Goal: Task Accomplishment & Management: Manage account settings

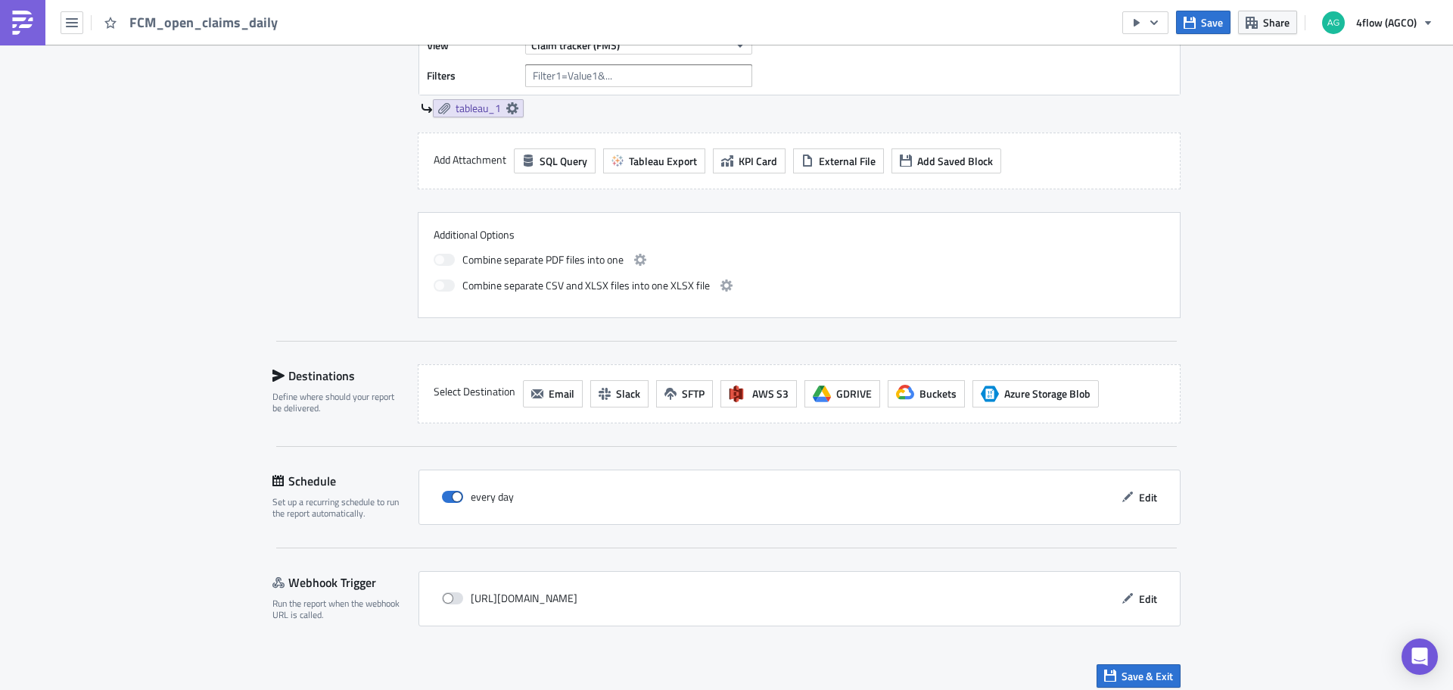
scroll to position [600, 0]
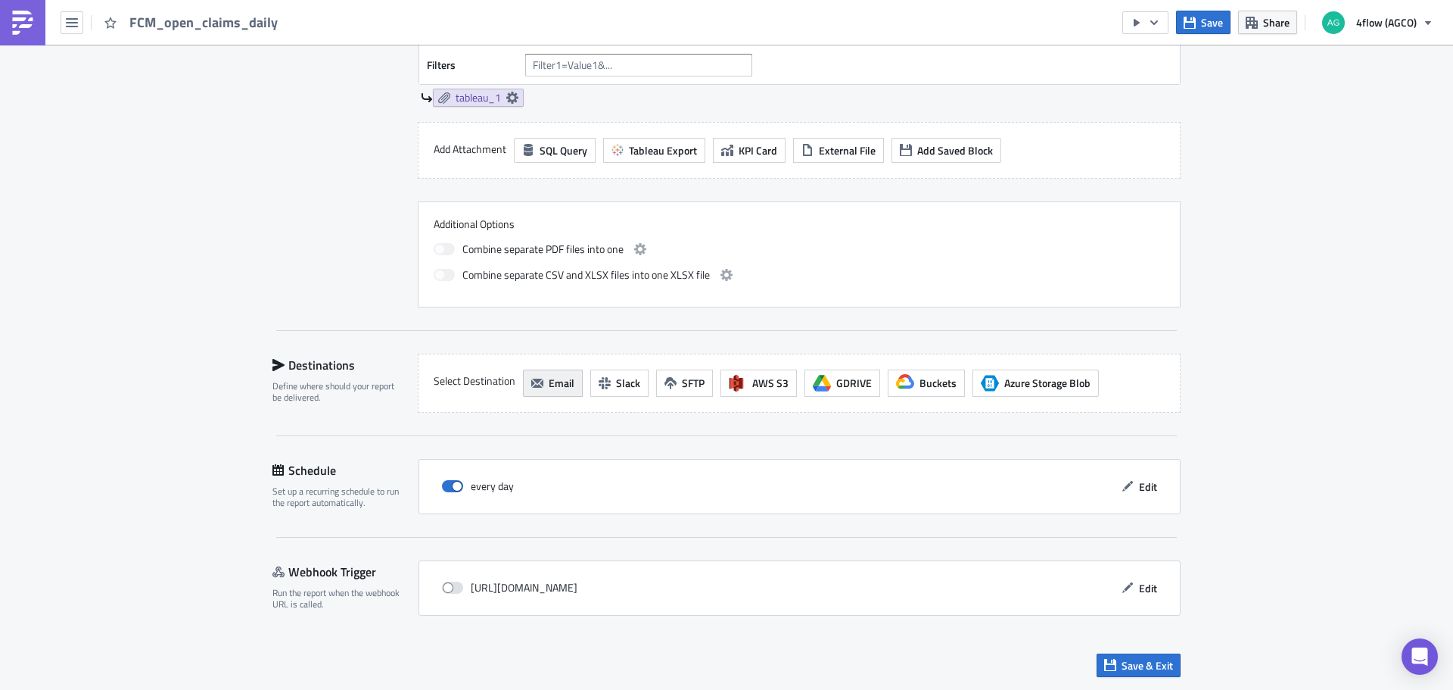
click at [549, 391] on span "Email" at bounding box center [562, 383] width 26 height 16
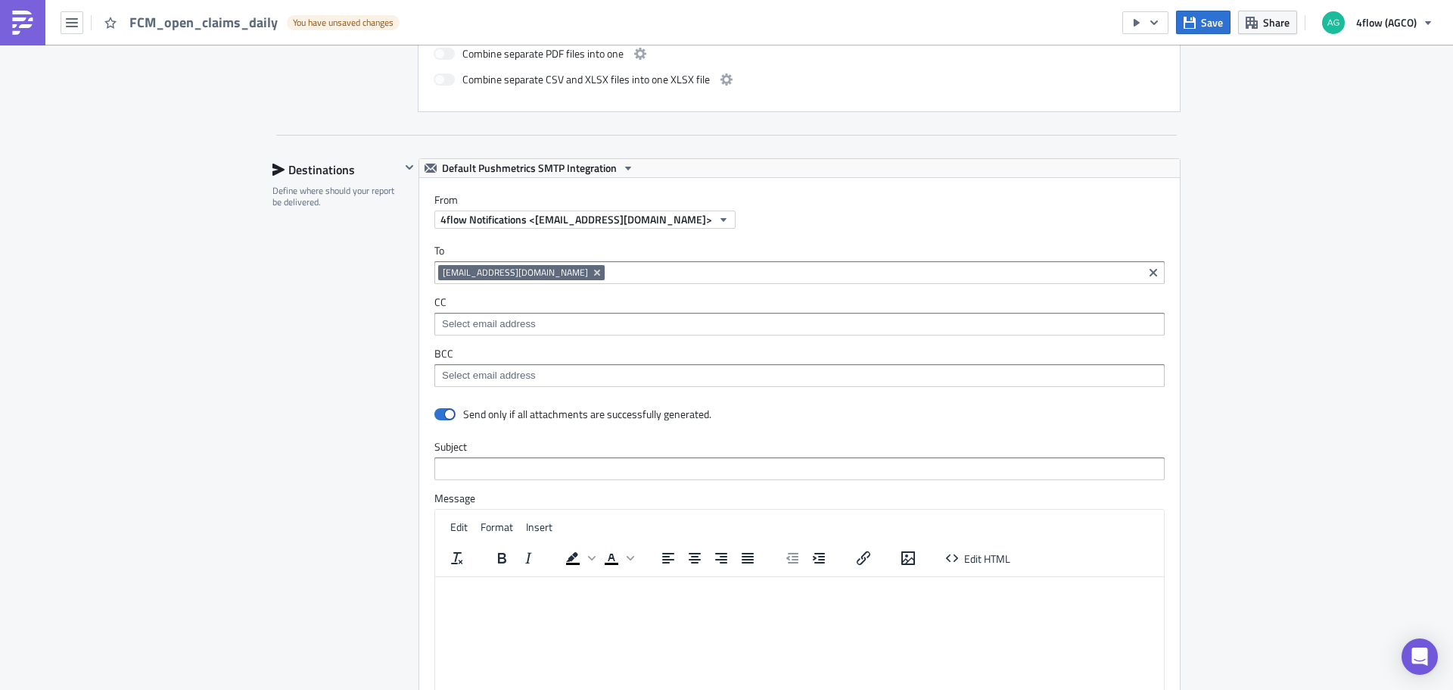
scroll to position [827, 0]
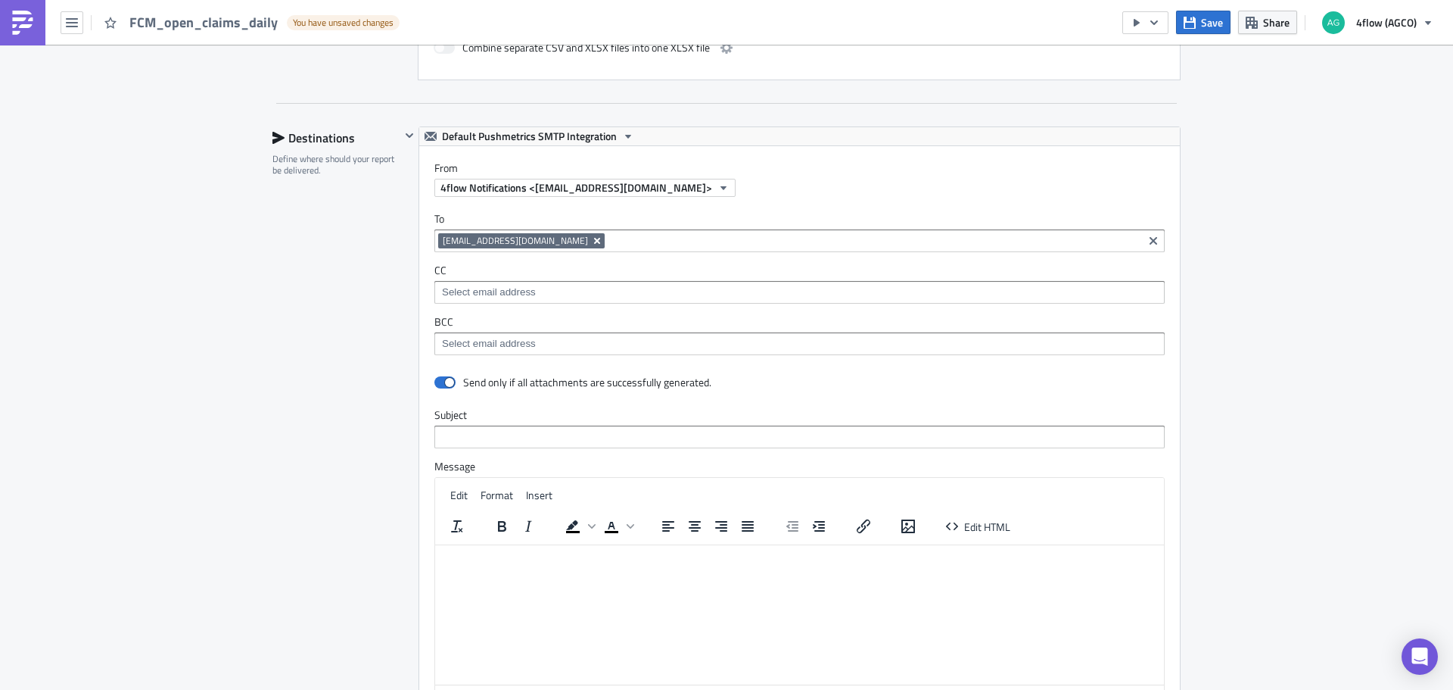
click at [597, 238] on icon "Remove Tag" at bounding box center [597, 241] width 12 height 12
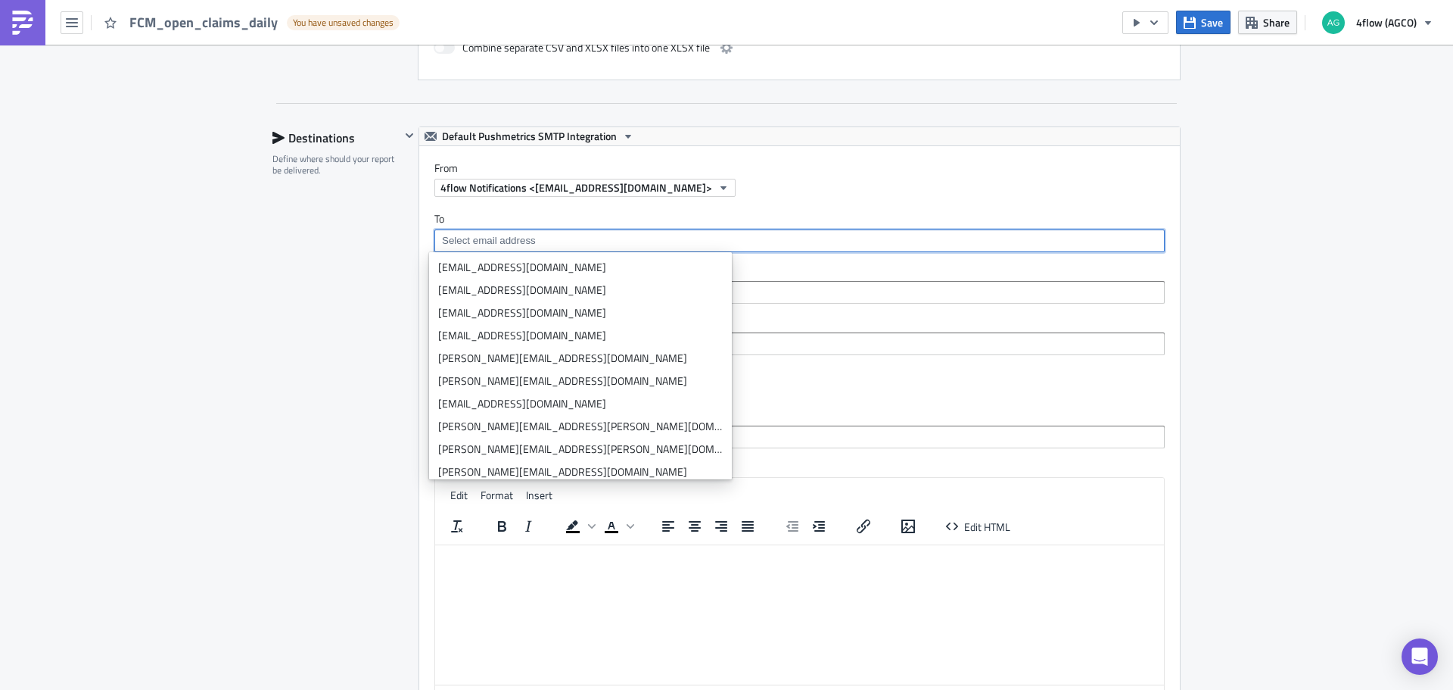
click at [538, 239] on input at bounding box center [798, 240] width 721 height 15
paste input "[EMAIL_ADDRESS][DOMAIN_NAME]"
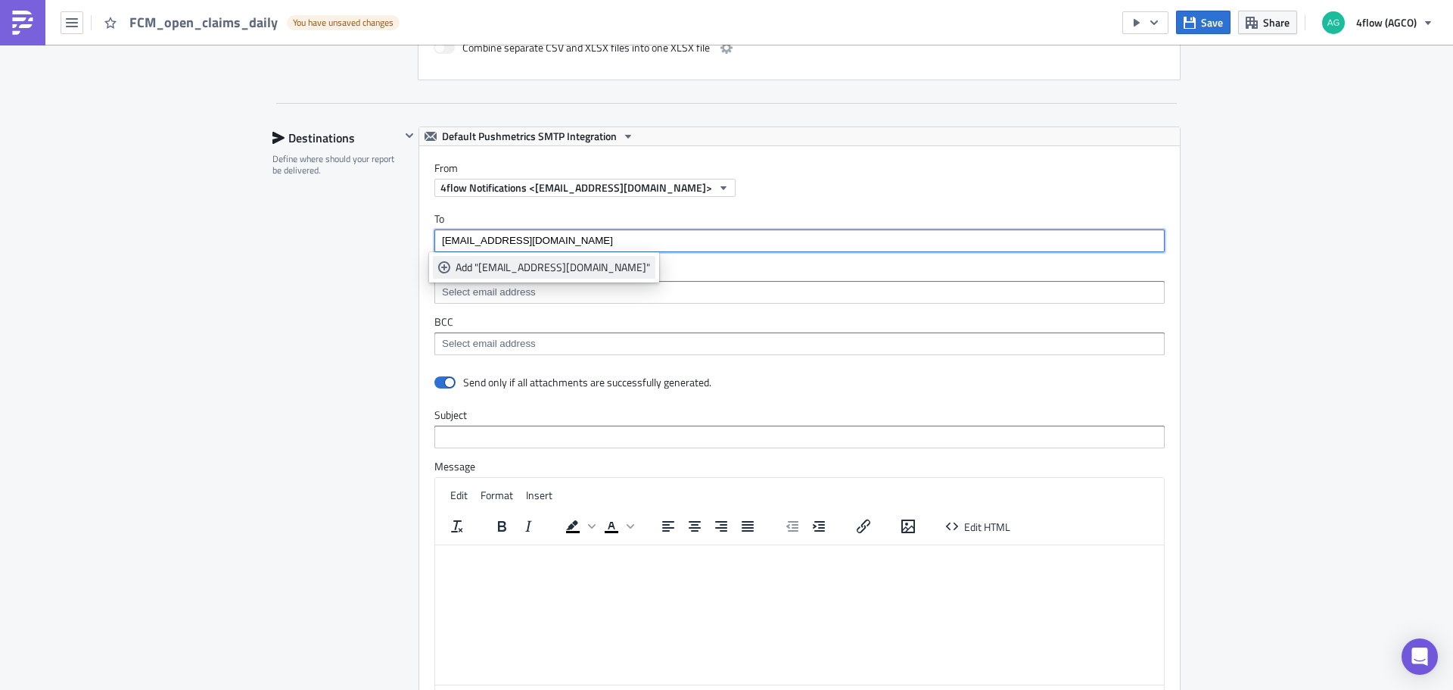
type input "[EMAIL_ADDRESS][DOMAIN_NAME]"
click at [443, 269] on icon "selectable options" at bounding box center [444, 267] width 12 height 12
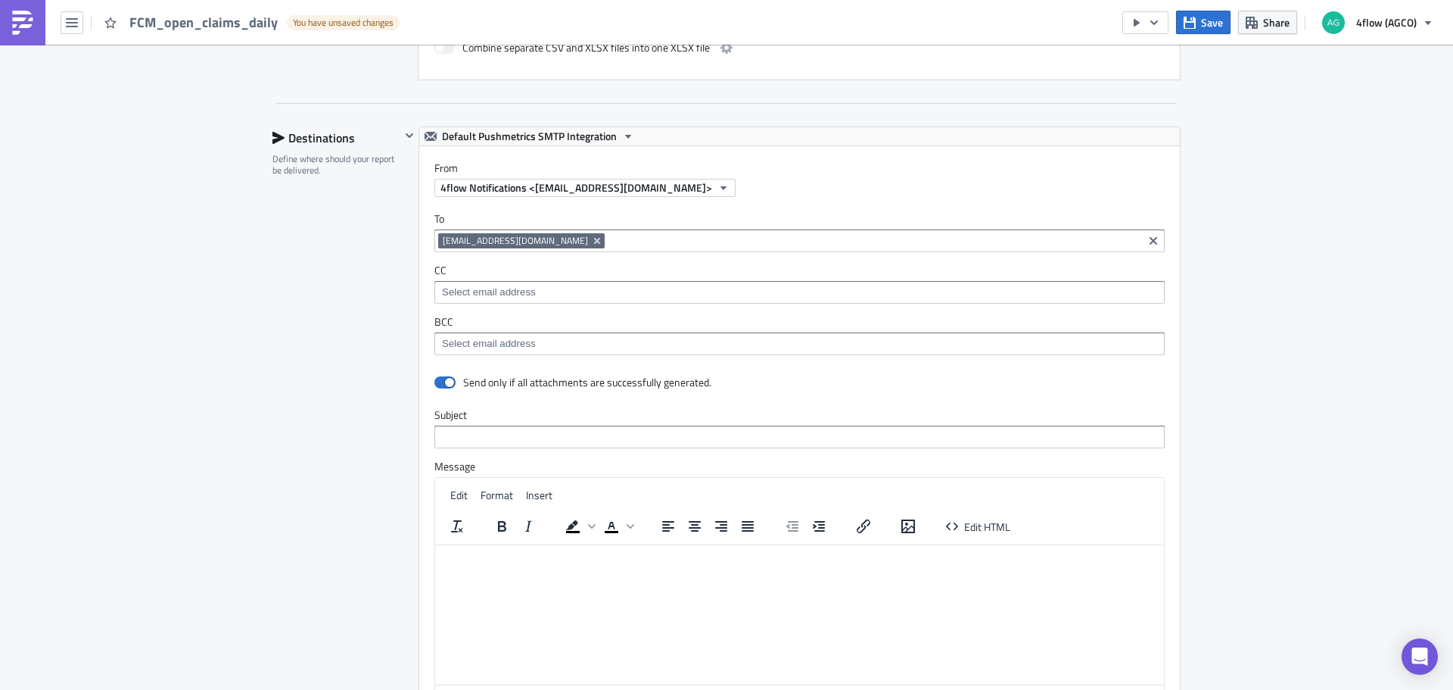
click at [277, 319] on div "Destinations Define where should your report be delivered." at bounding box center [337, 460] width 128 height 668
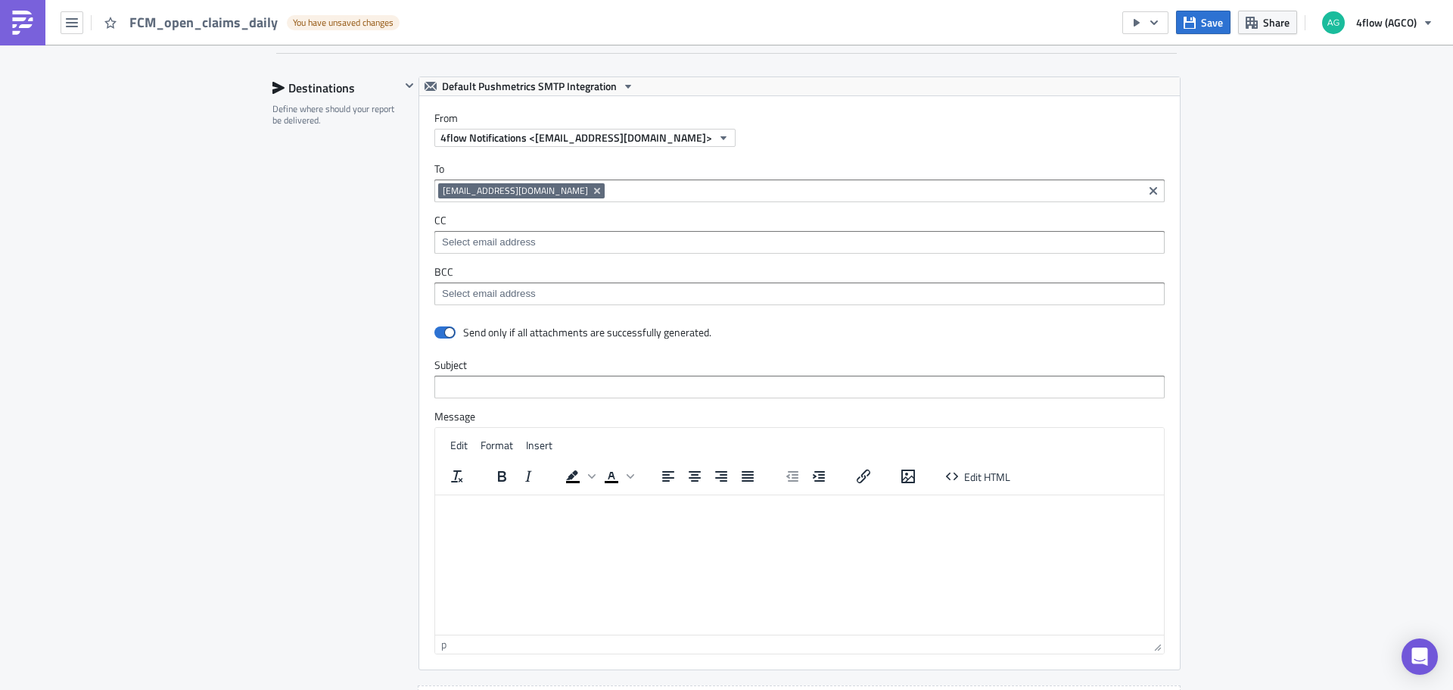
scroll to position [978, 0]
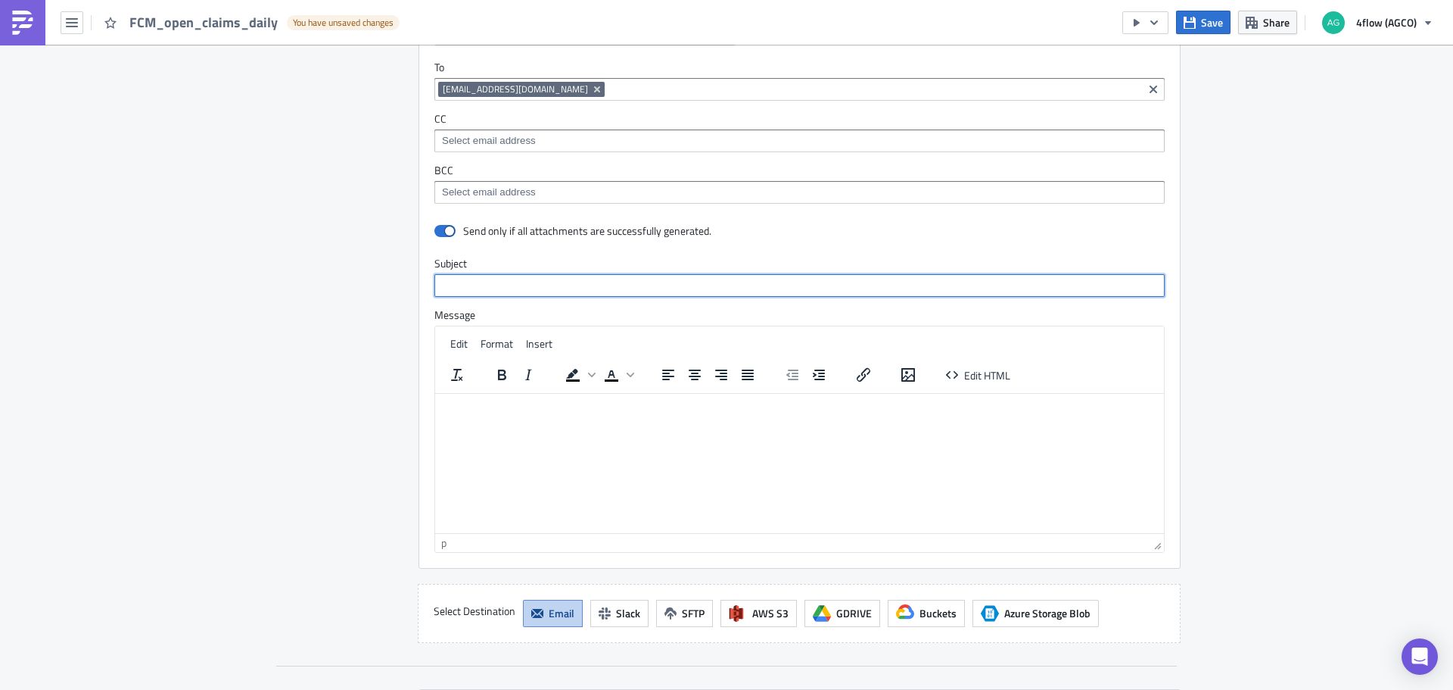
click at [478, 288] on input "text" at bounding box center [799, 285] width 730 height 23
type input "AGCO EME - daily open claims"
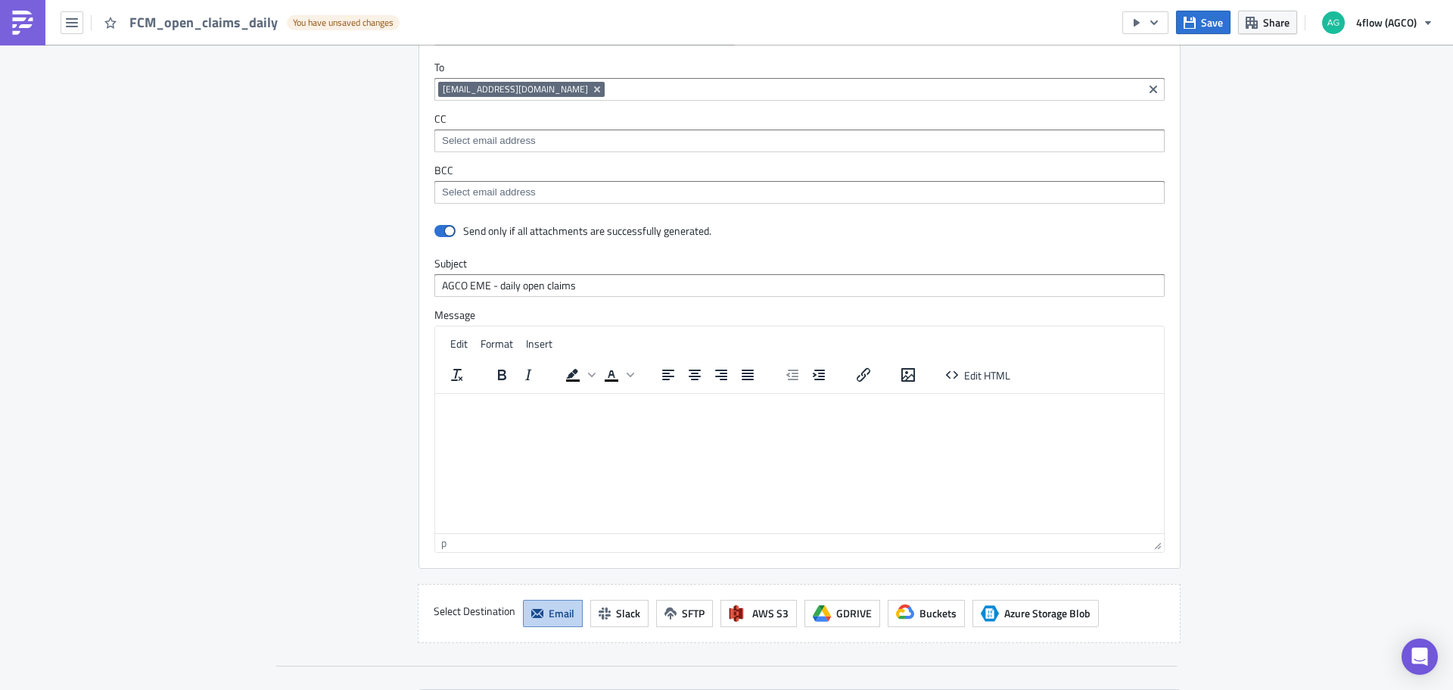
click at [515, 399] on p "Rich Text Area. Press ALT-0 for help." at bounding box center [799, 405] width 717 height 12
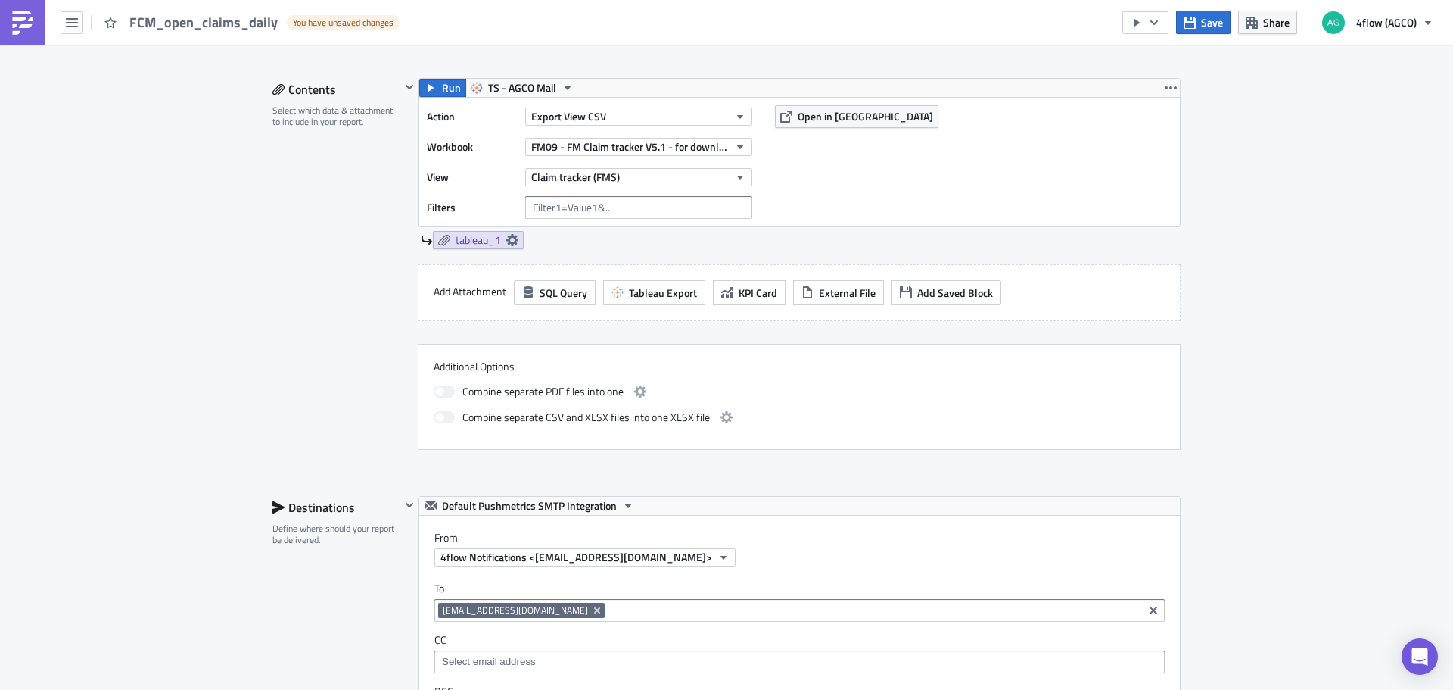
scroll to position [451, 0]
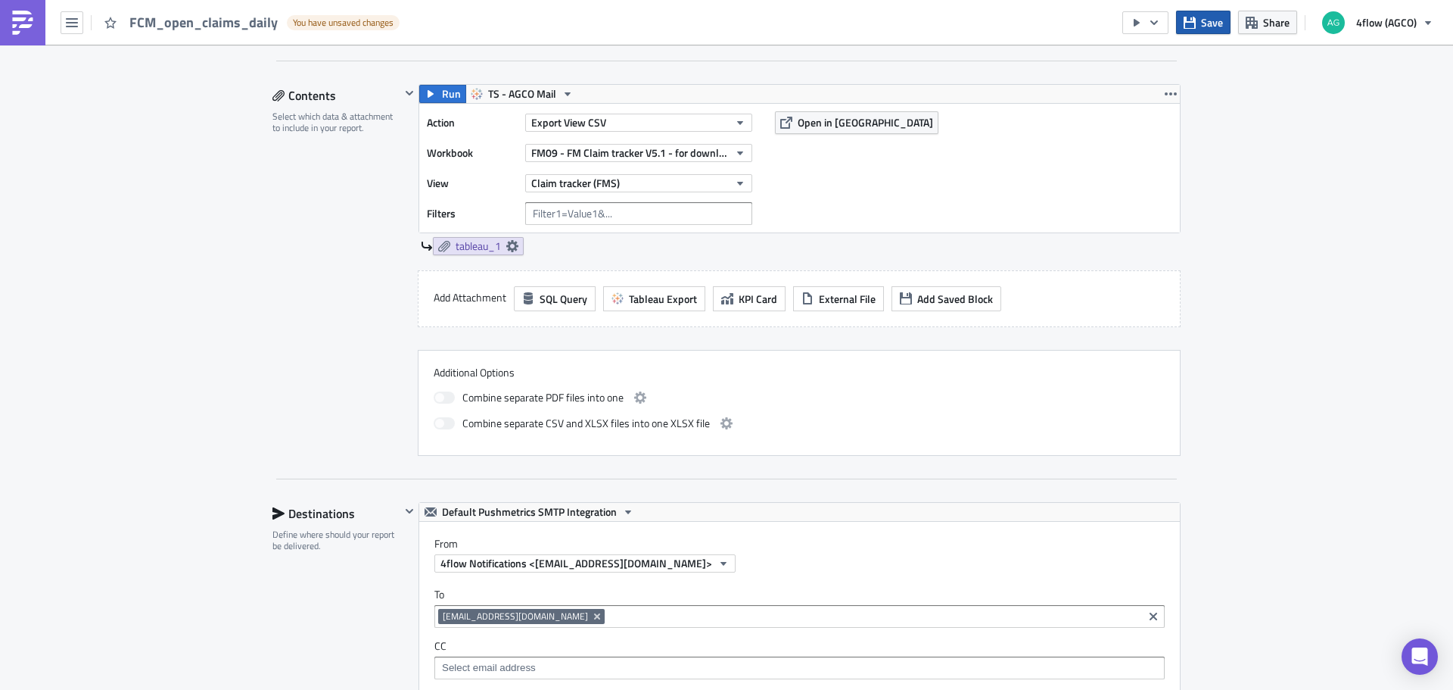
click at [1211, 20] on span "Save" at bounding box center [1212, 22] width 22 height 16
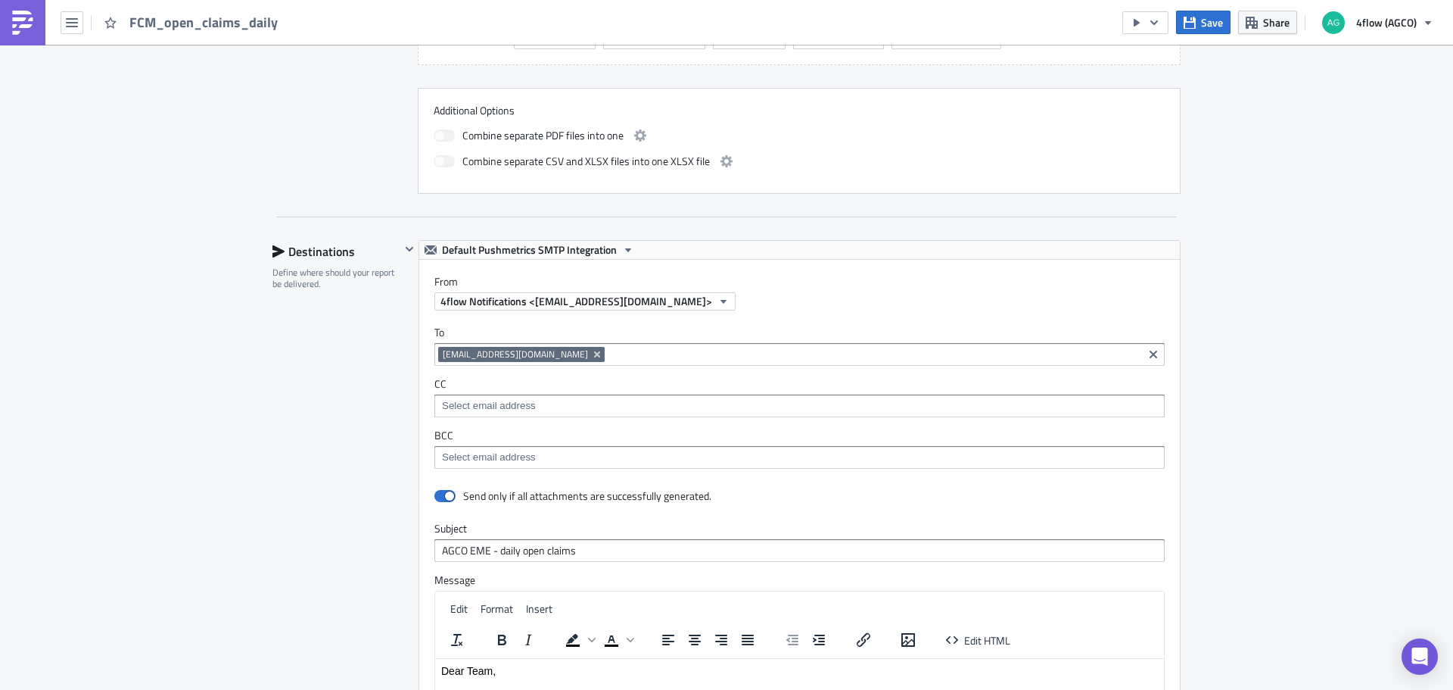
scroll to position [984, 0]
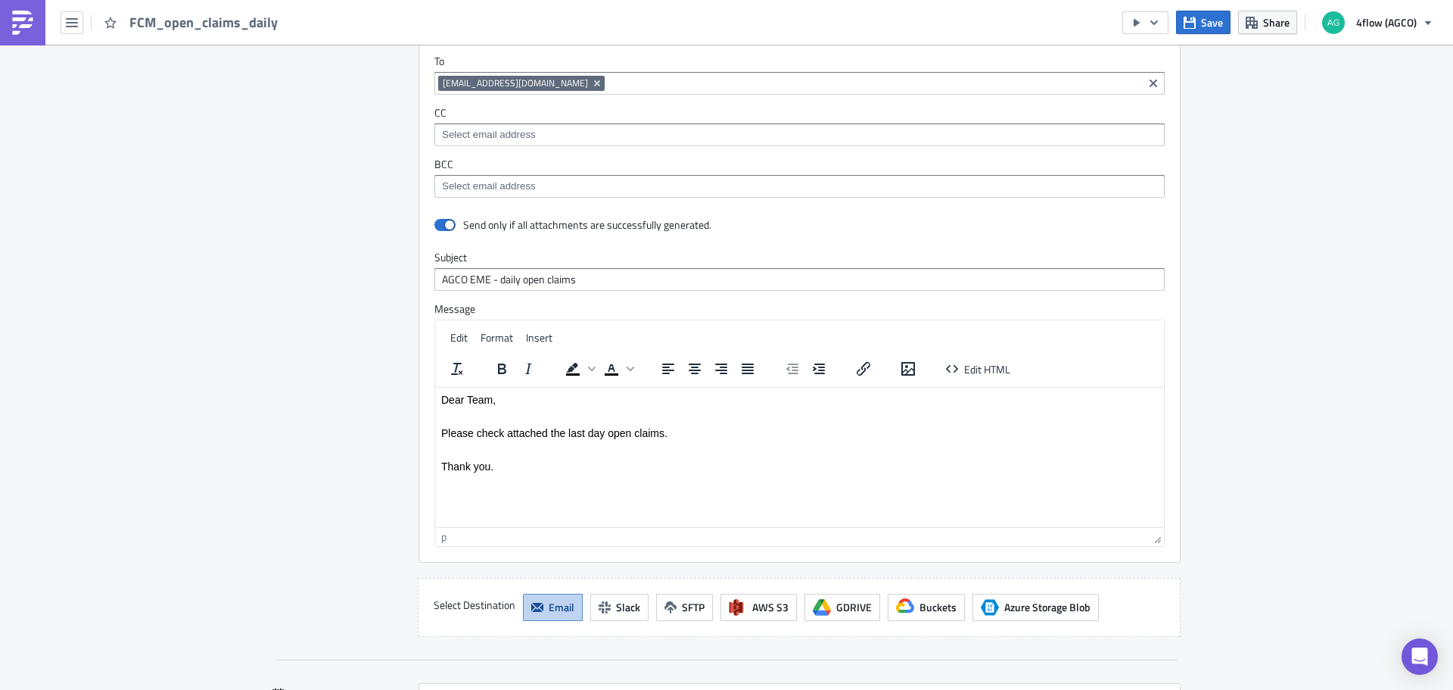
click at [685, 431] on p "Please check attached the last day open claims." at bounding box center [799, 432] width 717 height 12
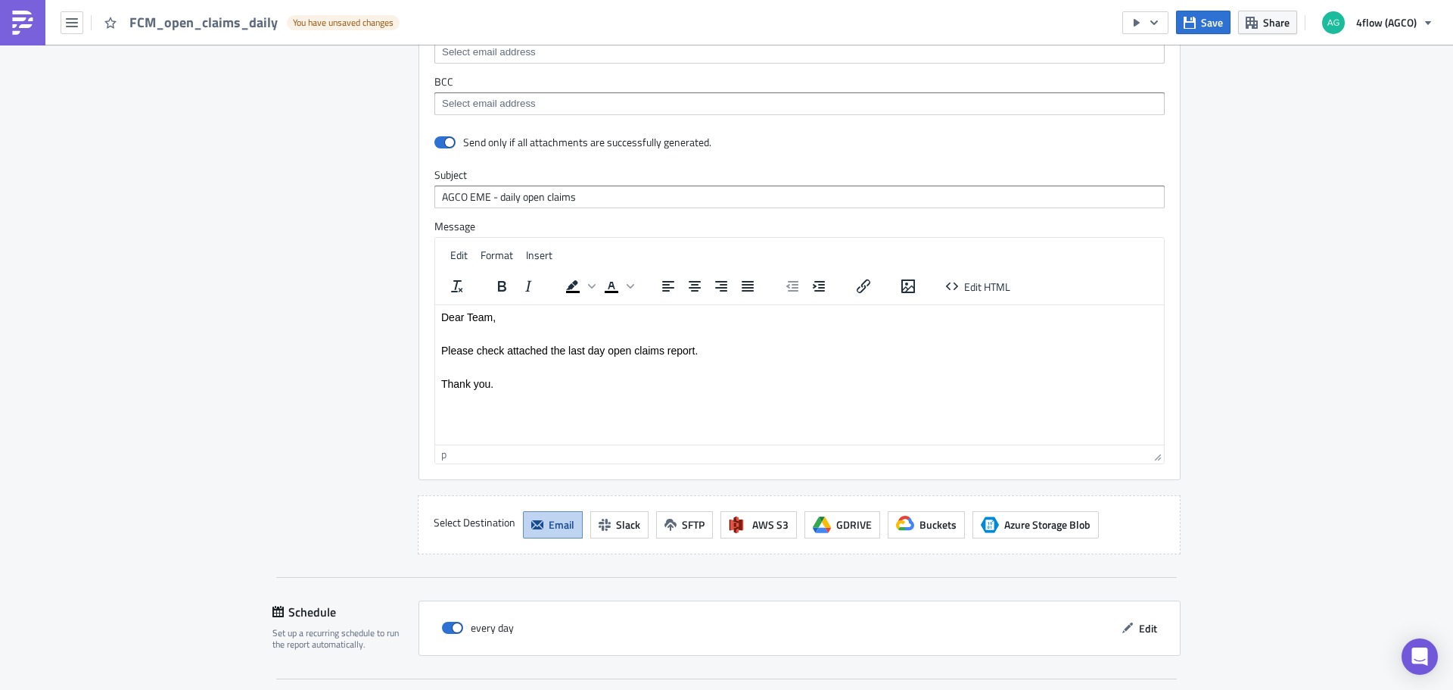
scroll to position [1208, 0]
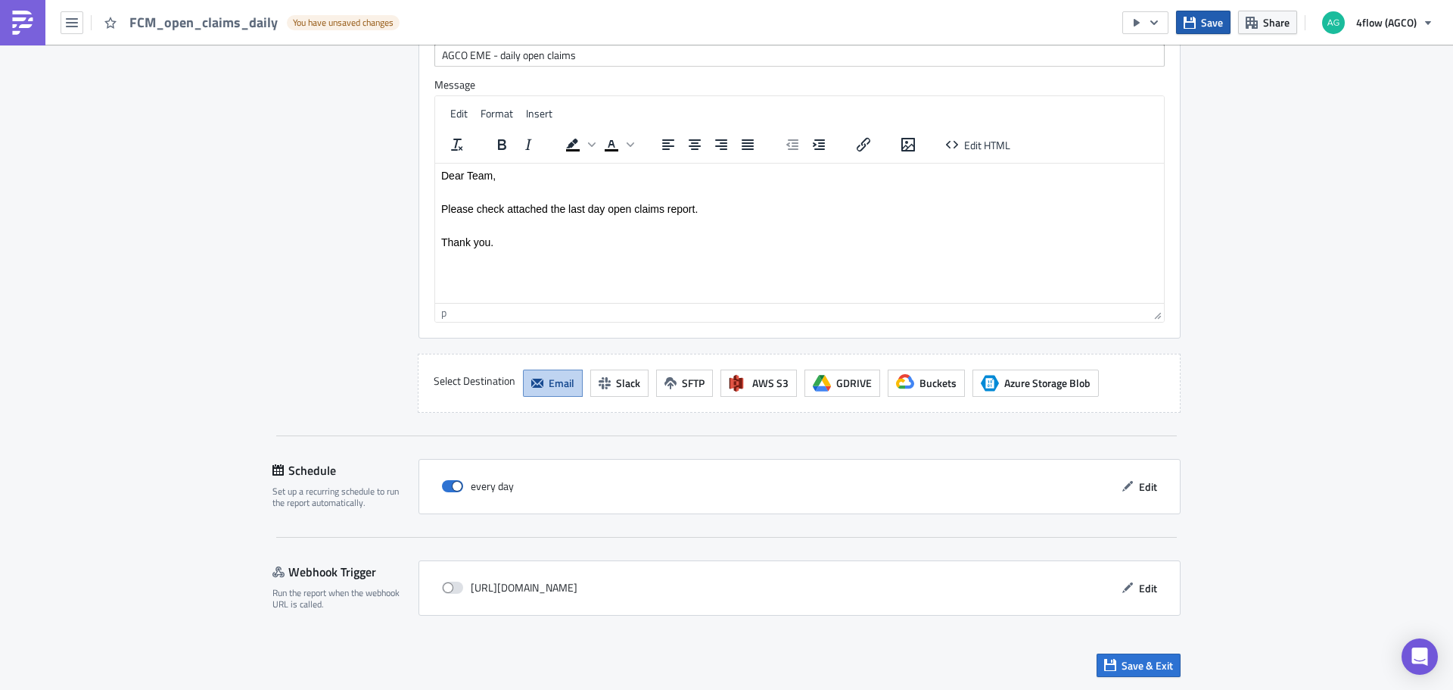
click at [1202, 19] on button "Save" at bounding box center [1203, 22] width 55 height 23
click at [1108, 660] on icon "button" at bounding box center [1110, 665] width 12 height 12
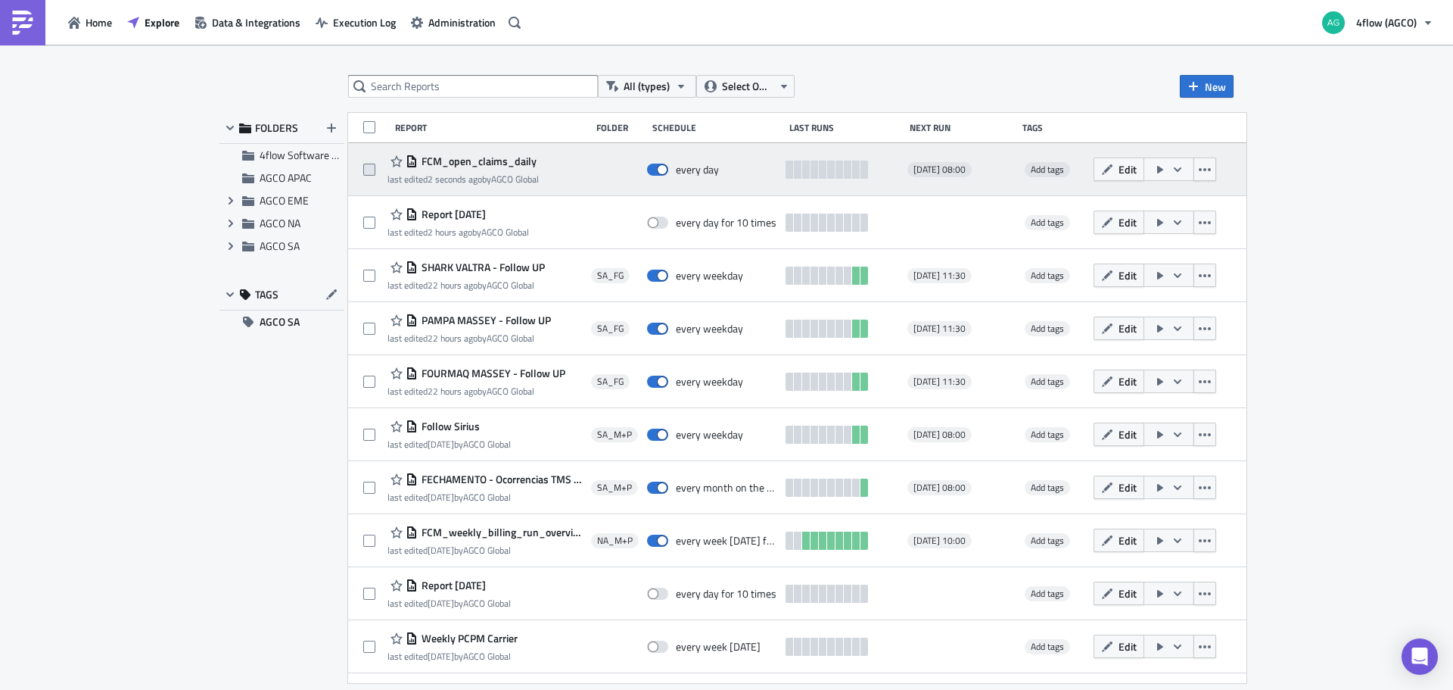
click at [366, 173] on span at bounding box center [369, 170] width 12 height 12
click at [366, 173] on input "checkbox" at bounding box center [371, 170] width 10 height 10
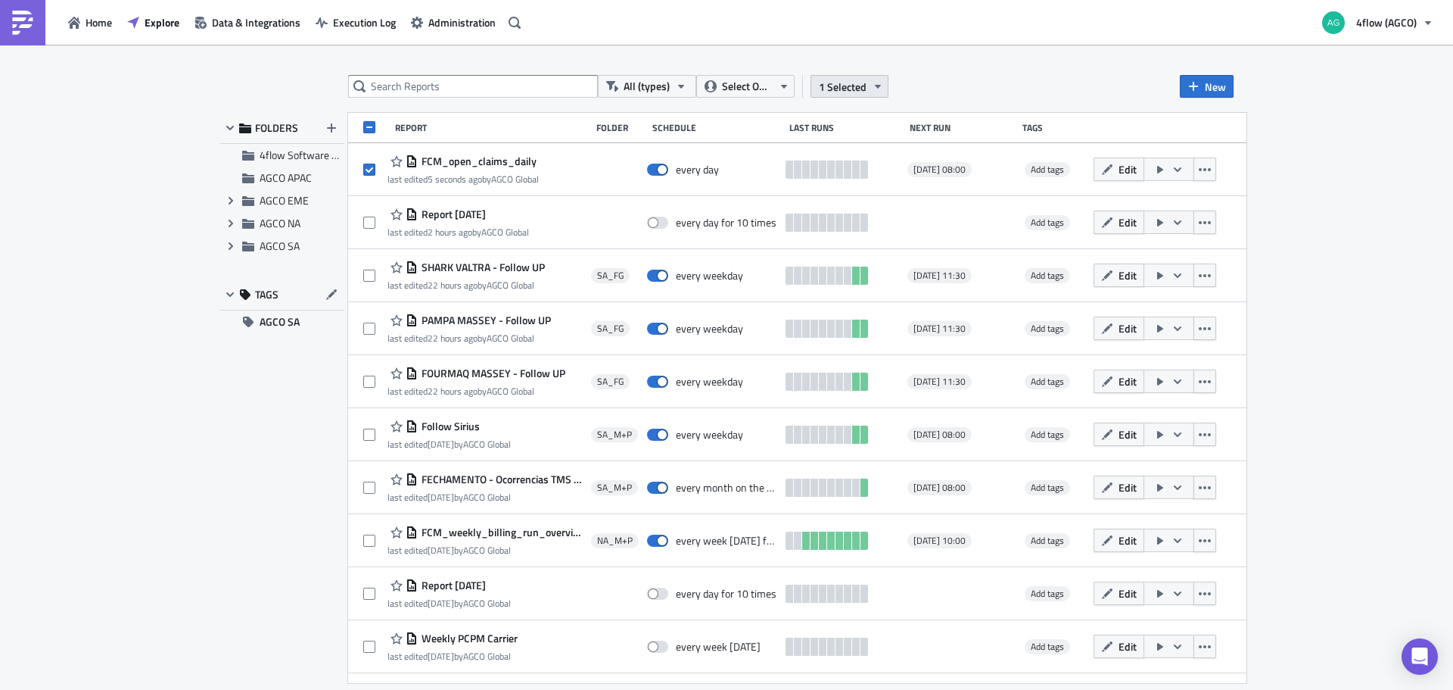
click at [868, 87] on button "1 Selected" at bounding box center [850, 86] width 78 height 23
click at [753, 66] on div "Move to folder" at bounding box center [731, 71] width 101 height 15
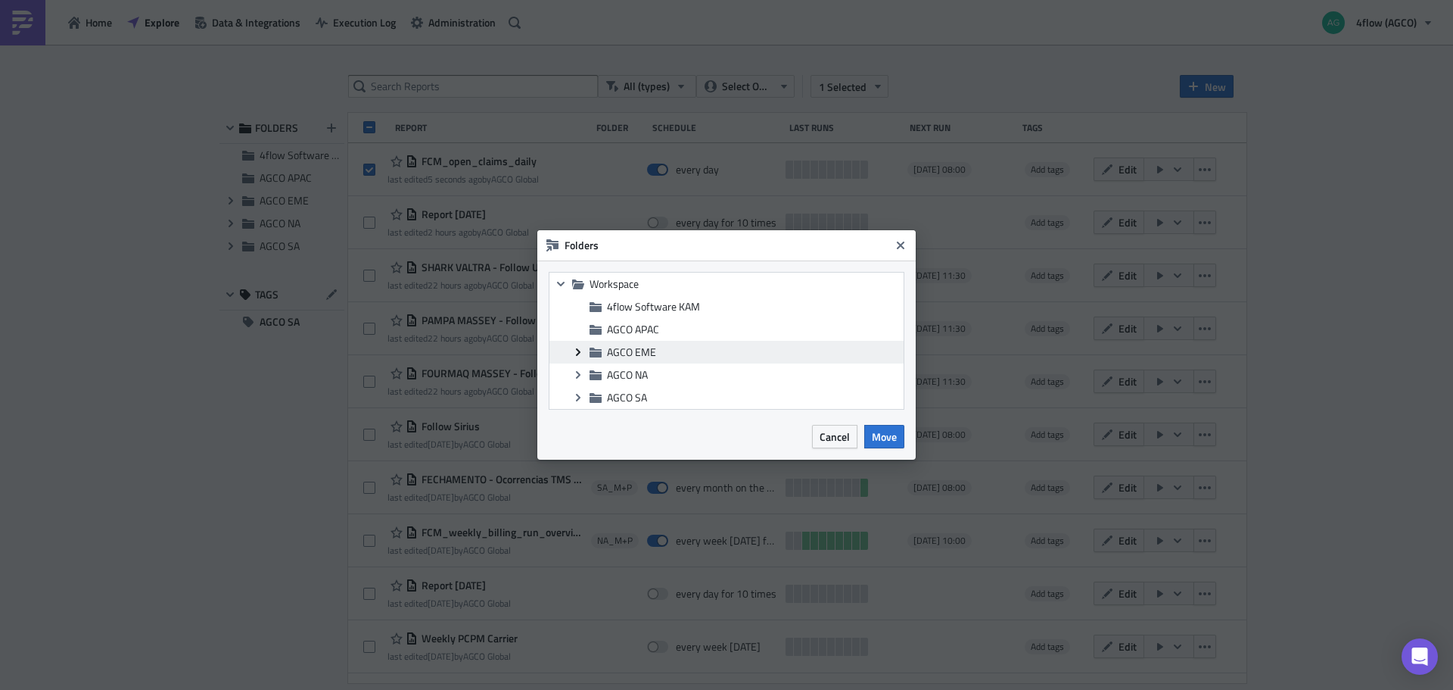
click at [578, 351] on icon at bounding box center [578, 352] width 5 height 8
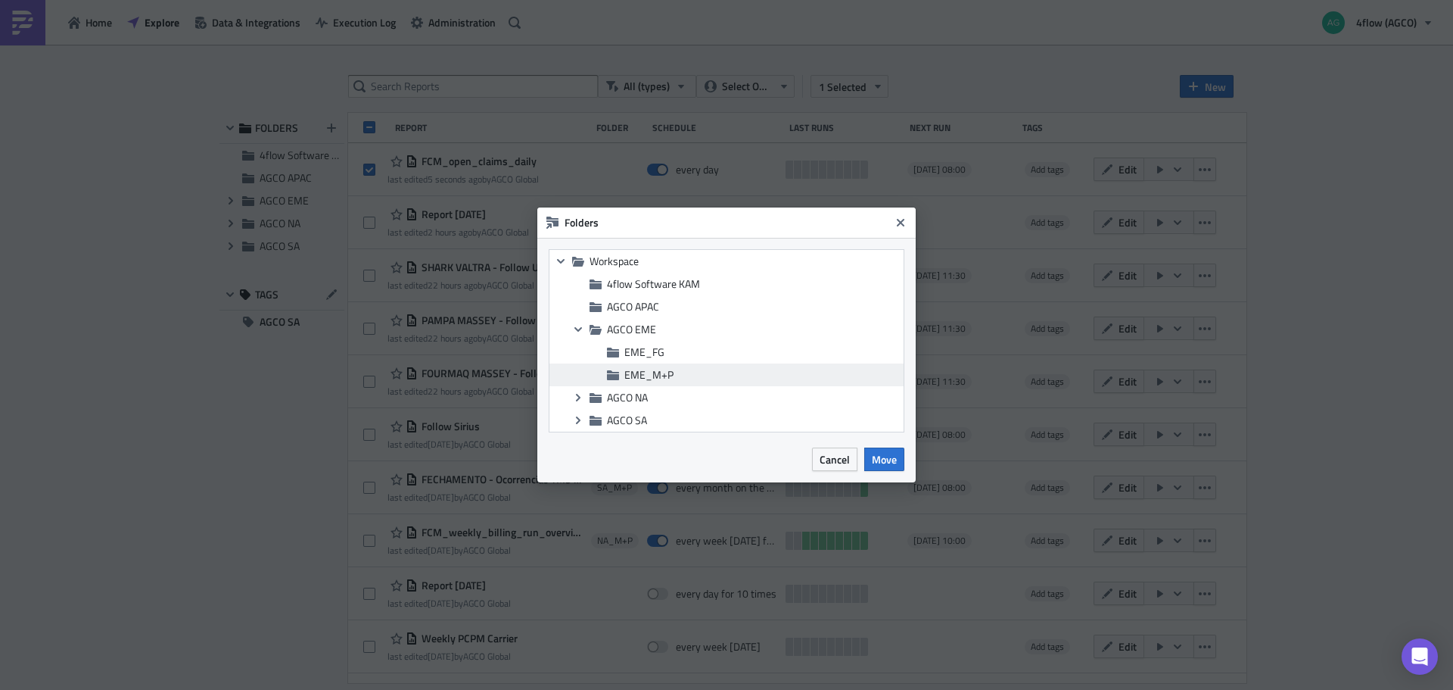
click at [633, 374] on span "EME_M+P" at bounding box center [648, 374] width 49 height 16
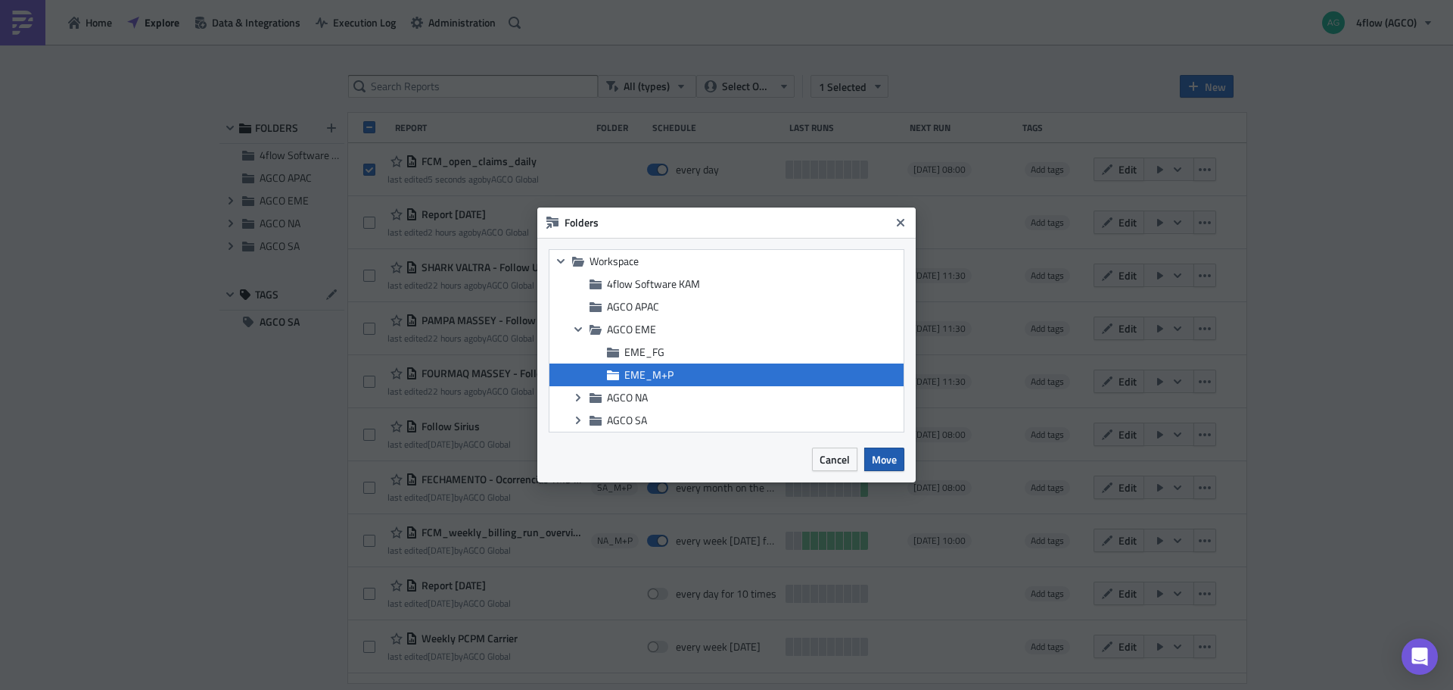
click at [880, 456] on span "Move" at bounding box center [884, 459] width 25 height 16
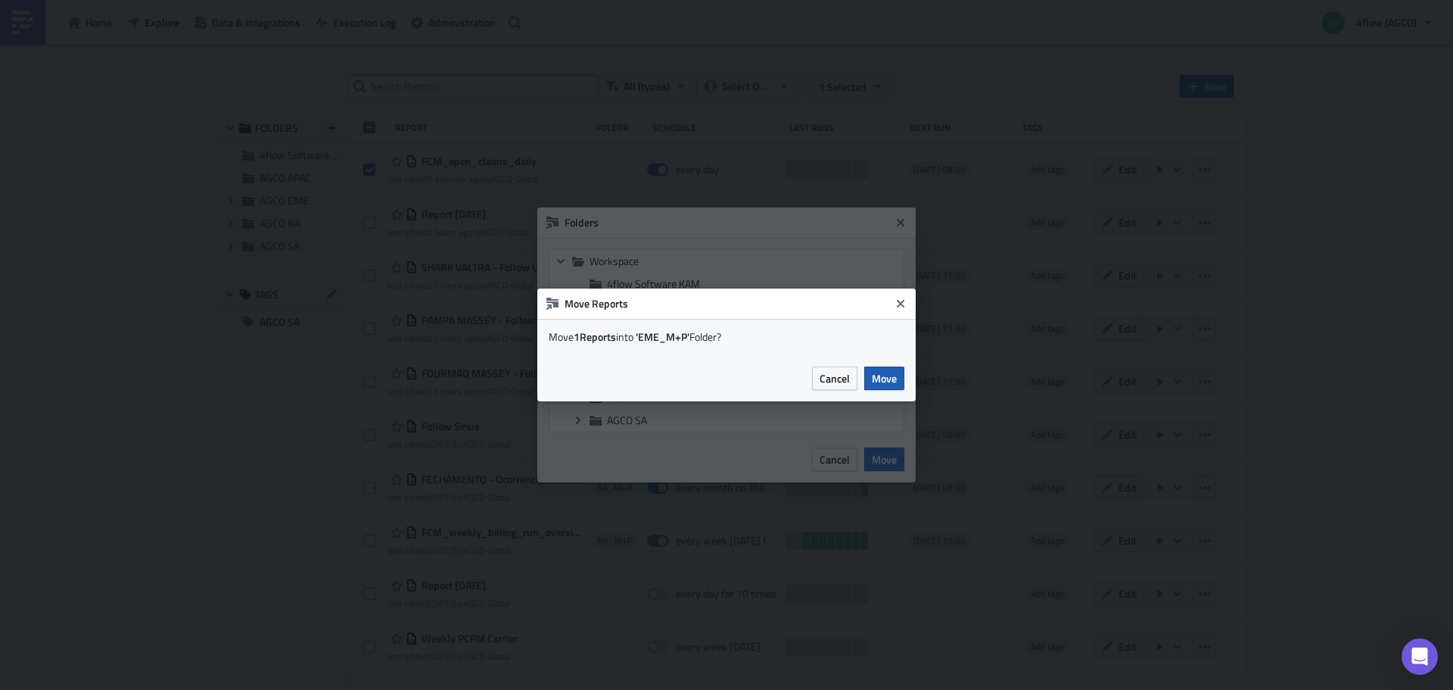
click at [892, 371] on span "Move" at bounding box center [884, 378] width 25 height 16
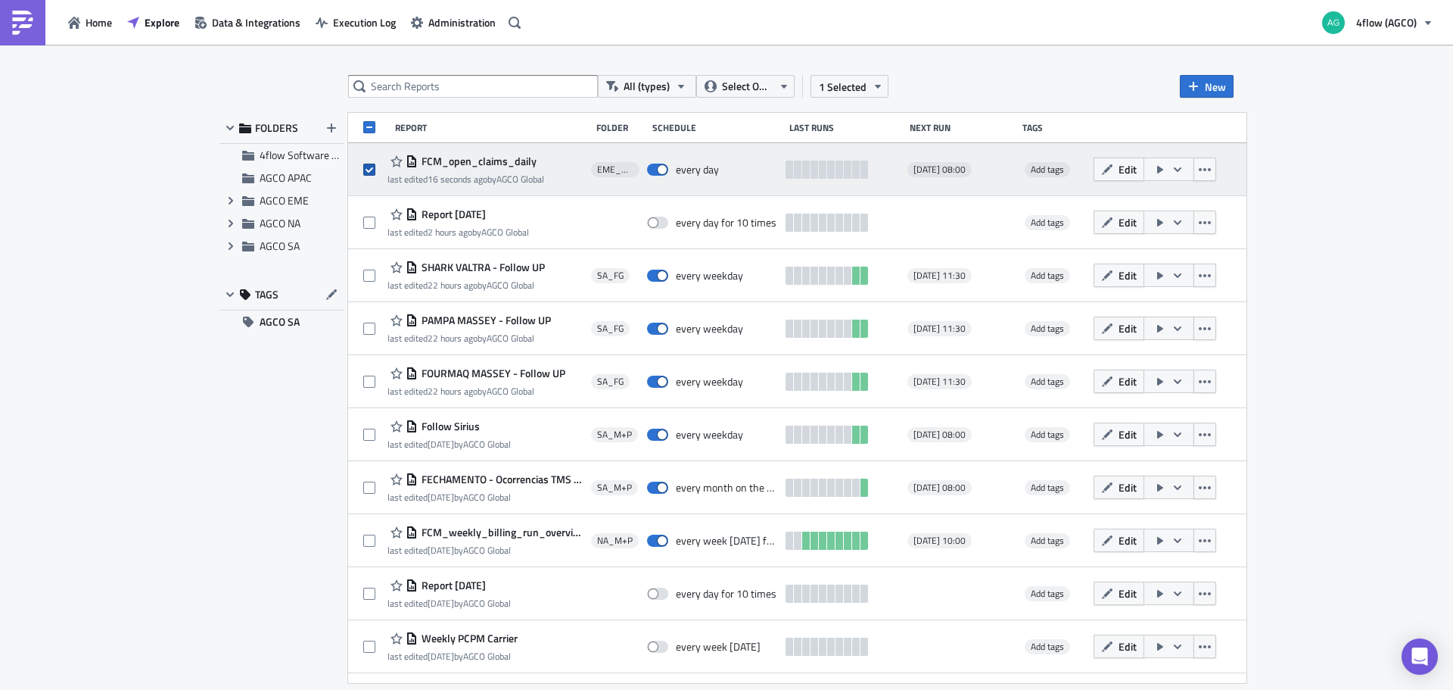
click at [372, 169] on span at bounding box center [369, 170] width 12 height 12
click at [372, 169] on input "checkbox" at bounding box center [371, 170] width 10 height 10
checkbox input "false"
click at [1184, 167] on icon "button" at bounding box center [1178, 170] width 12 height 12
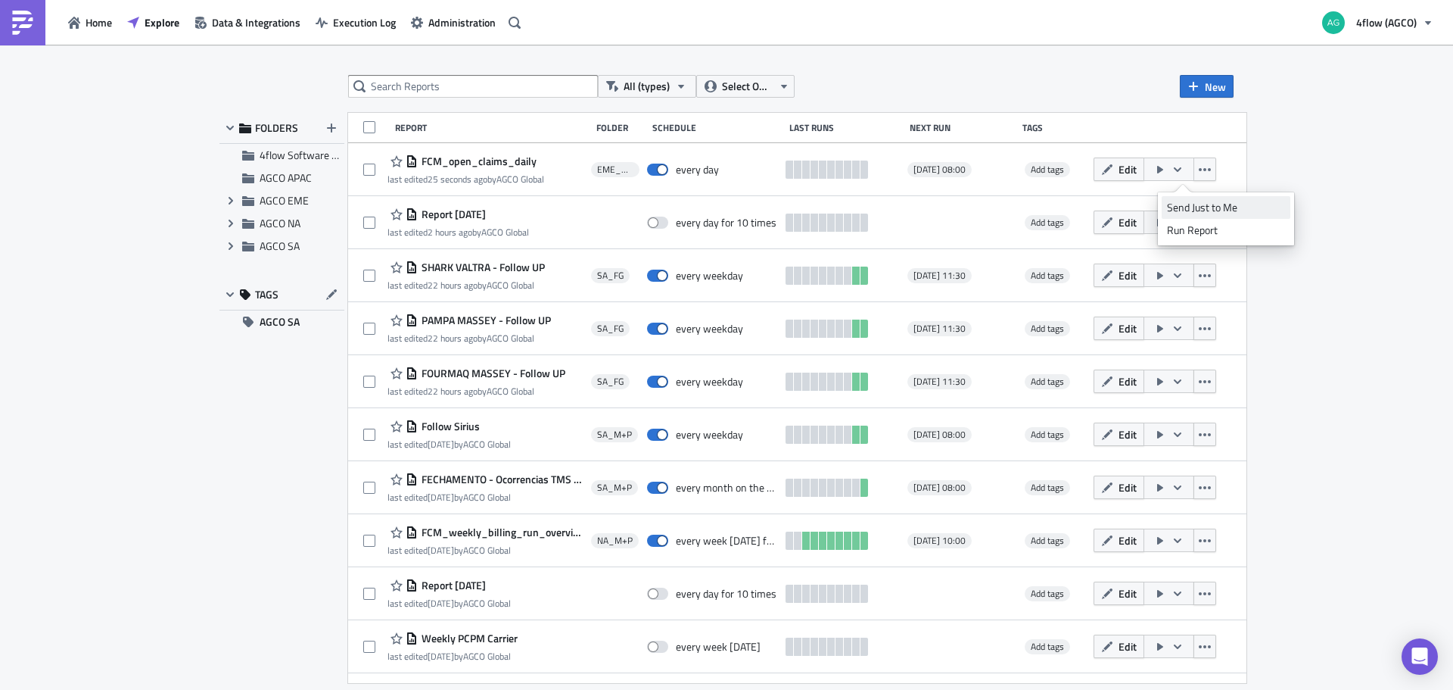
click at [1201, 207] on div "Send Just to Me" at bounding box center [1226, 207] width 118 height 15
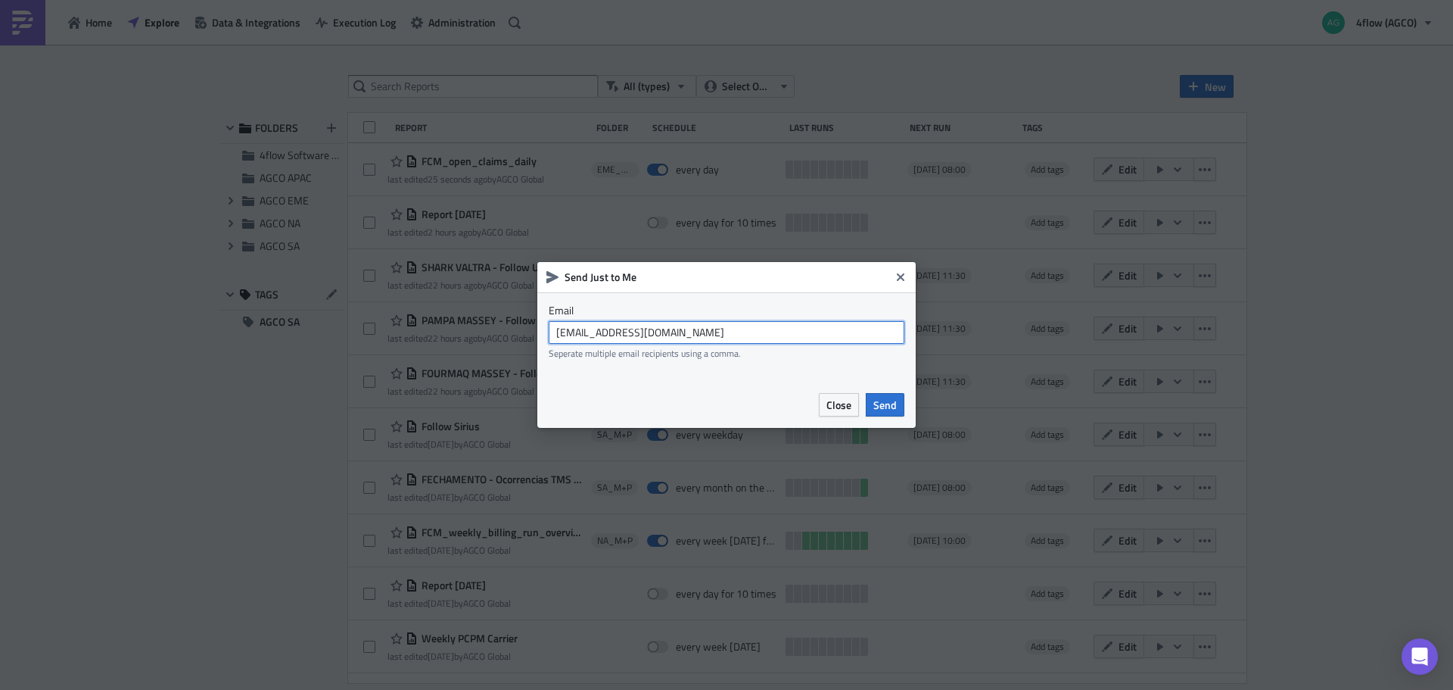
click at [646, 335] on input "agco_global_sc_reporting@4flow.com" at bounding box center [727, 332] width 356 height 23
click at [721, 334] on input "t.pires@4flow.com," at bounding box center [727, 332] width 356 height 23
paste input "E.Netto@4flow.com"
type input "t.pires@4flow.com,E.Netto@4flow.com"
click at [887, 403] on span "Send" at bounding box center [885, 405] width 23 height 16
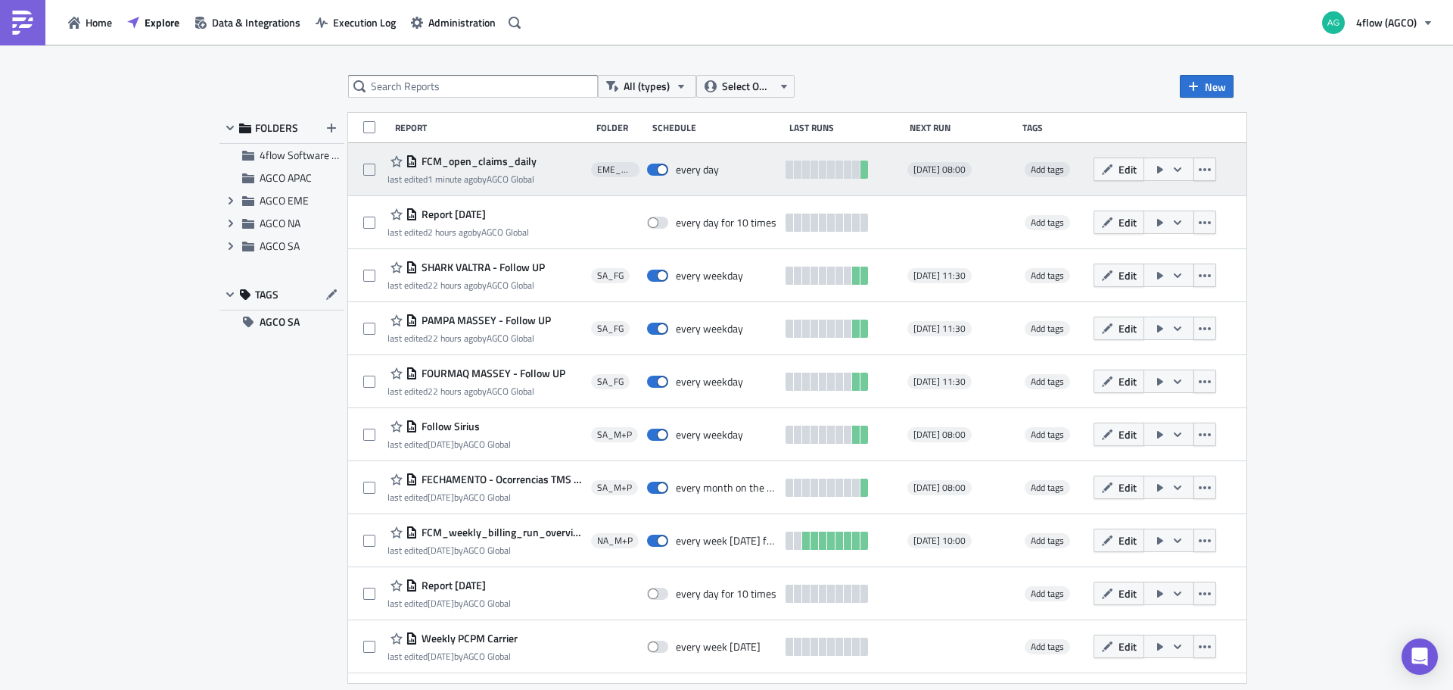
click at [469, 163] on span "FCM_open_claims_daily" at bounding box center [477, 161] width 119 height 14
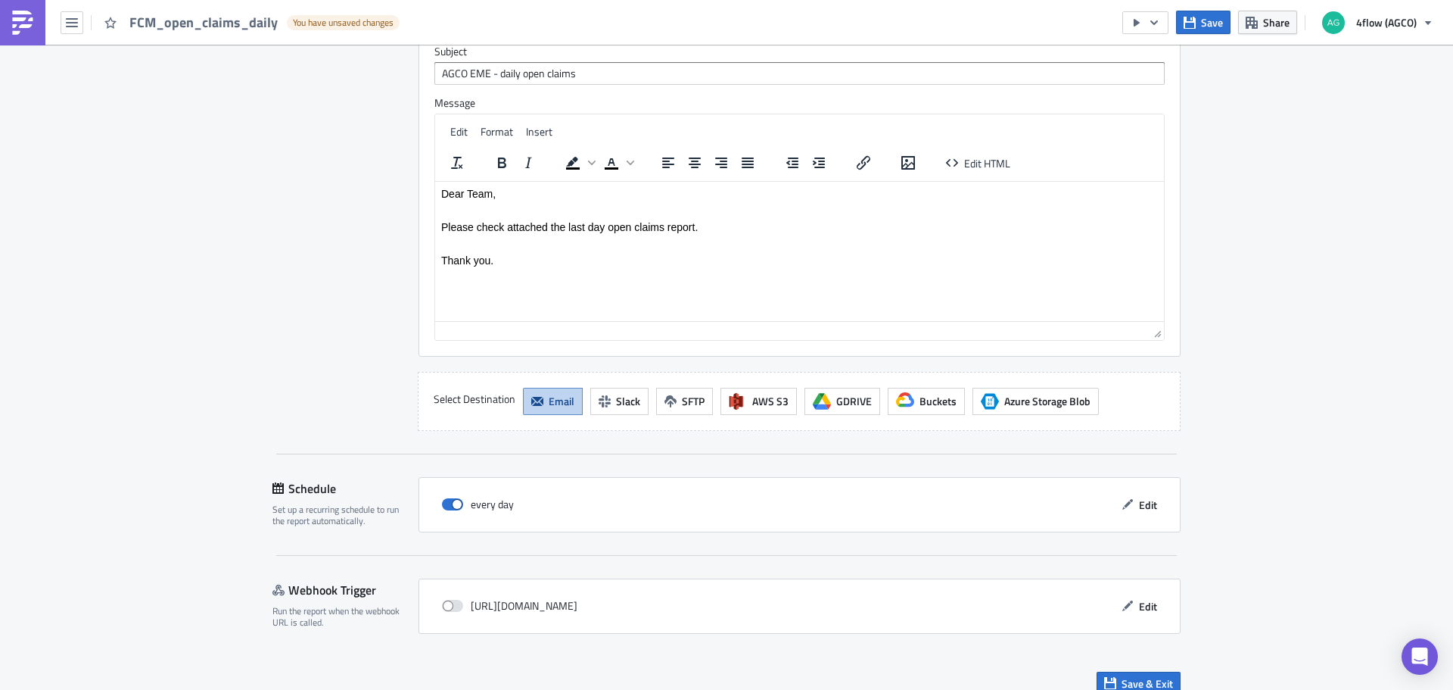
scroll to position [1313, 0]
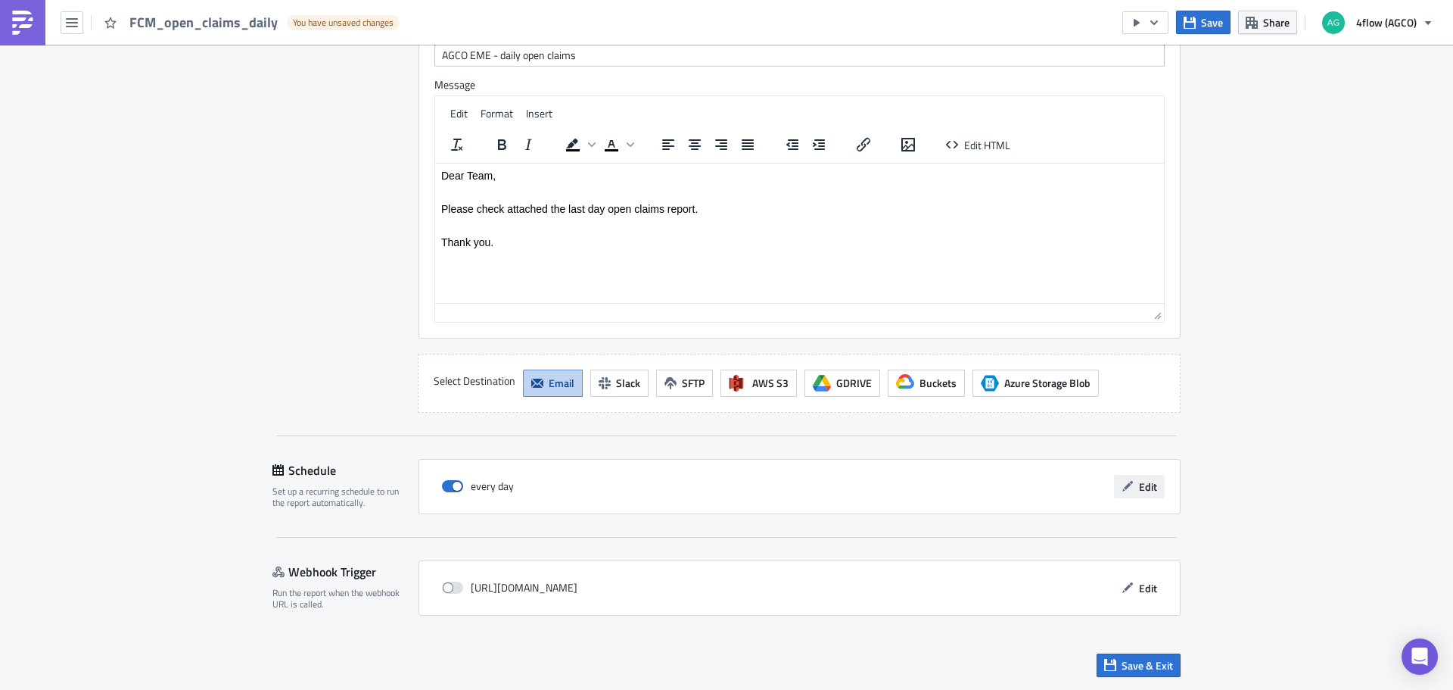
click at [1147, 486] on span "Edit" at bounding box center [1148, 486] width 18 height 16
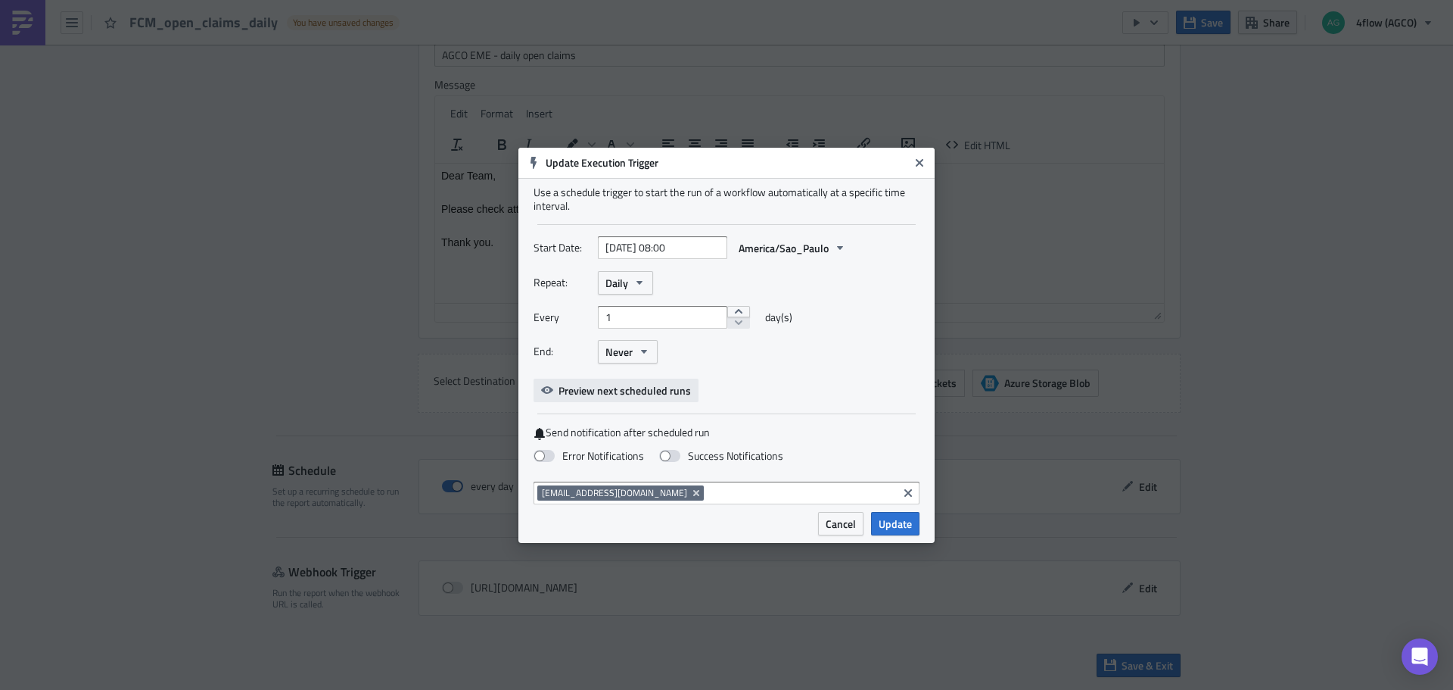
click at [636, 393] on span "Preview next scheduled runs" at bounding box center [625, 390] width 132 height 16
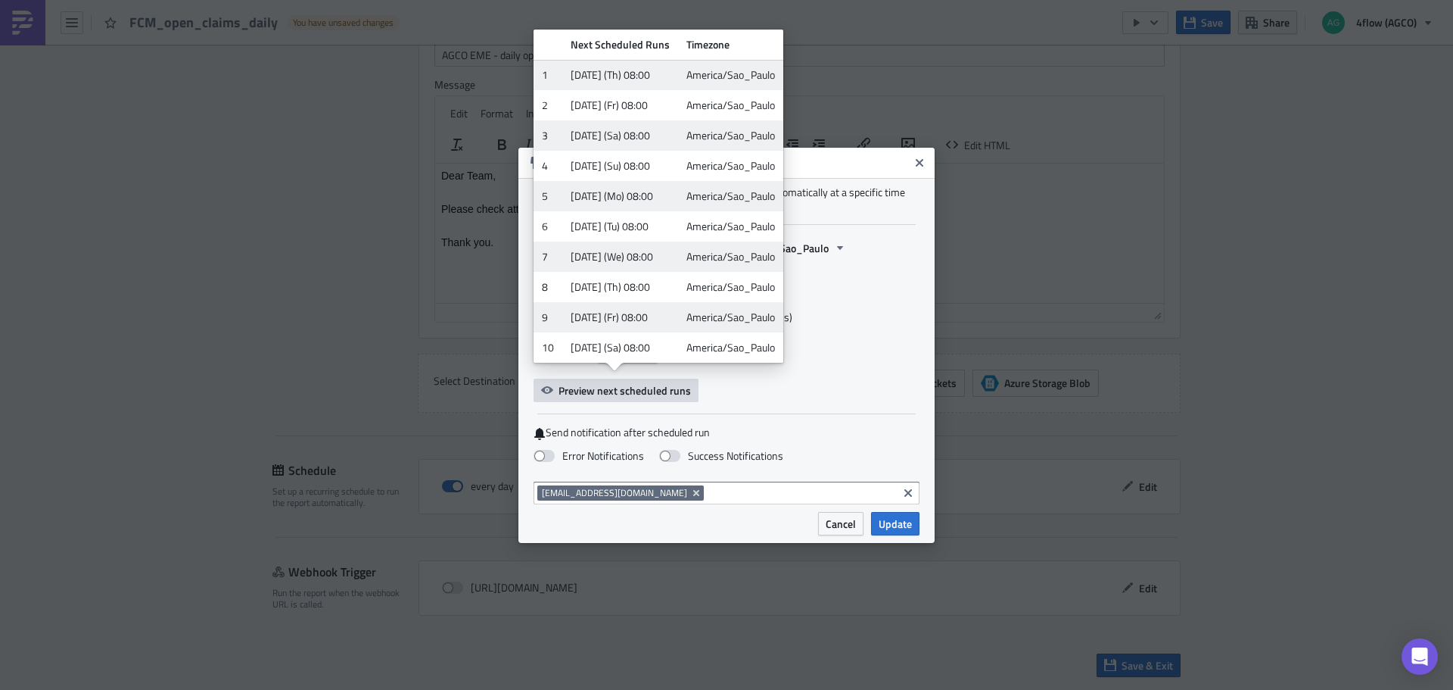
click at [833, 429] on label "Send notification after scheduled run" at bounding box center [727, 432] width 386 height 14
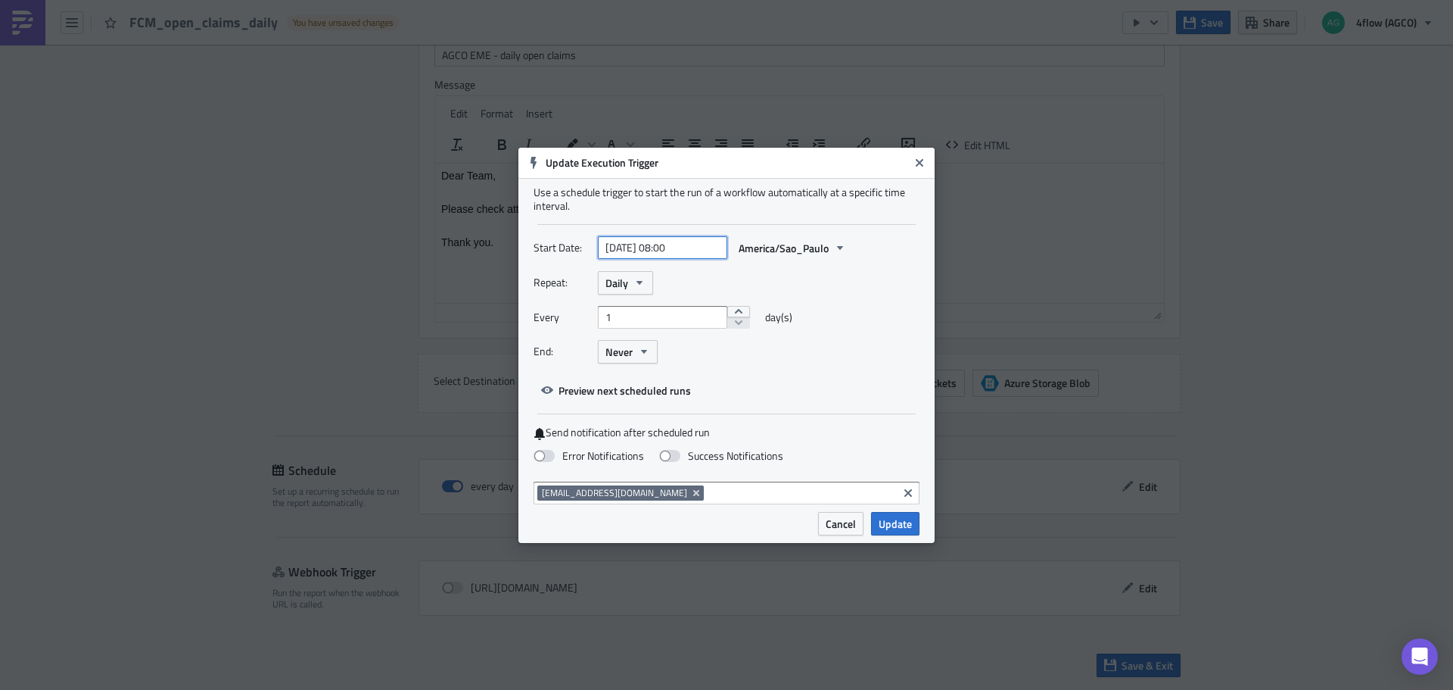
click at [674, 244] on input "2025-09-11 08:00" at bounding box center [662, 247] width 129 height 23
select select "8"
select select "2025"
type input "2025-09-11 07:00"
click at [852, 300] on div "Repeat: Daily Every 1 day(s) End: Never" at bounding box center [727, 323] width 386 height 104
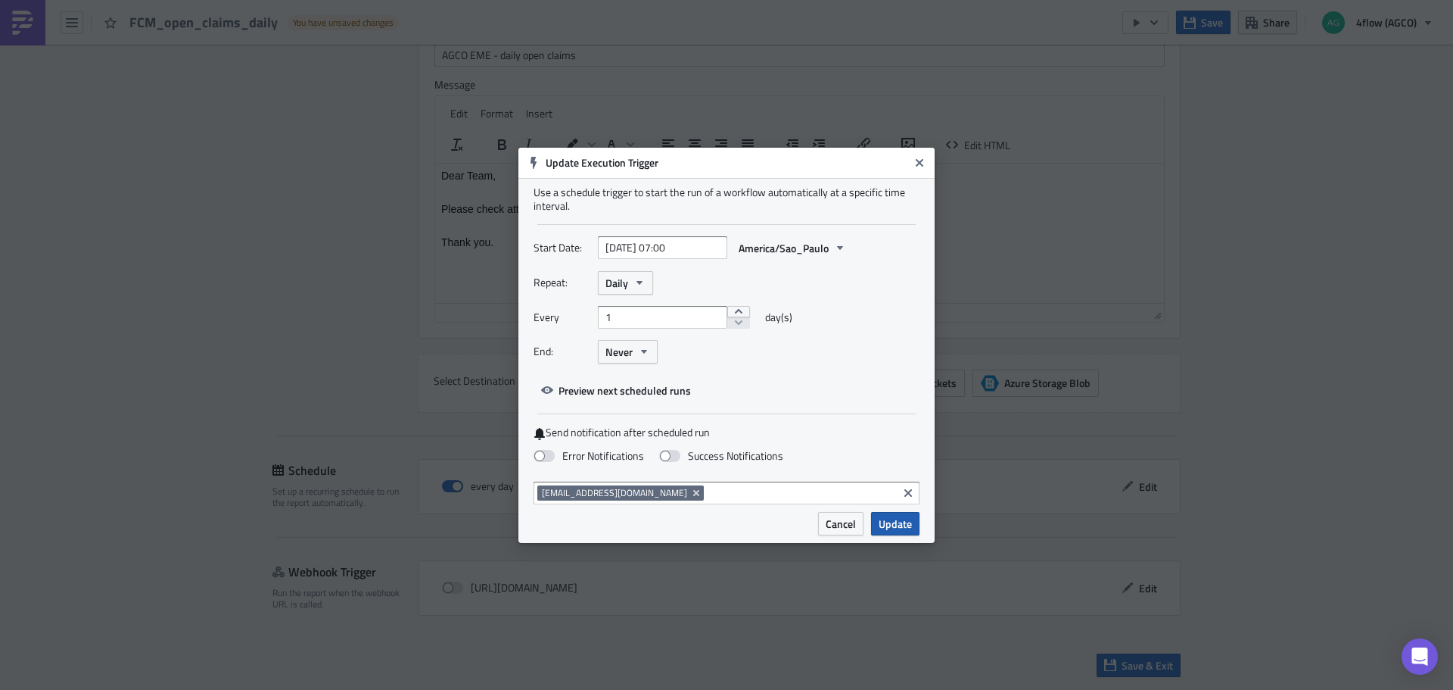
click at [892, 521] on span "Update" at bounding box center [895, 523] width 33 height 16
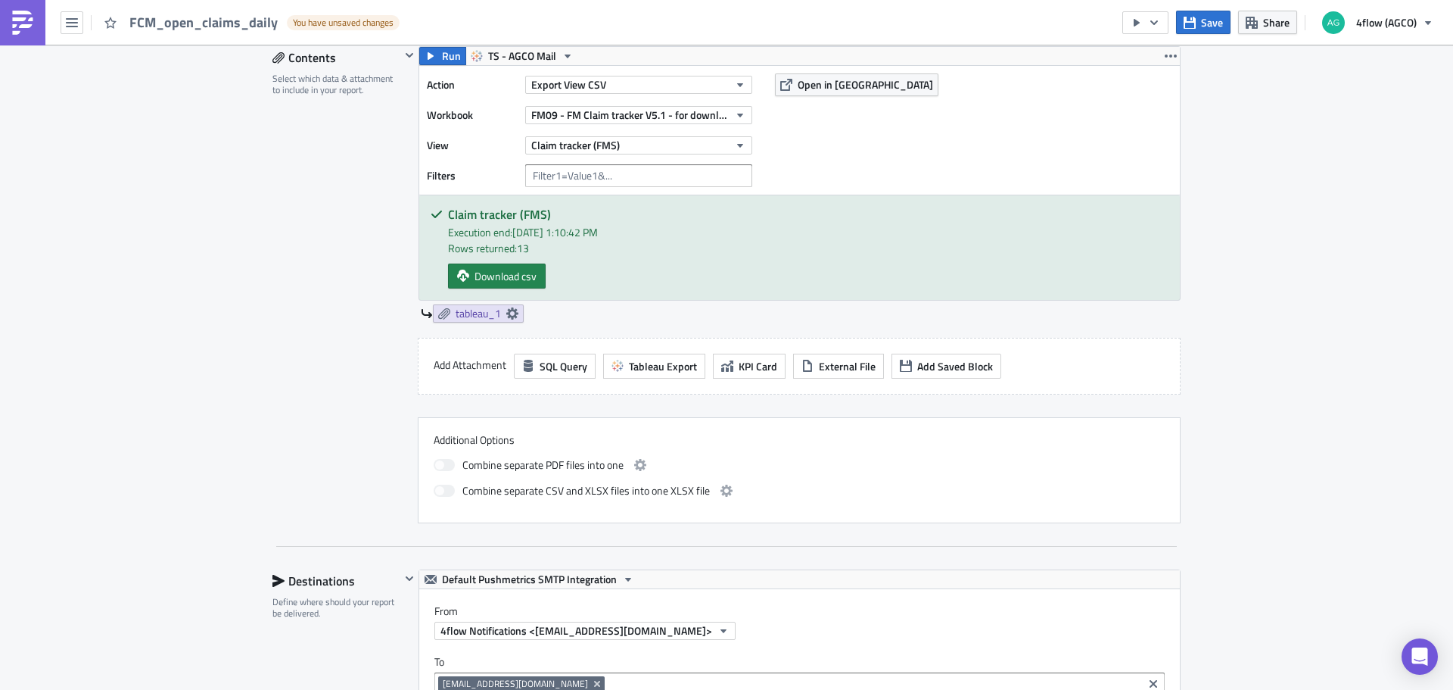
scroll to position [481, 0]
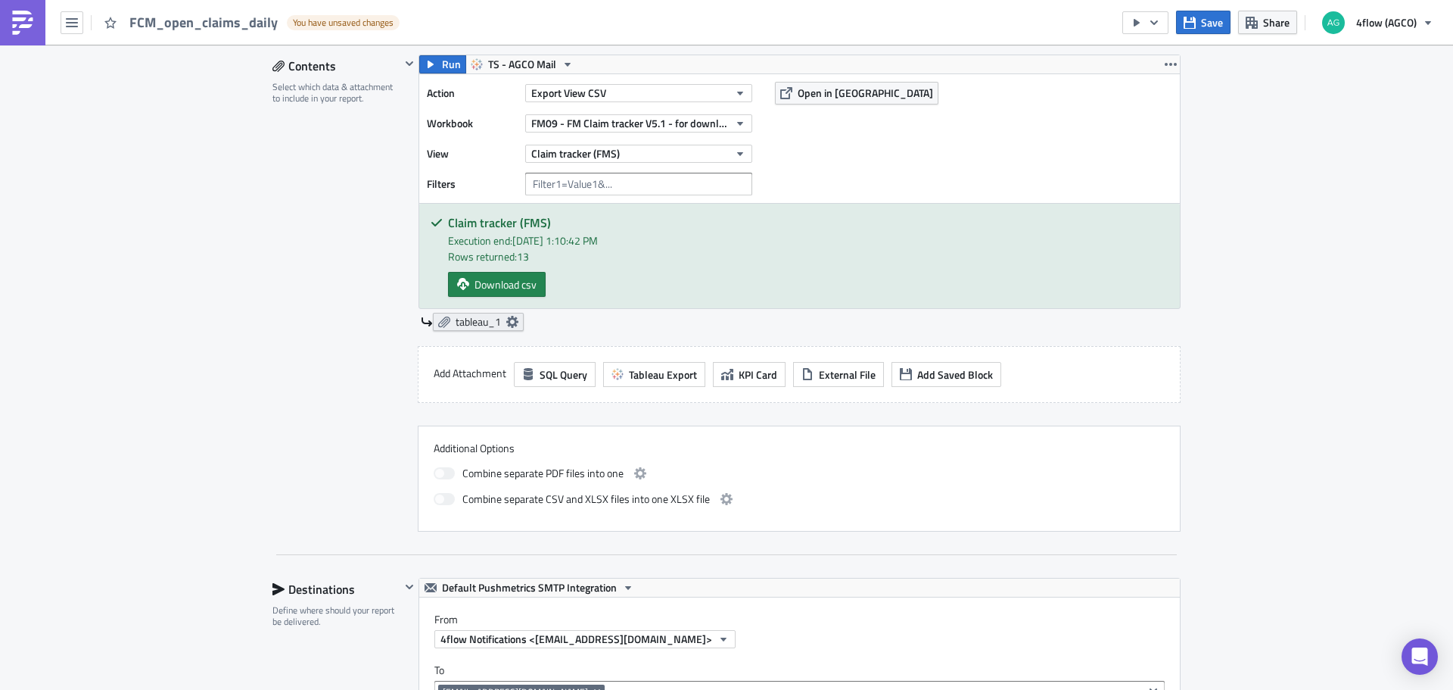
click at [482, 321] on span "tableau_1" at bounding box center [478, 322] width 45 height 14
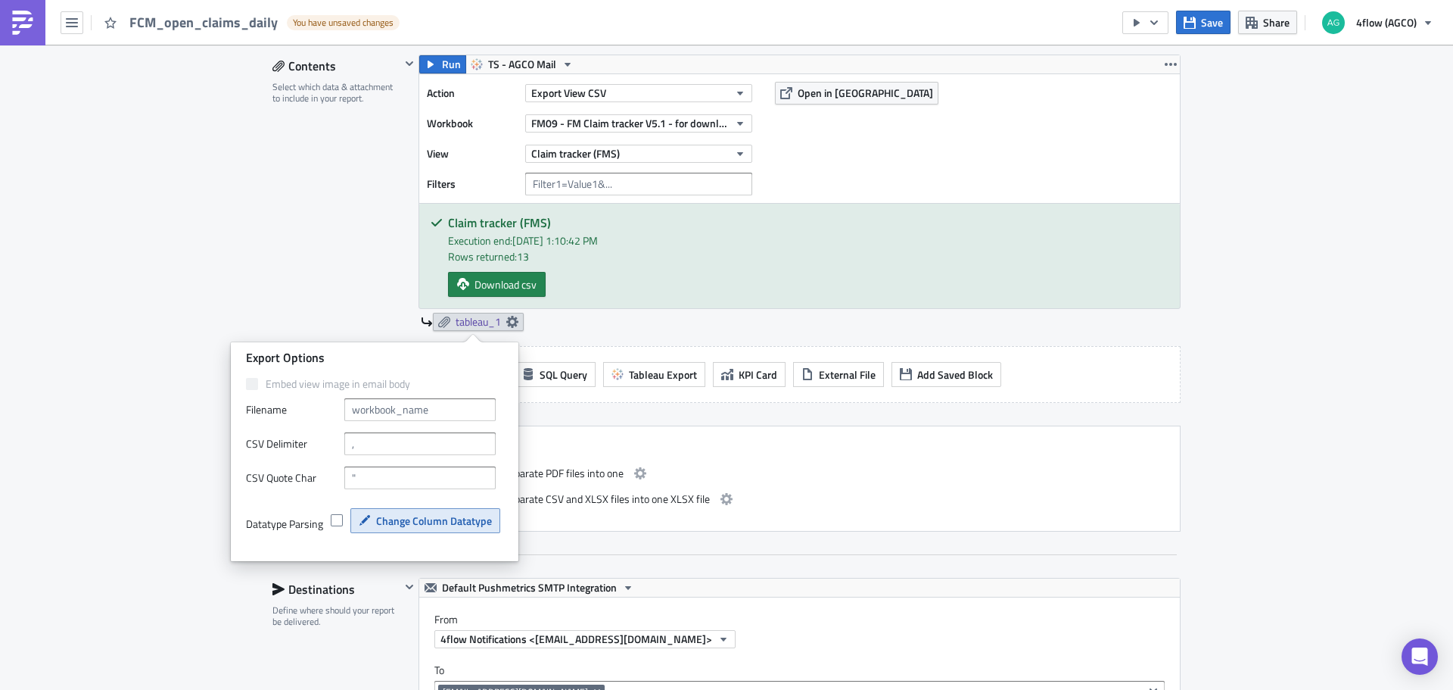
click at [420, 515] on span "Change Column Datatype" at bounding box center [434, 520] width 116 height 16
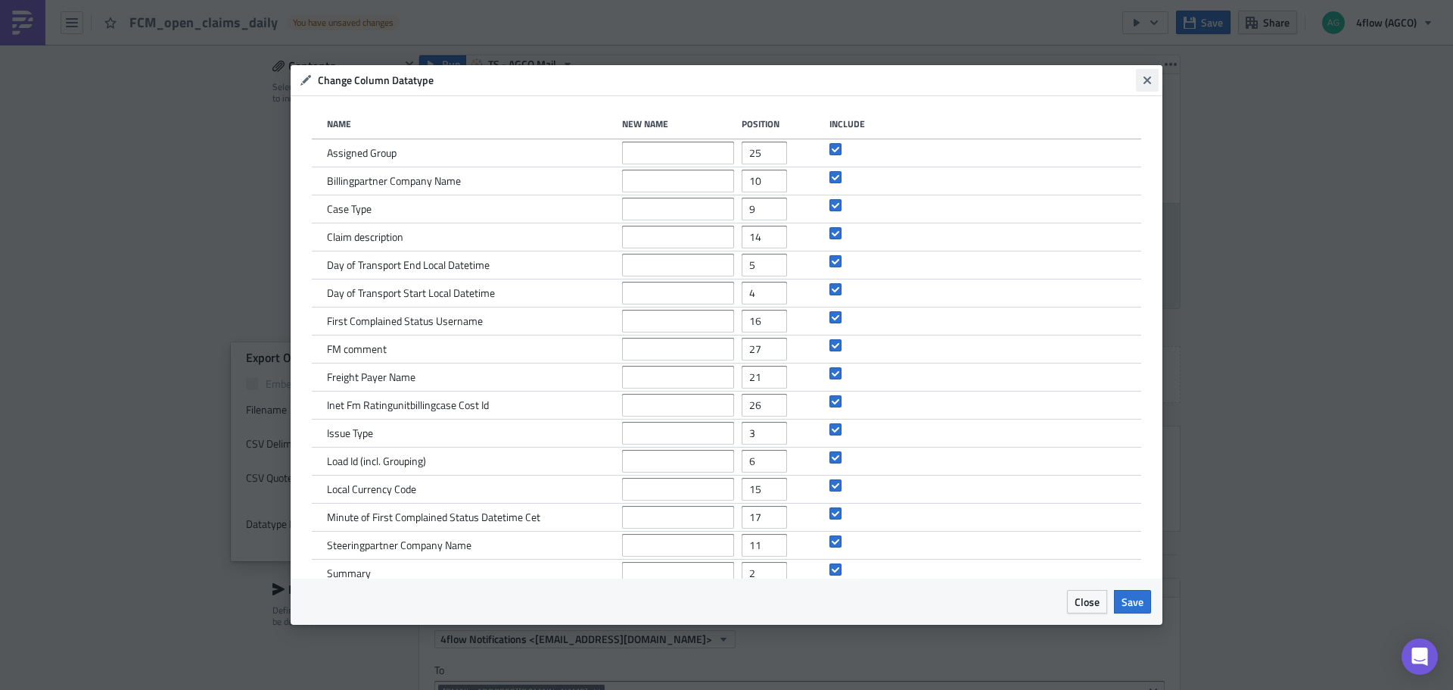
click at [1148, 76] on icon "Close" at bounding box center [1147, 80] width 12 height 12
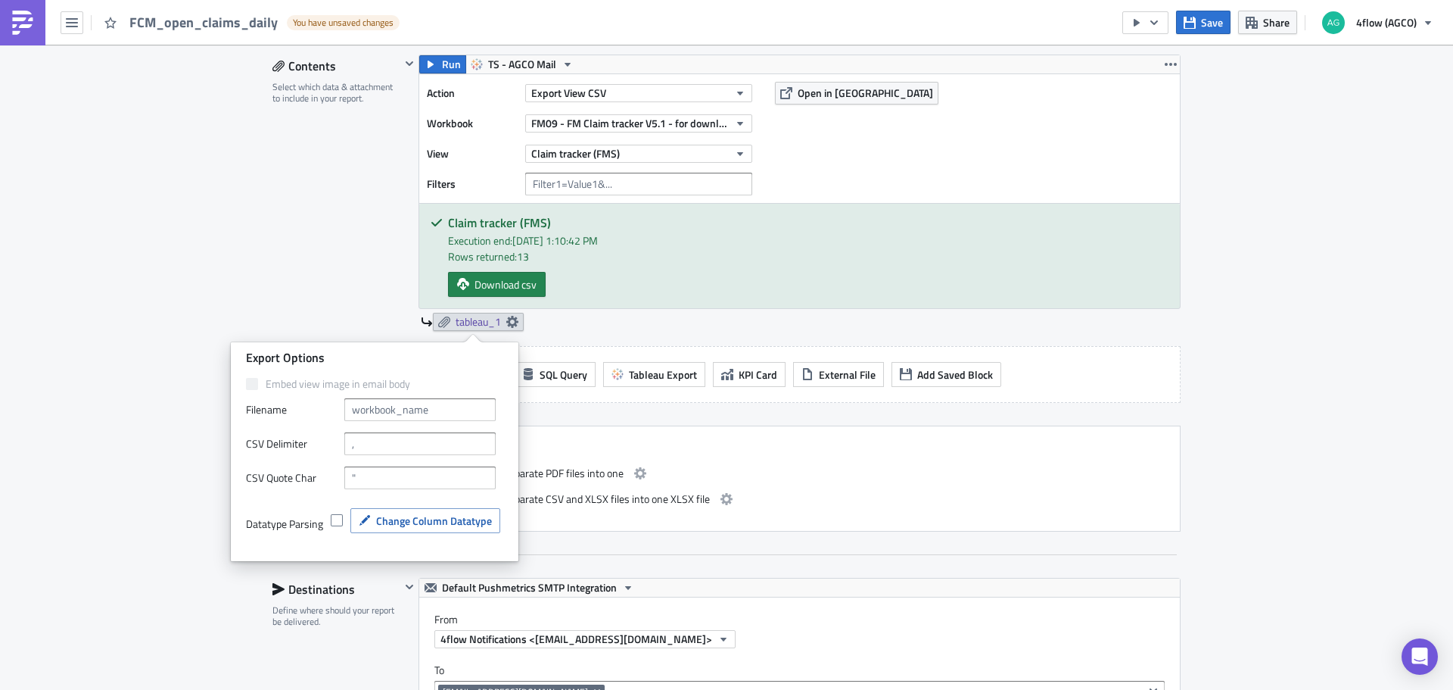
click at [286, 279] on div "Contents Select which data & attachment to include in your report." at bounding box center [337, 293] width 128 height 477
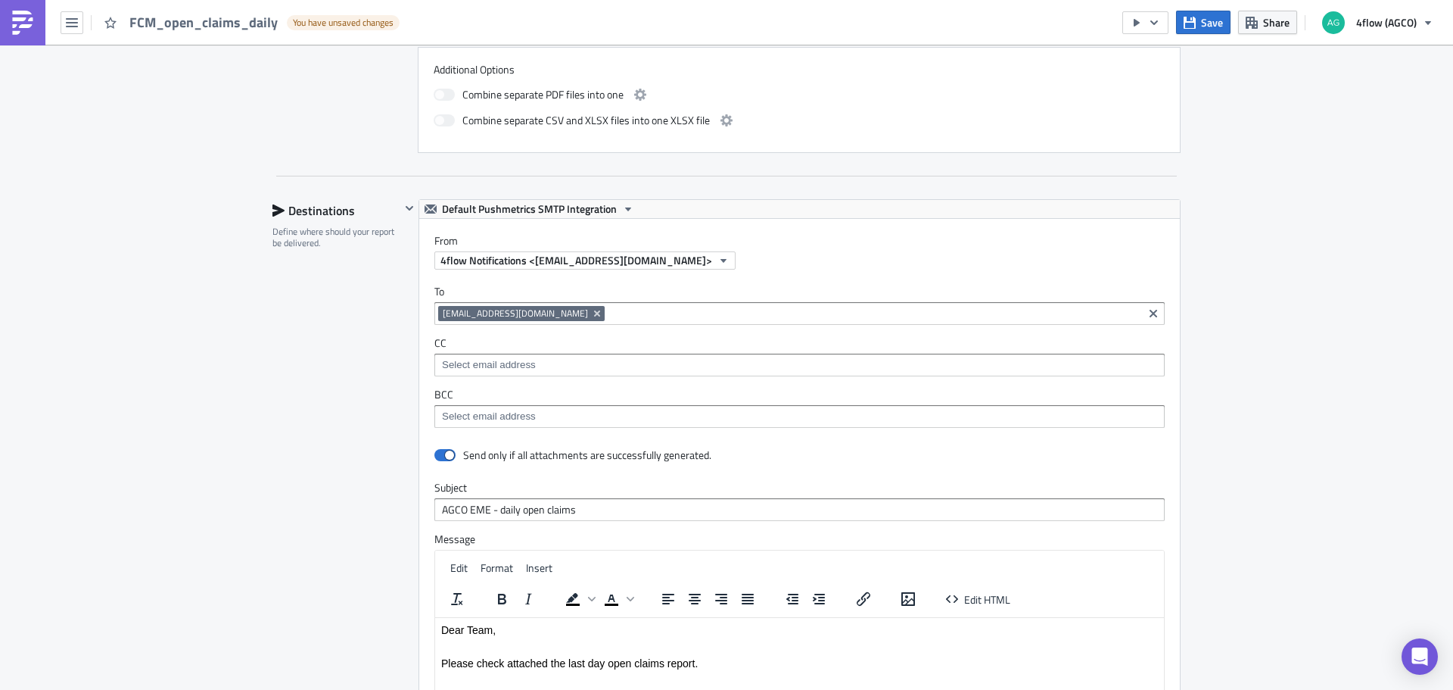
scroll to position [556, 0]
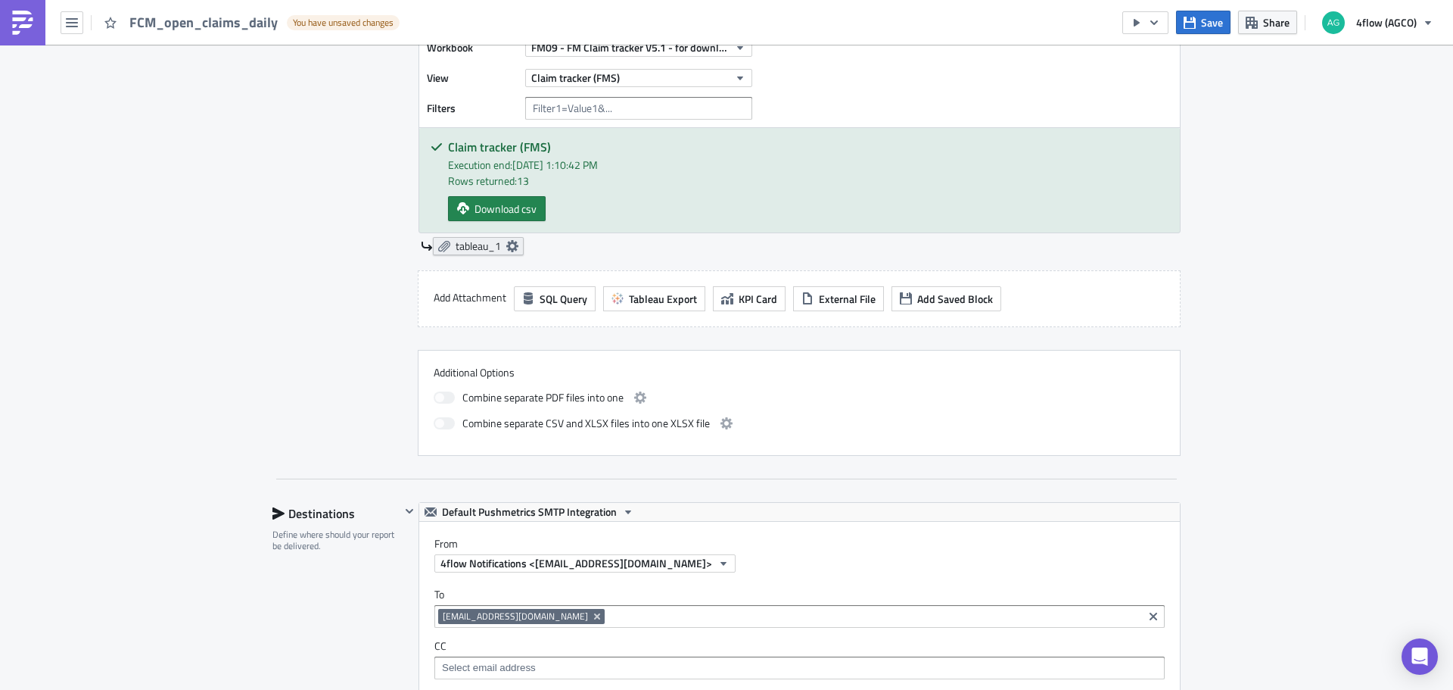
click at [494, 244] on span "tableau_1" at bounding box center [478, 246] width 45 height 14
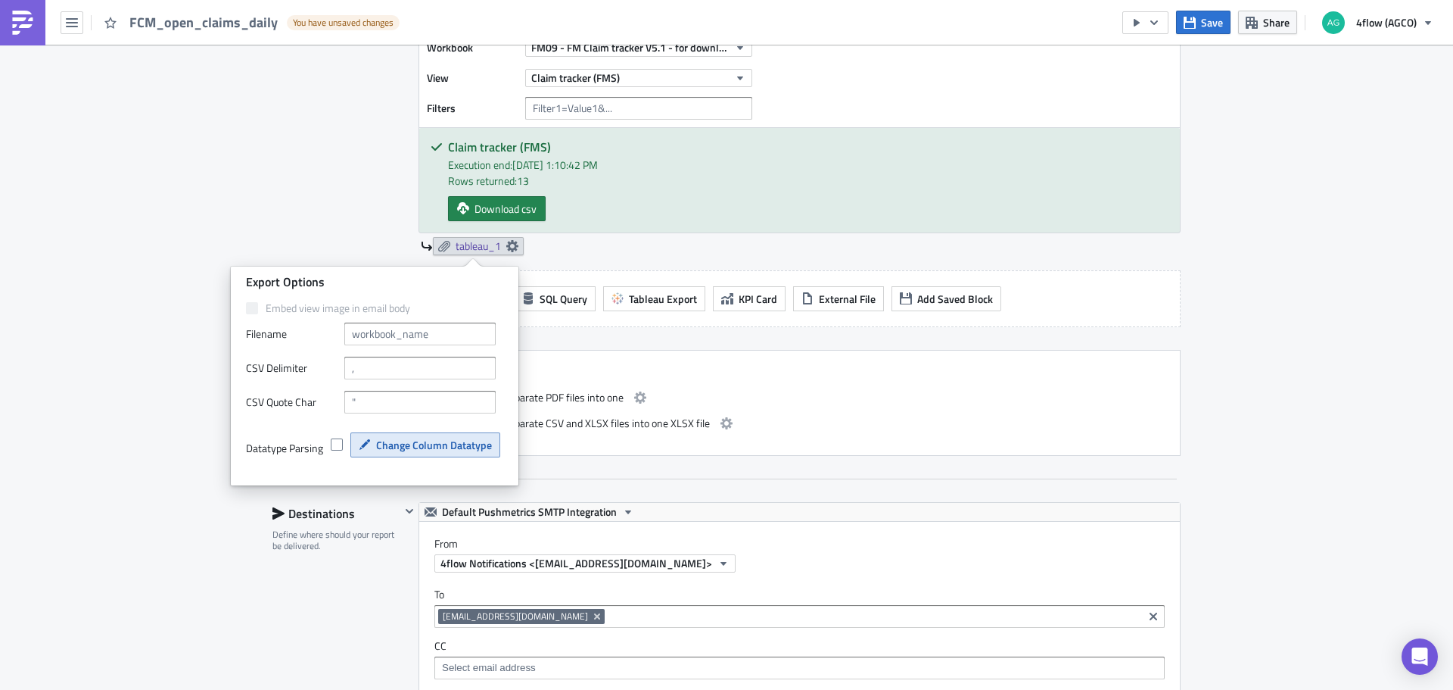
click at [386, 444] on span "Change Column Datatype" at bounding box center [434, 445] width 116 height 16
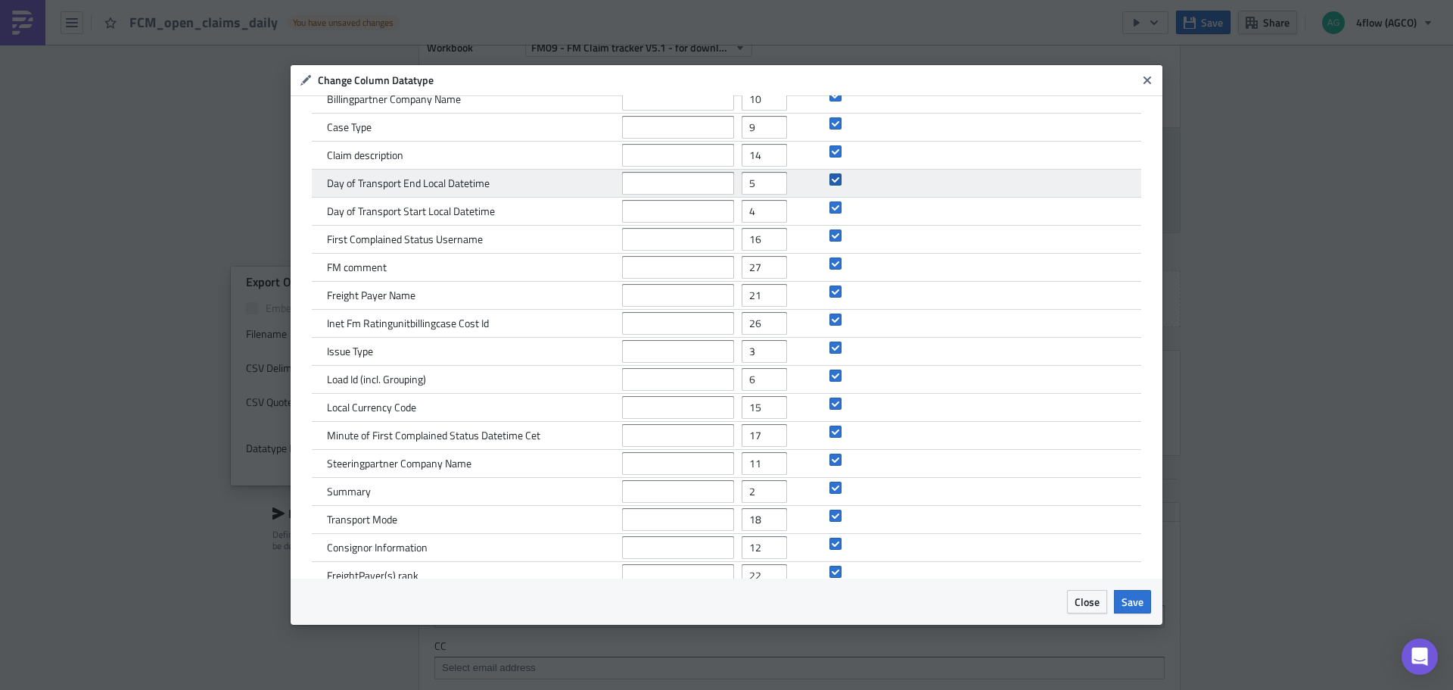
scroll to position [0, 0]
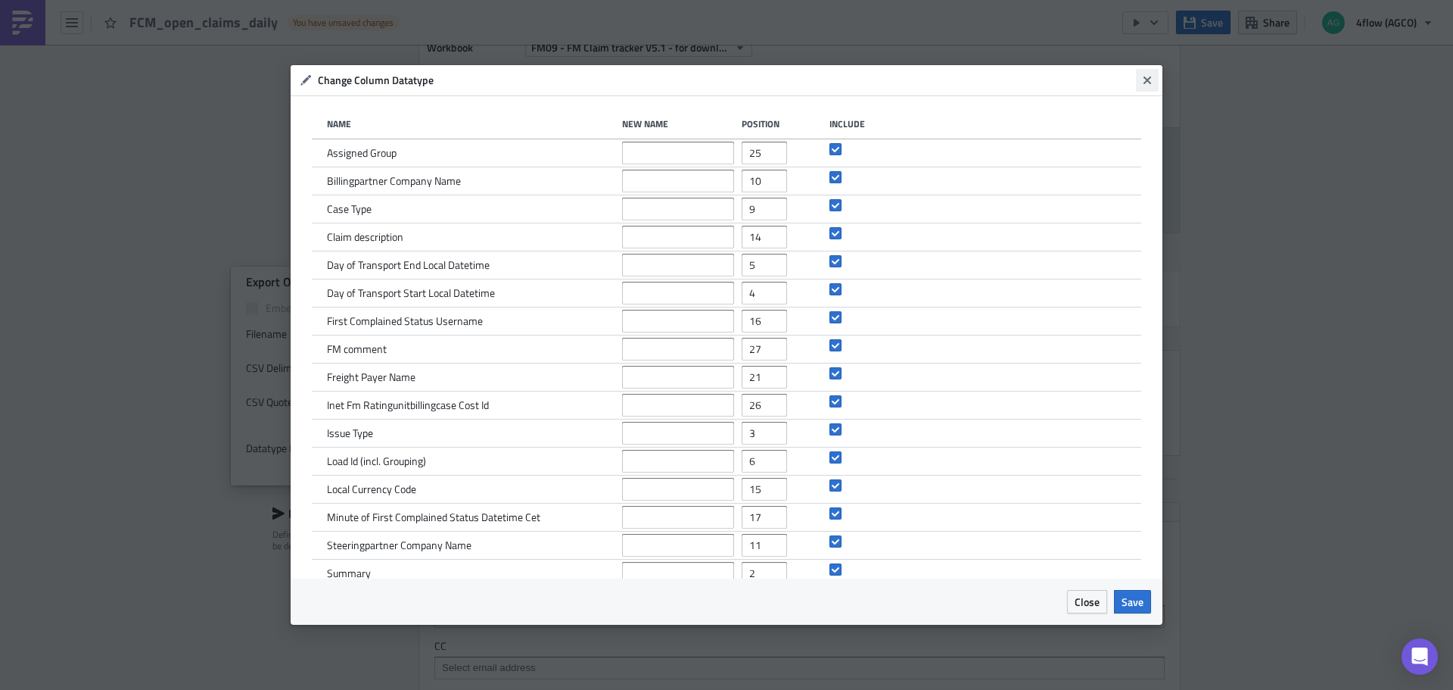
click at [1153, 79] on icon "Close" at bounding box center [1147, 80] width 12 height 12
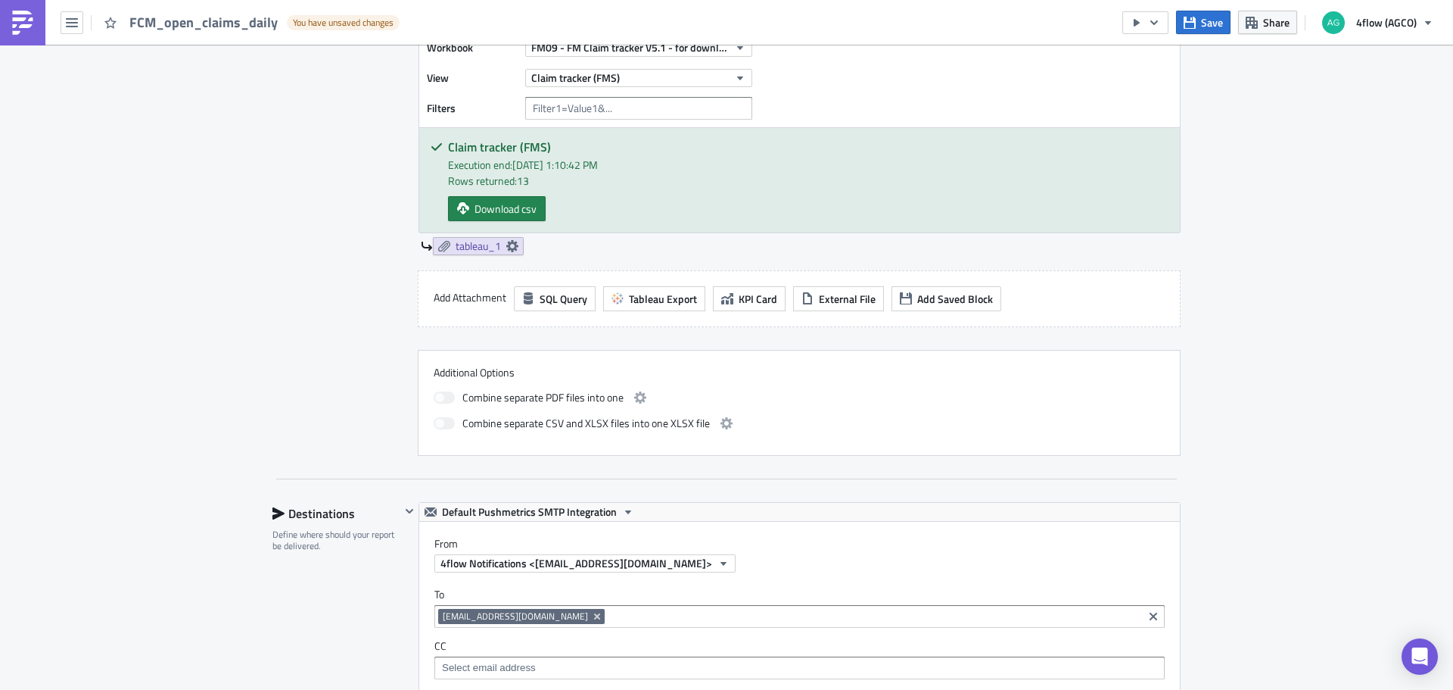
click at [57, 410] on div "EME_M+P Execution Log Edit " FCM_open_claims_daily " Draft Settings Configure t…" at bounding box center [726, 468] width 1453 height 1960
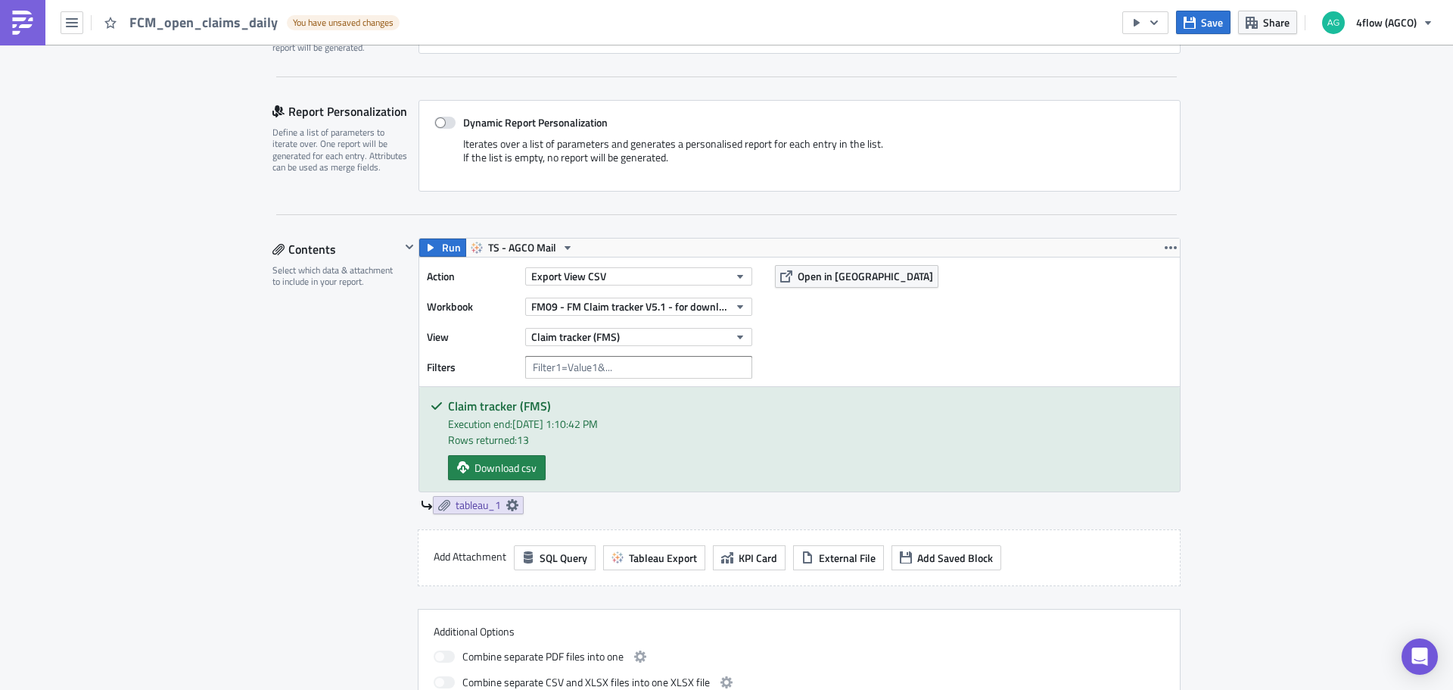
scroll to position [303, 0]
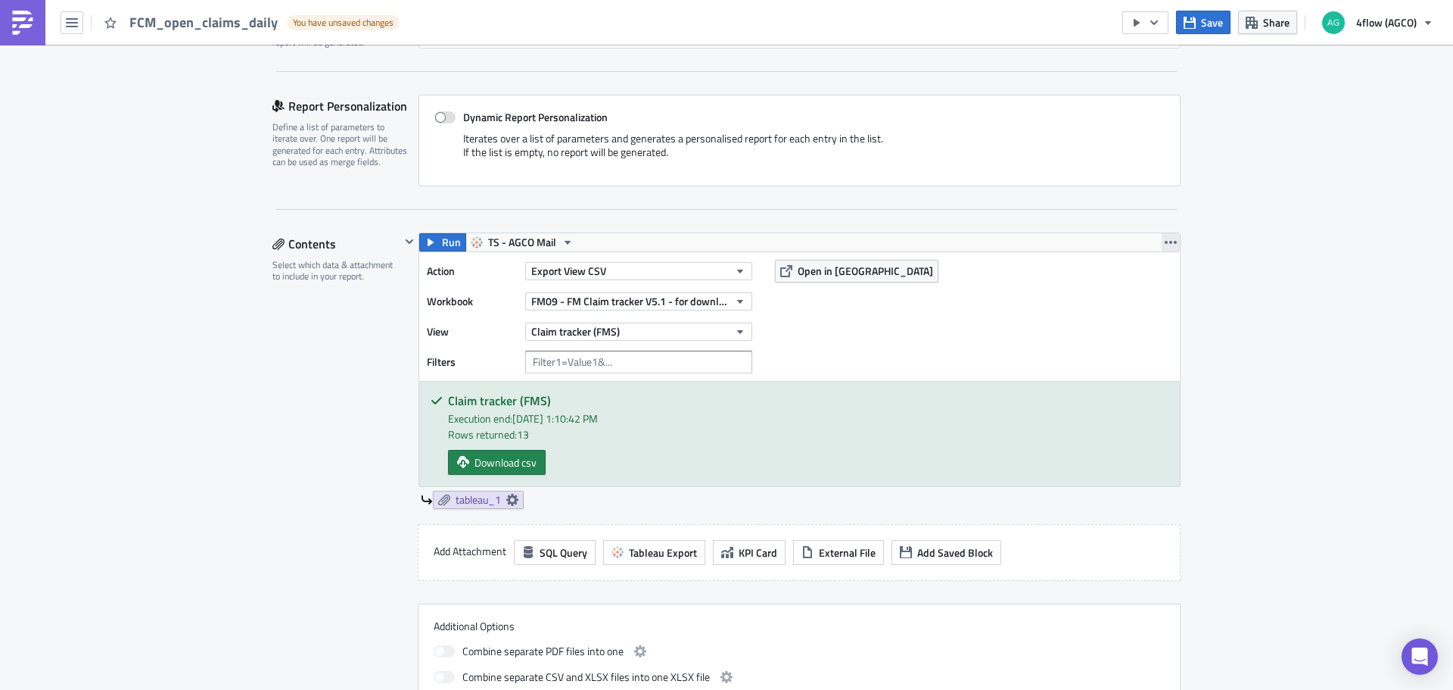
click at [1165, 244] on icon "button" at bounding box center [1171, 242] width 12 height 12
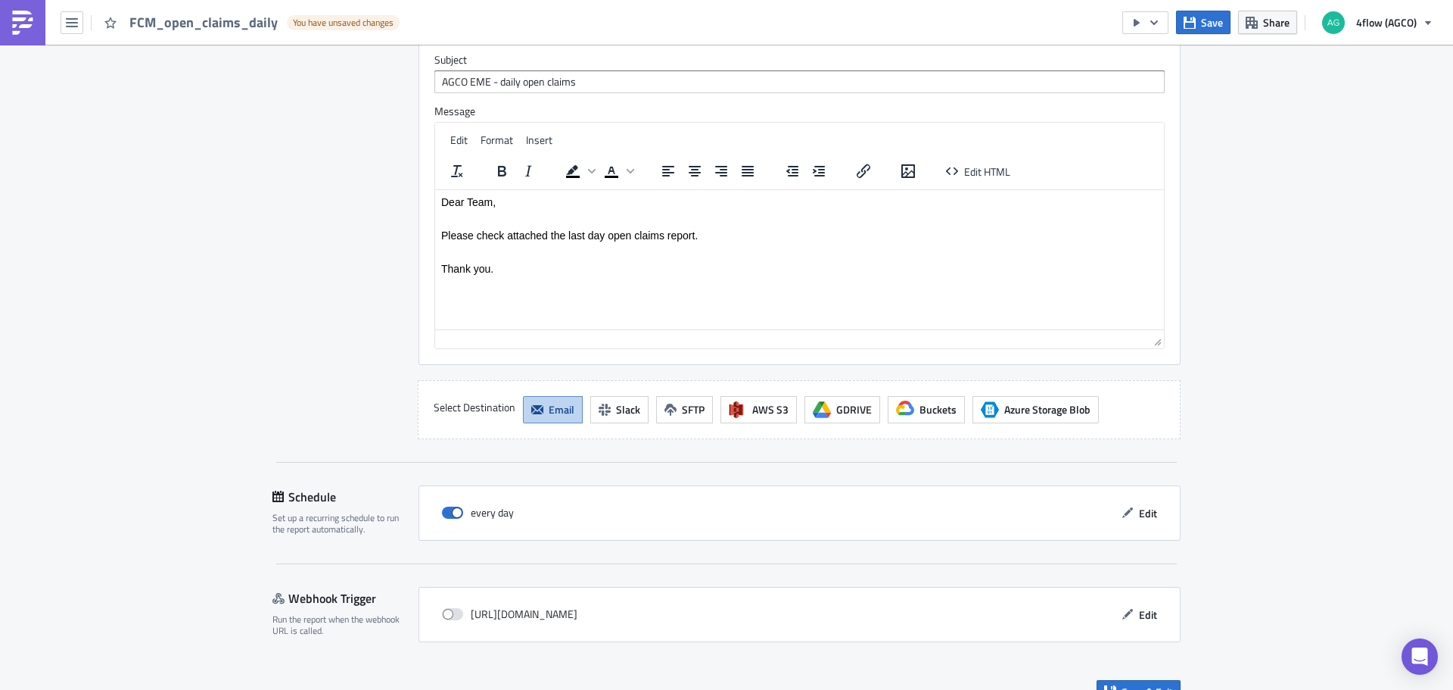
scroll to position [1313, 0]
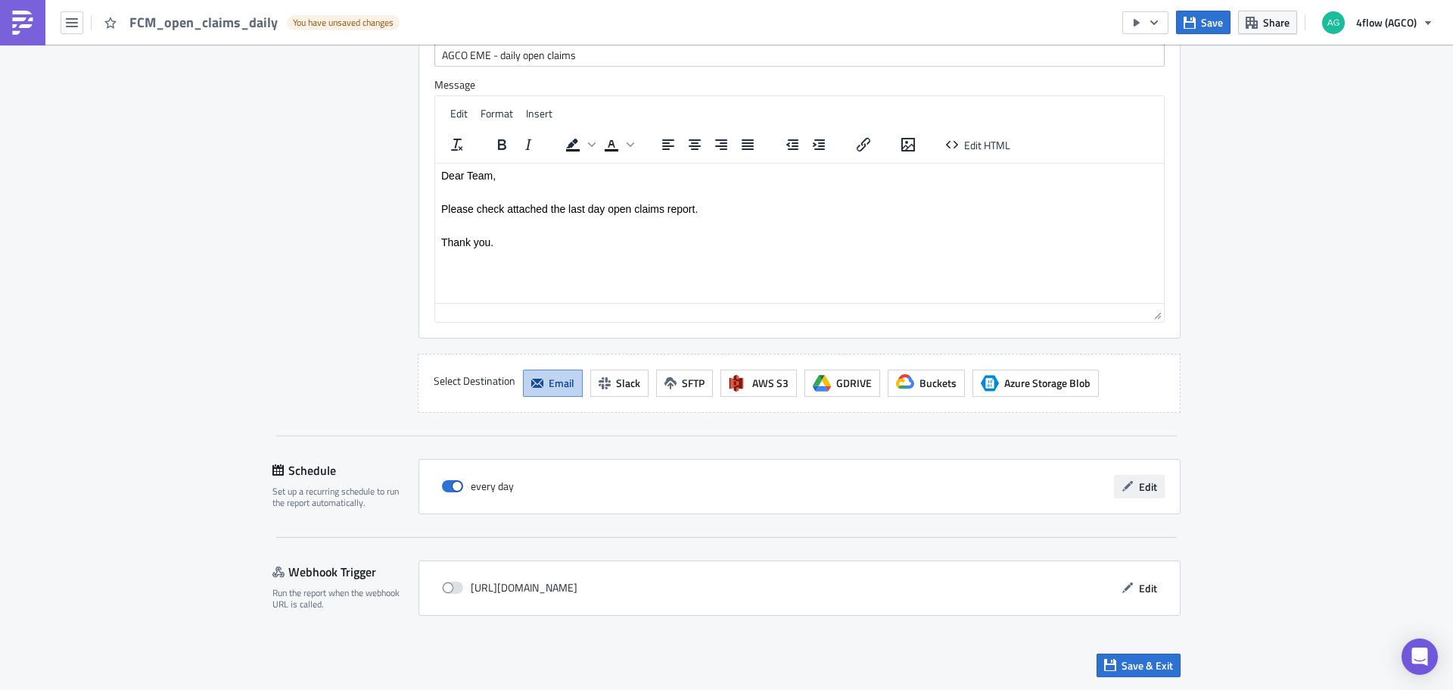
click at [1123, 489] on icon "button" at bounding box center [1128, 486] width 11 height 11
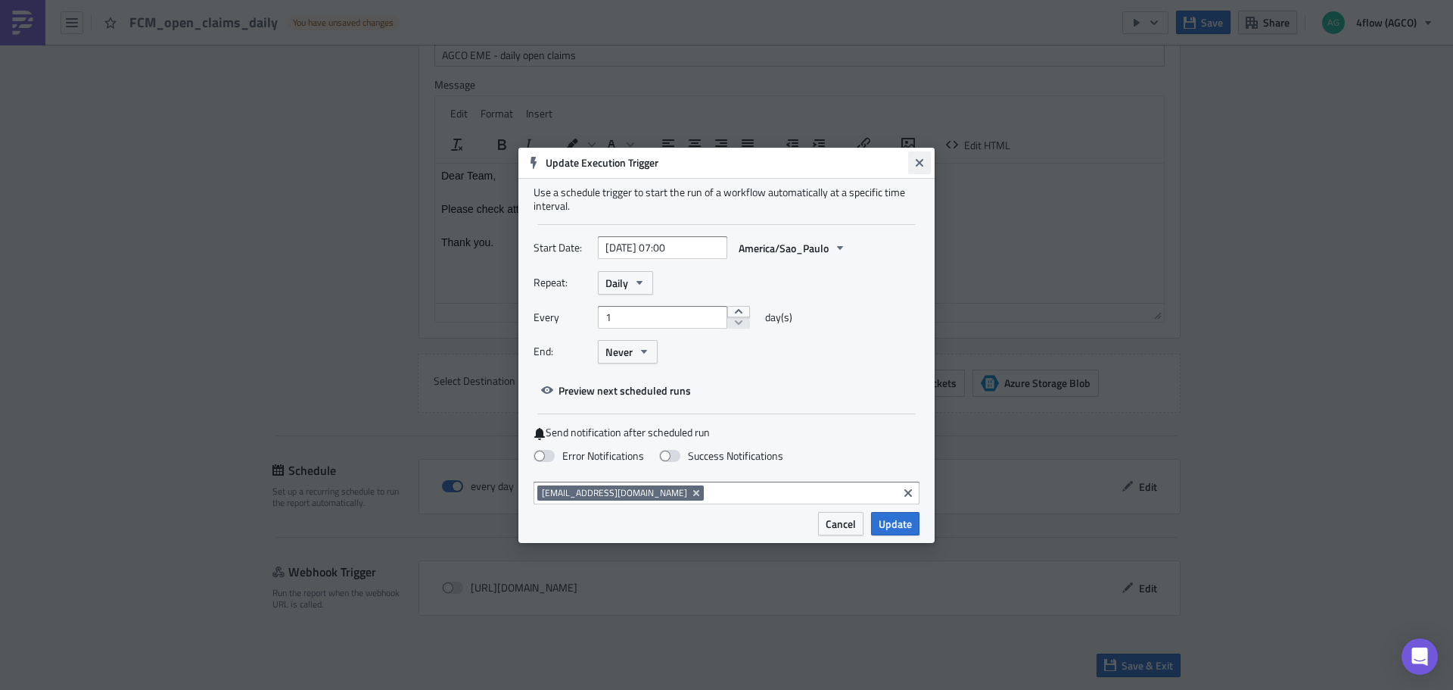
click at [918, 157] on icon "Close" at bounding box center [920, 163] width 12 height 12
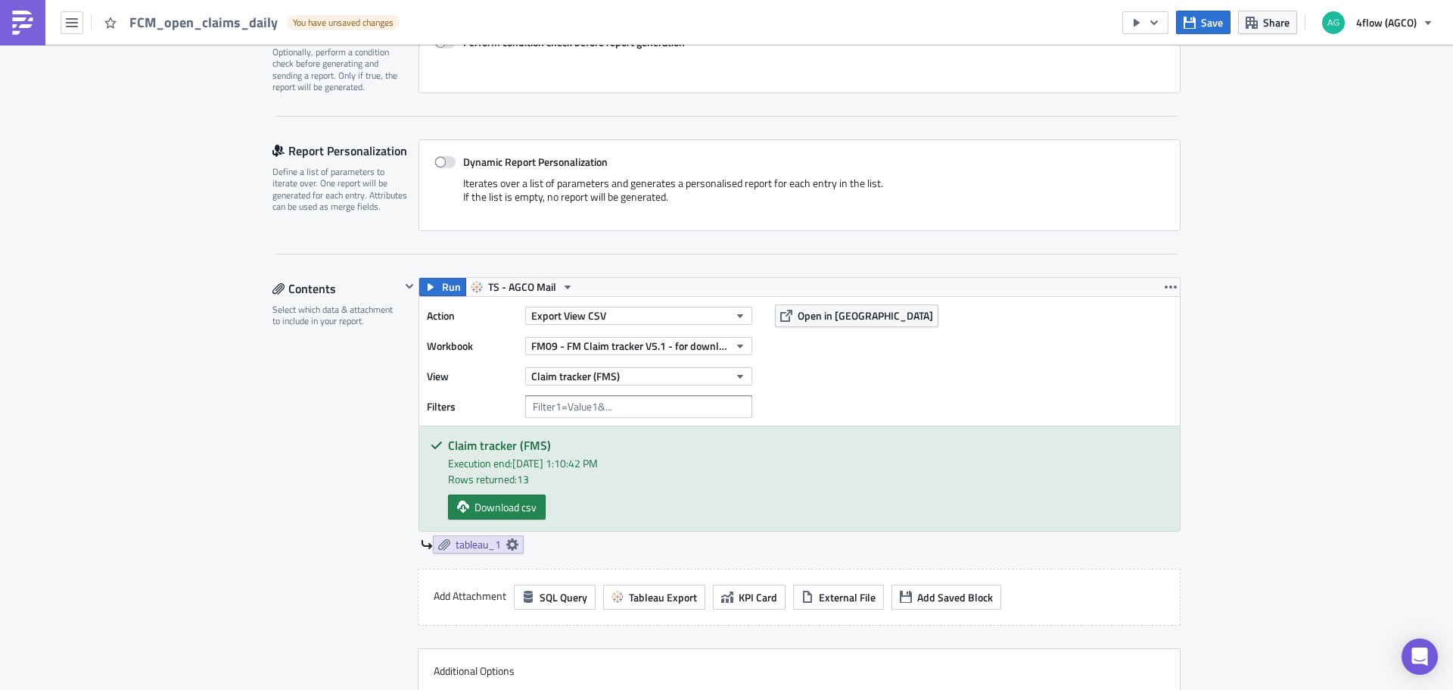
scroll to position [254, 0]
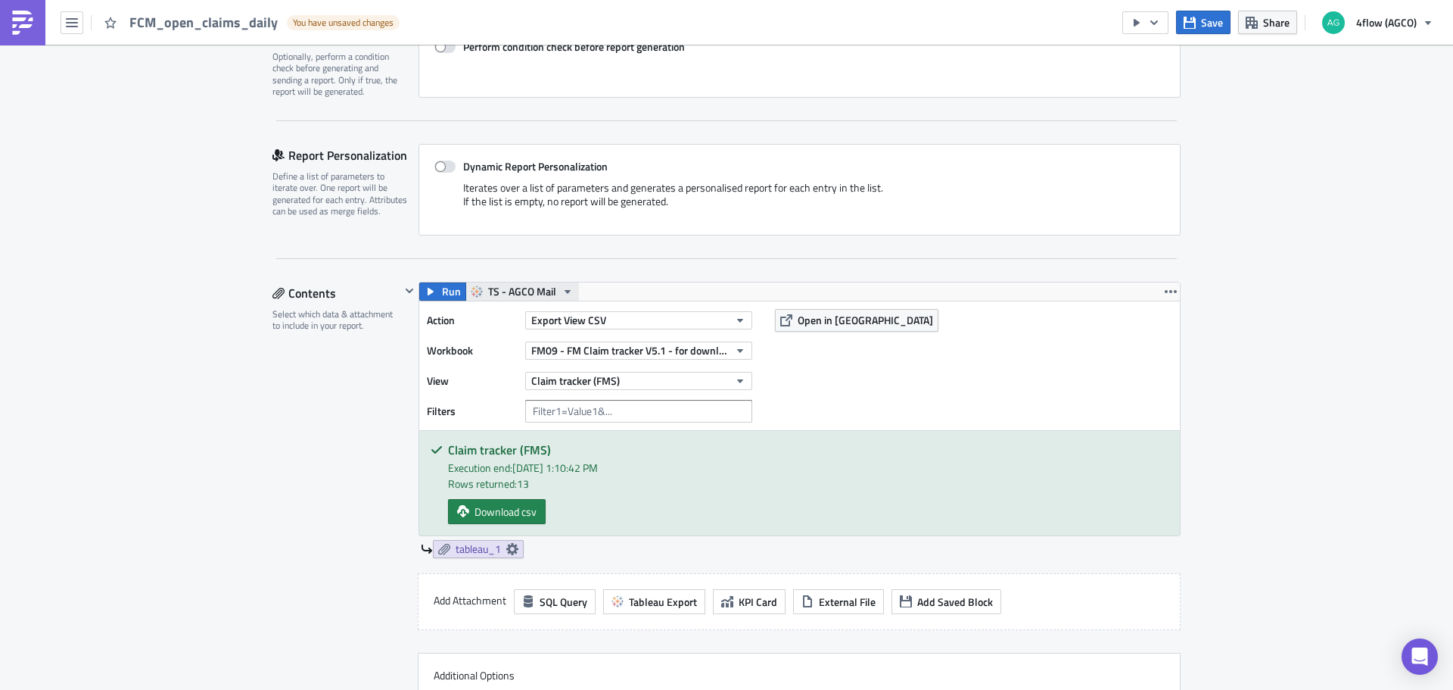
click at [565, 290] on icon "button" at bounding box center [568, 291] width 12 height 12
click at [325, 367] on div "Contents Select which data & attachment to include in your report." at bounding box center [337, 520] width 128 height 477
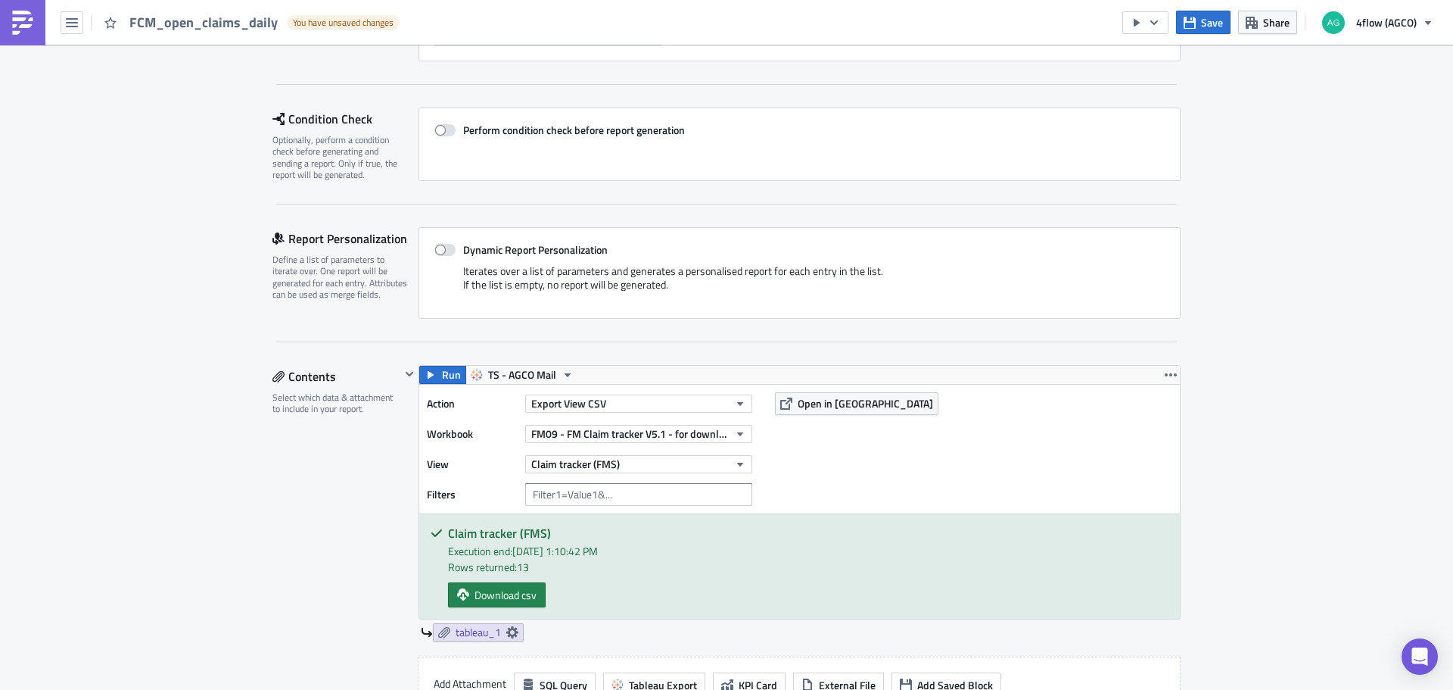
scroll to position [303, 0]
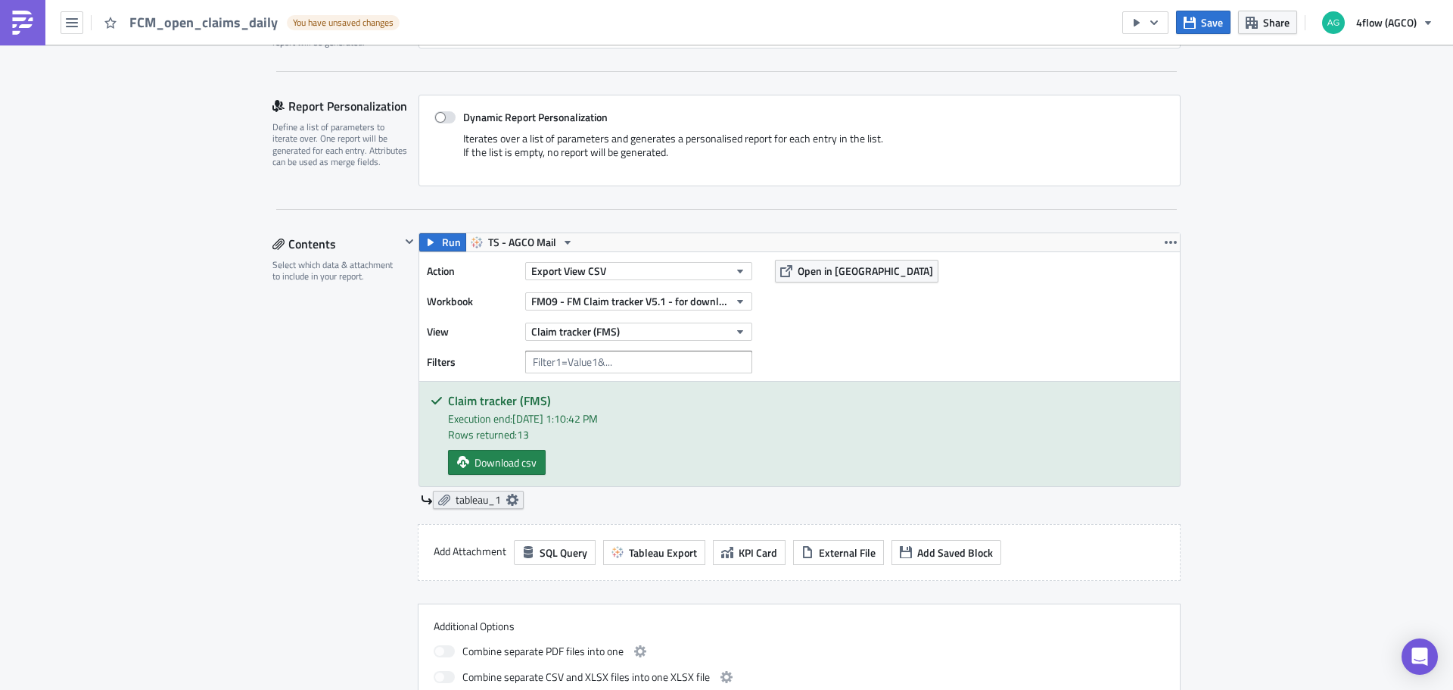
click at [506, 504] on icon at bounding box center [512, 500] width 12 height 12
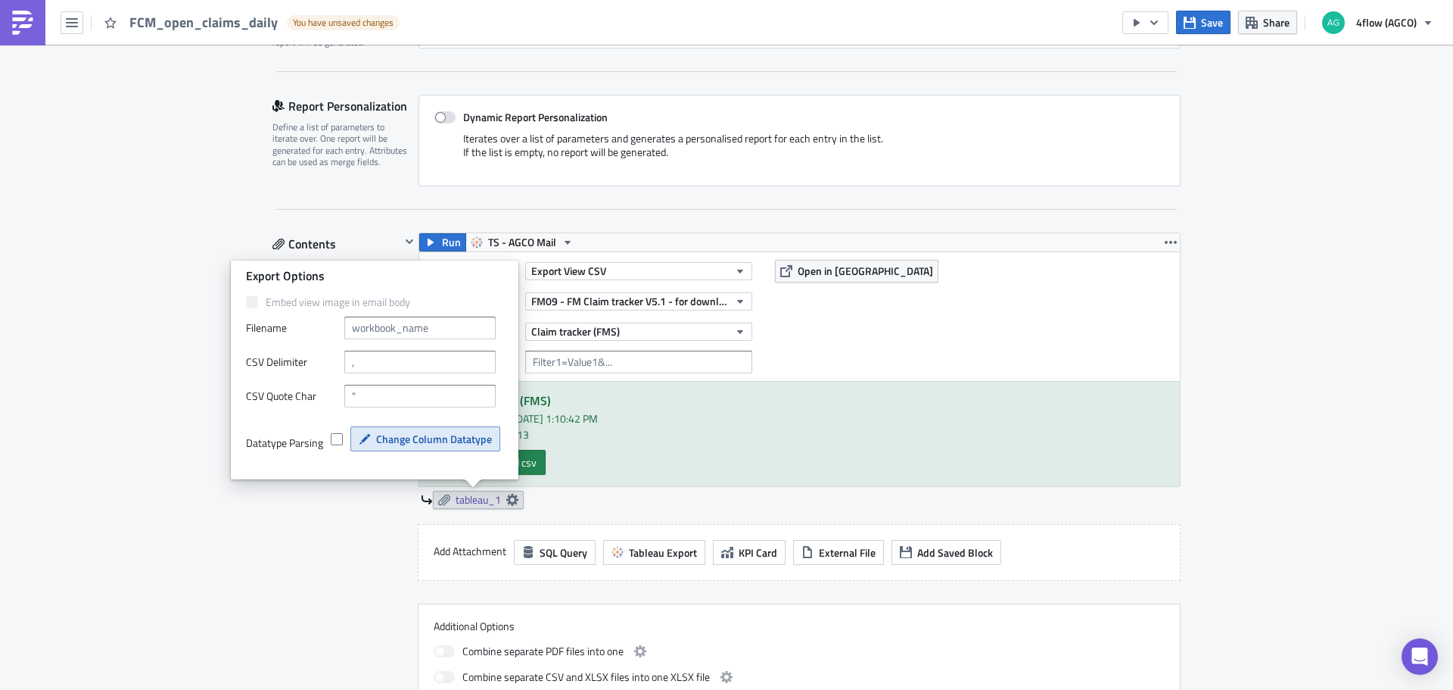
click at [441, 438] on span "Change Column Datatype" at bounding box center [434, 439] width 116 height 16
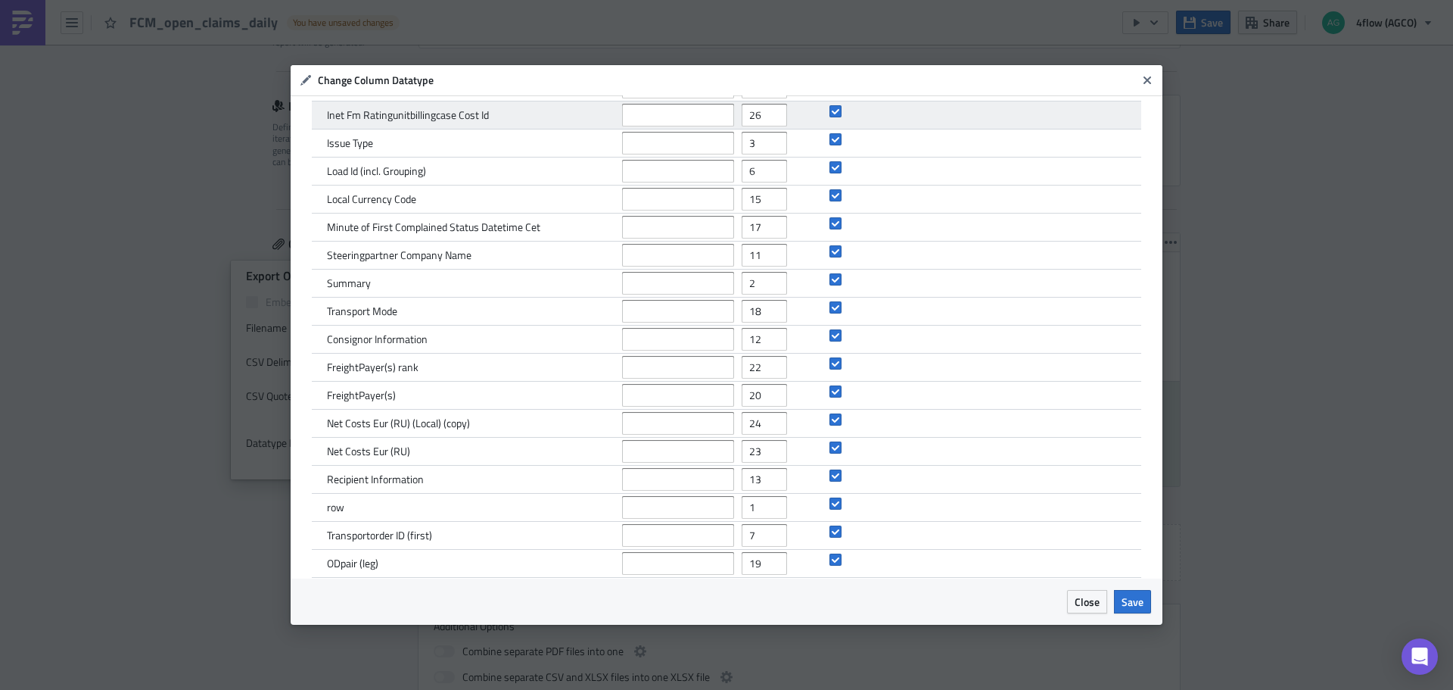
scroll to position [331, 0]
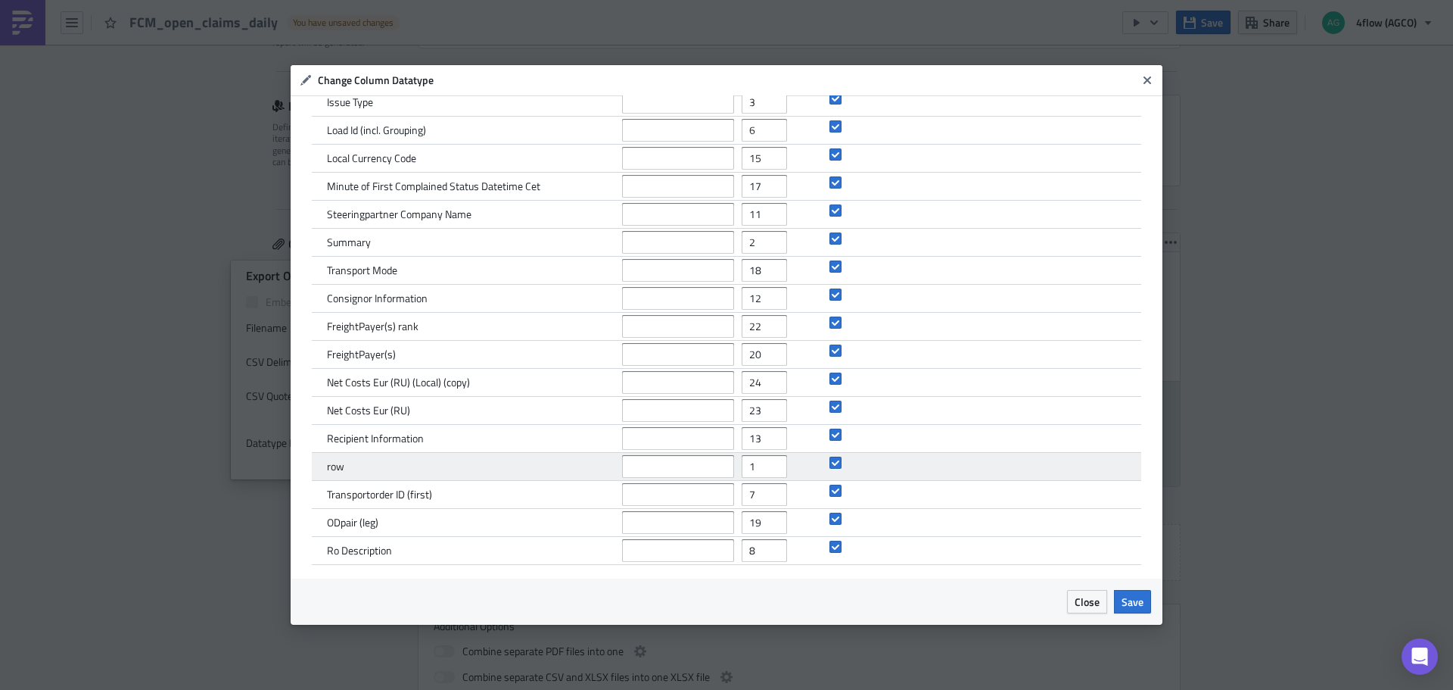
click at [450, 469] on div "row" at bounding box center [471, 466] width 288 height 27
click at [645, 465] on input "text" at bounding box center [678, 466] width 112 height 23
click at [671, 467] on input "text" at bounding box center [678, 466] width 112 height 23
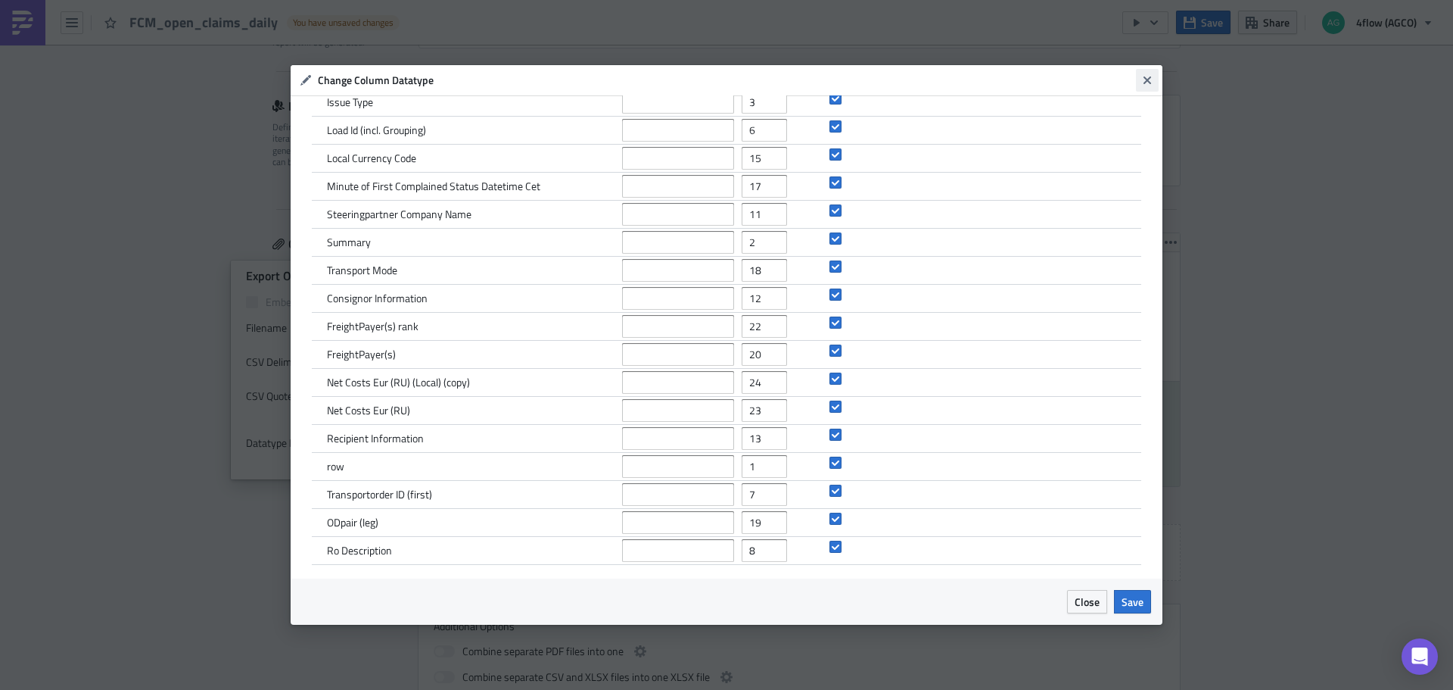
click at [1148, 76] on icon "Close" at bounding box center [1147, 80] width 12 height 12
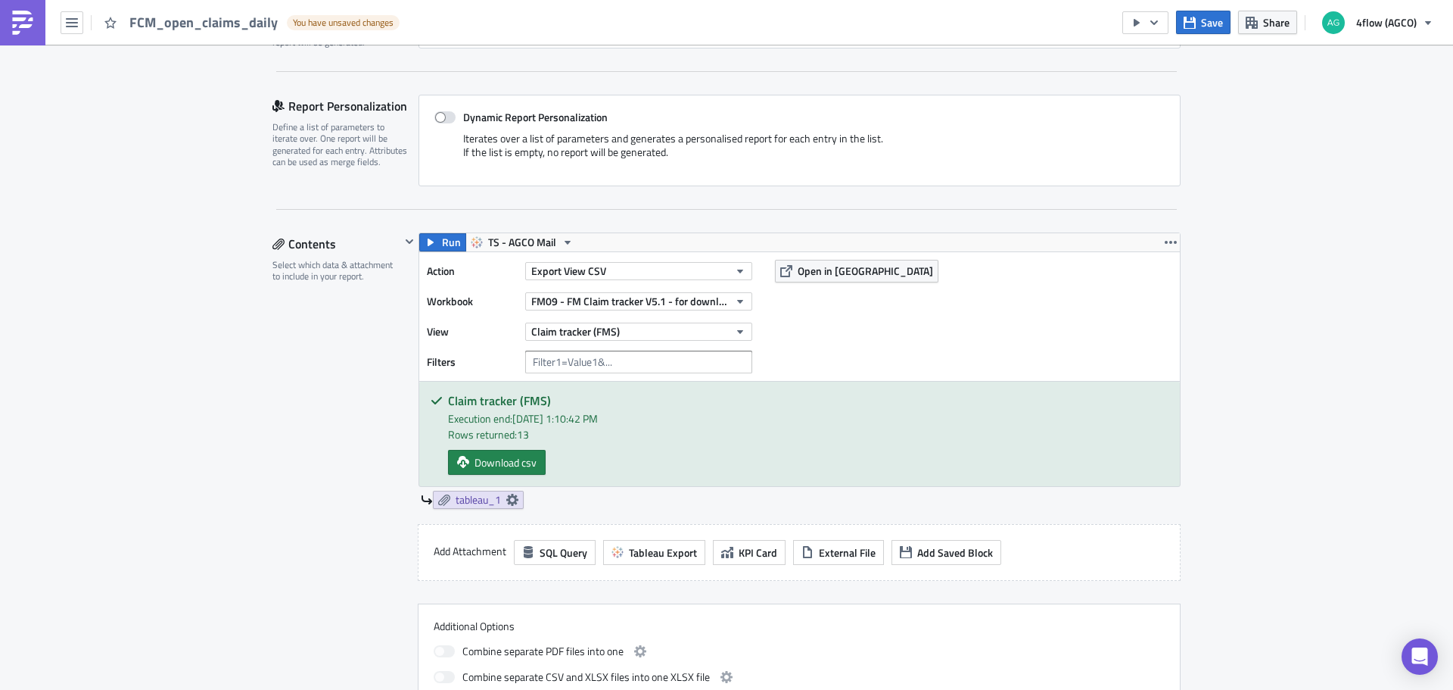
click at [78, 22] on button "button" at bounding box center [72, 22] width 23 height 23
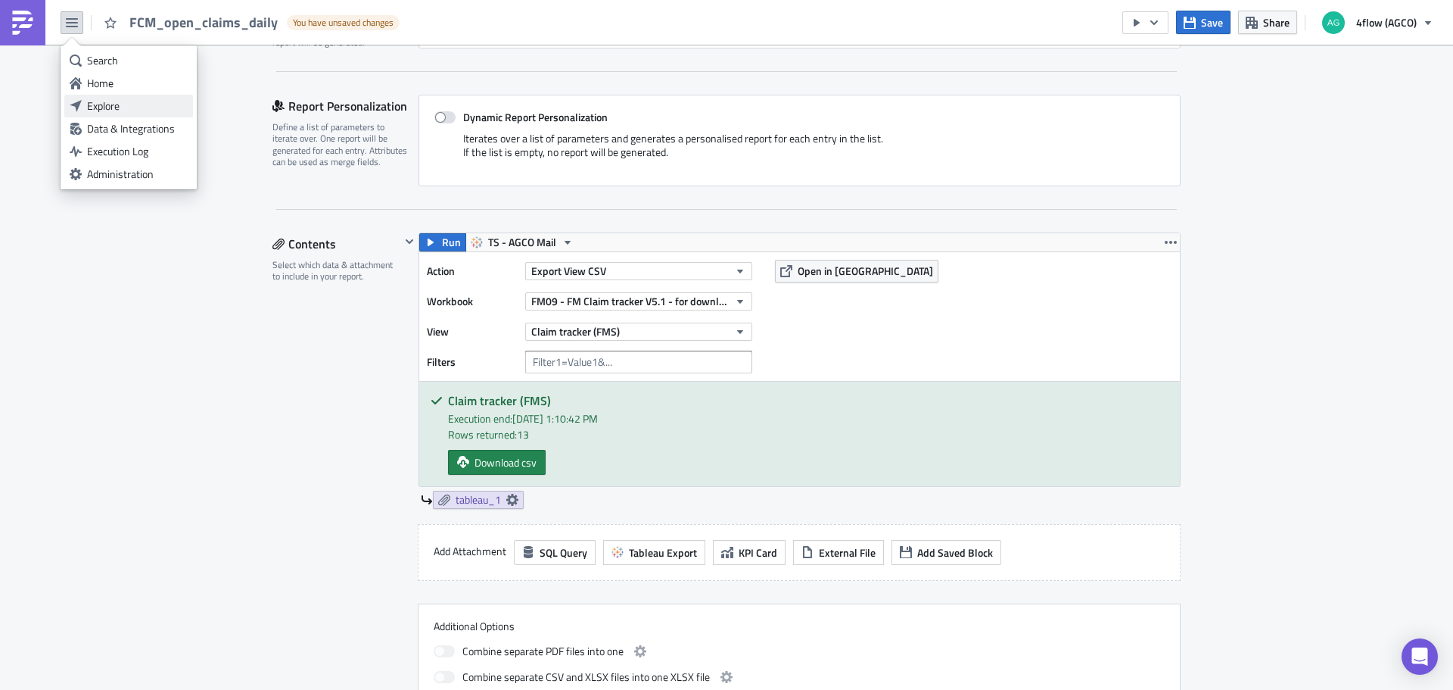
click at [107, 102] on div "Explore" at bounding box center [137, 105] width 101 height 15
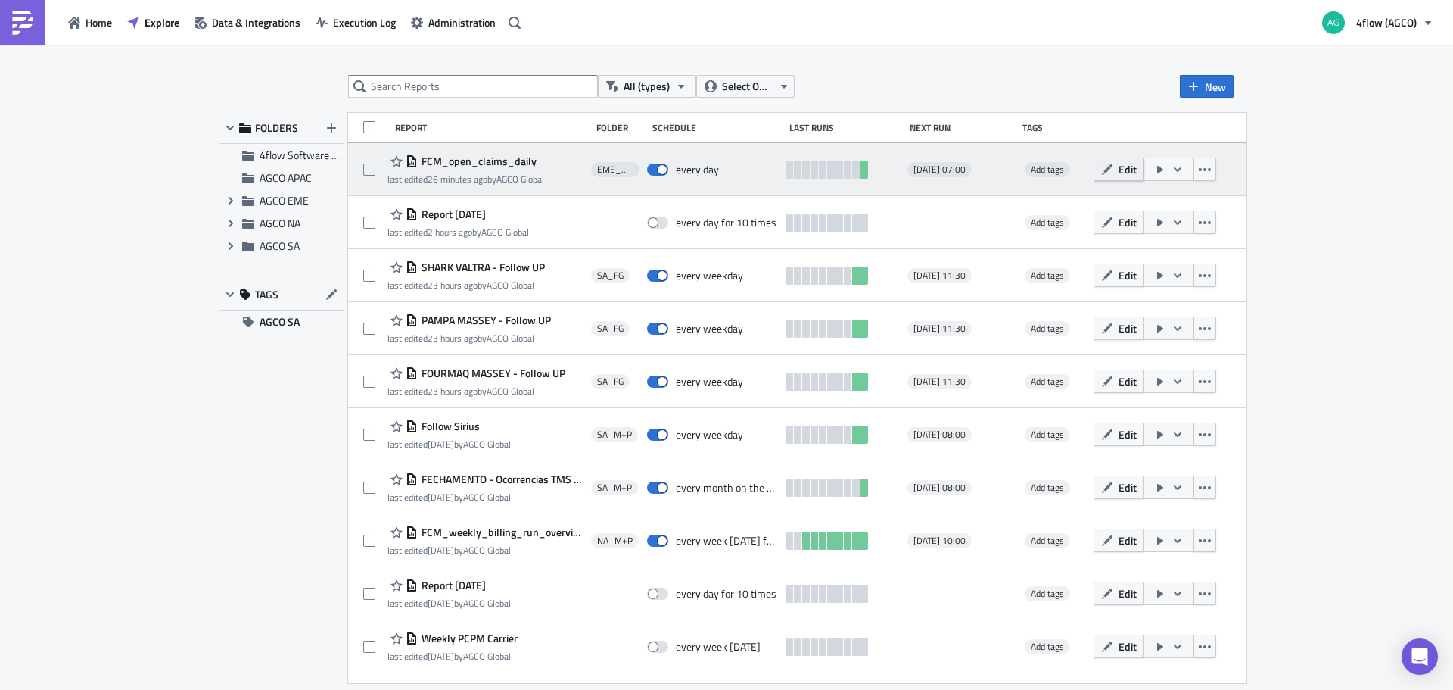
click at [1113, 171] on icon "button" at bounding box center [1107, 170] width 12 height 12
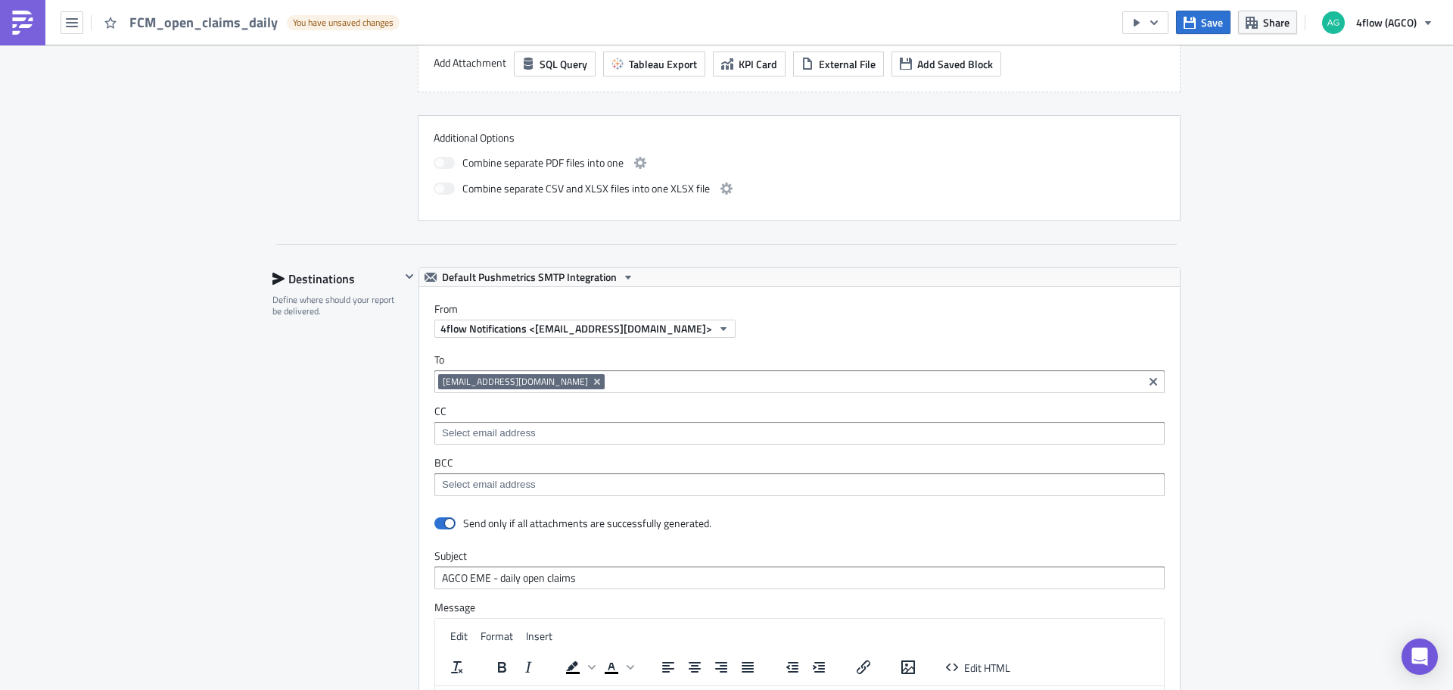
scroll to position [556, 0]
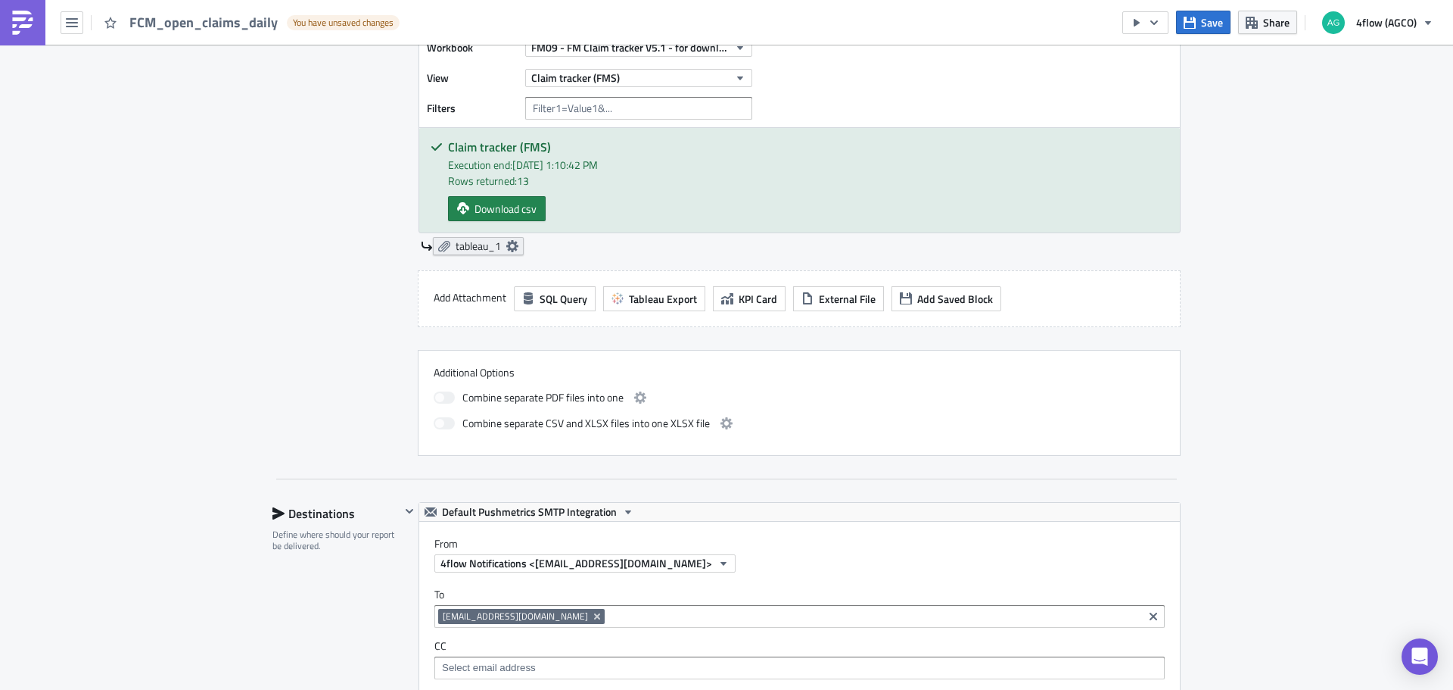
click at [456, 251] on span "tableau_1" at bounding box center [478, 246] width 45 height 14
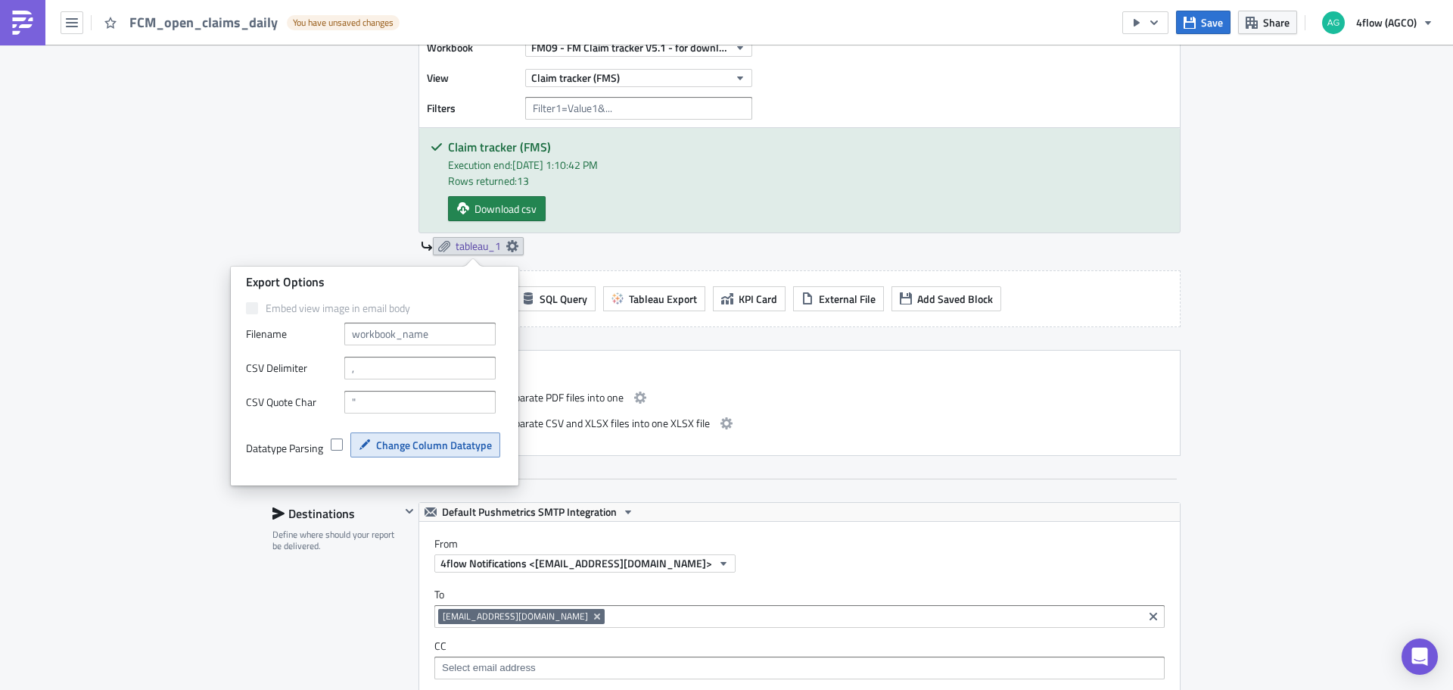
click at [405, 446] on span "Change Column Datatype" at bounding box center [434, 445] width 116 height 16
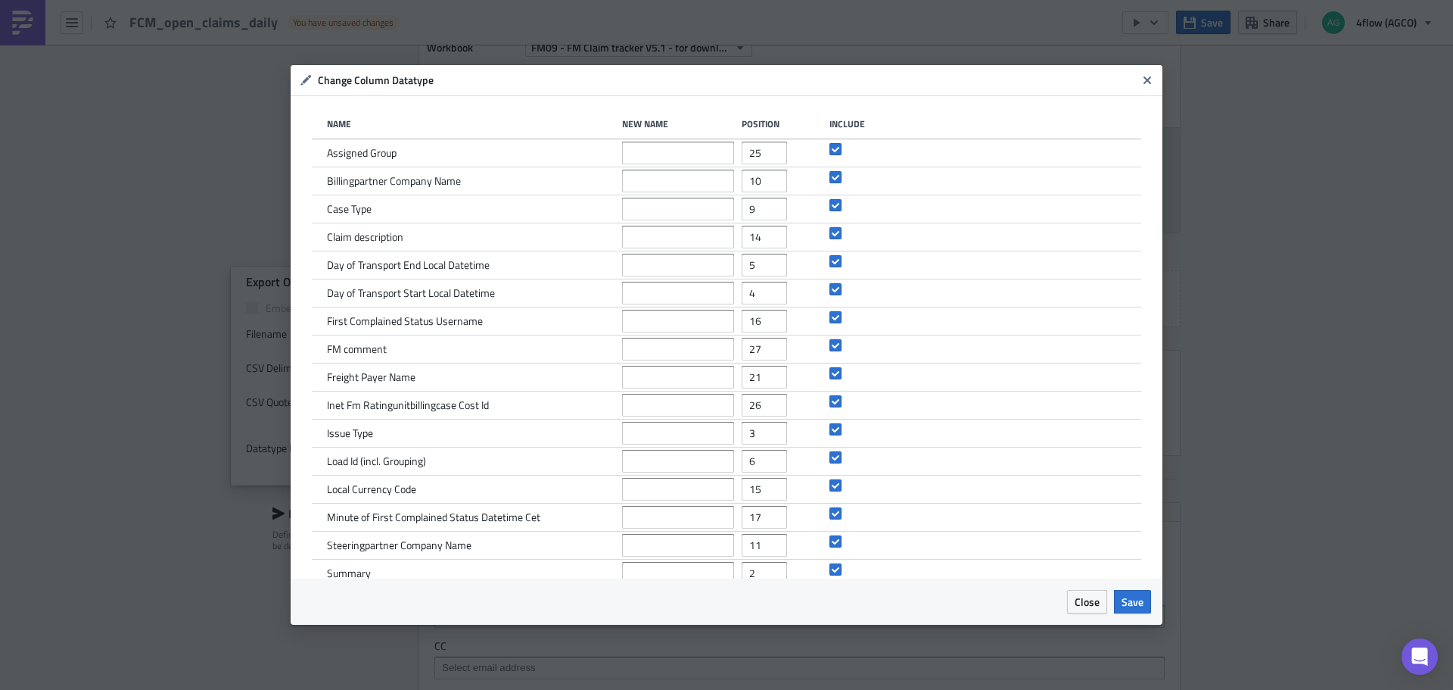
click at [640, 126] on div "New Name" at bounding box center [678, 123] width 112 height 11
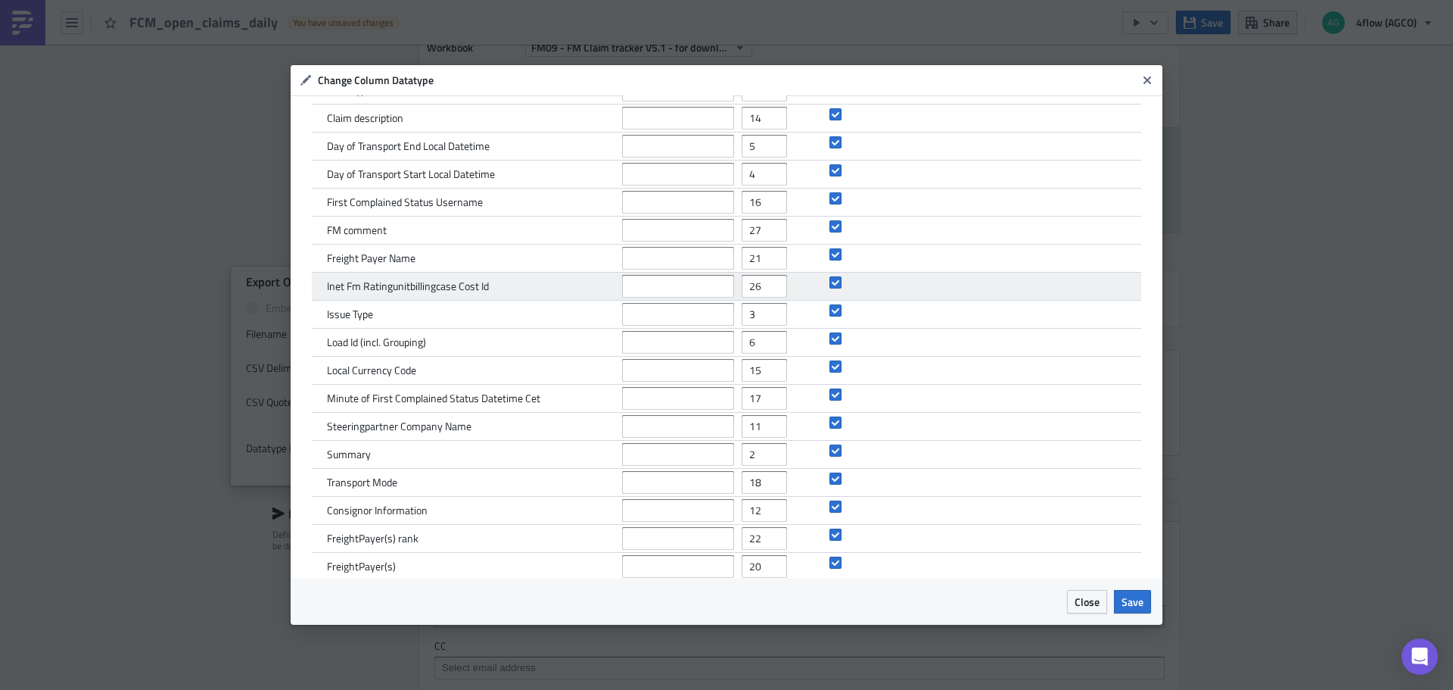
scroll to position [331, 0]
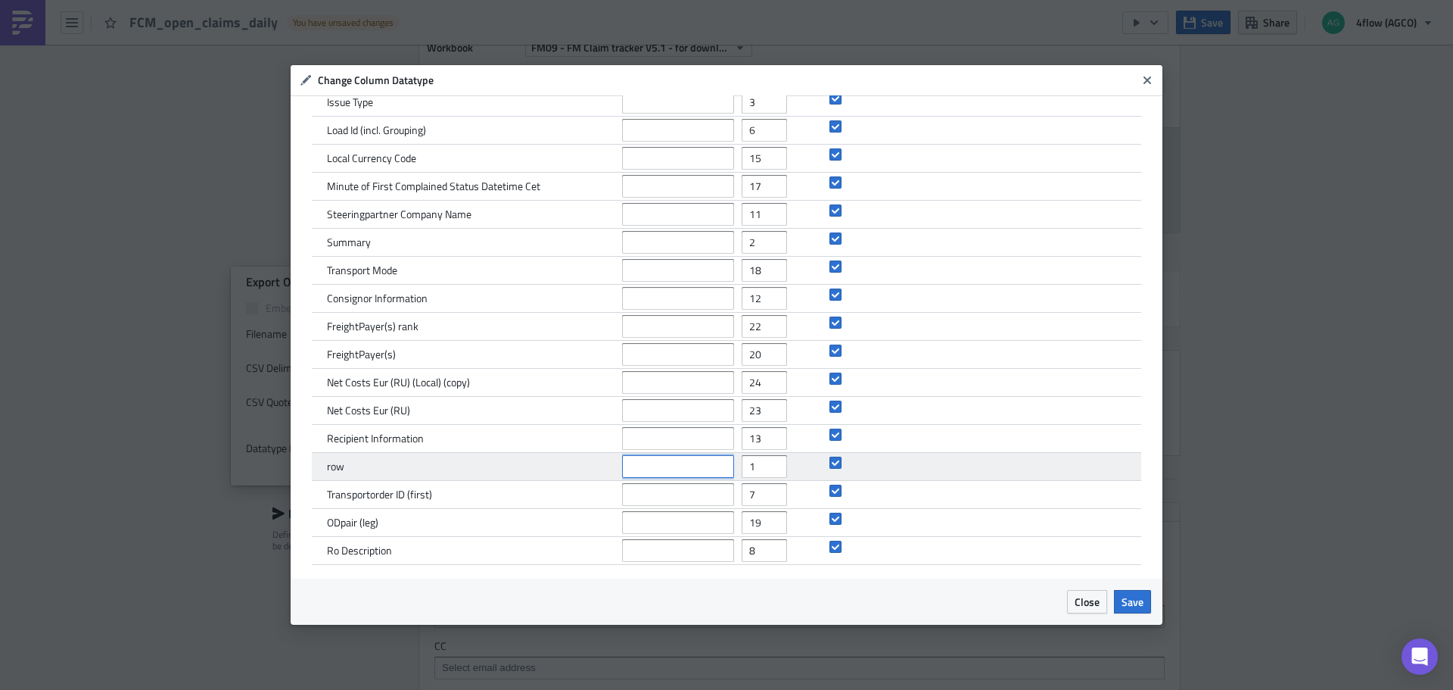
click at [657, 467] on input "text" at bounding box center [678, 466] width 112 height 23
click at [680, 460] on input "text" at bounding box center [678, 466] width 112 height 23
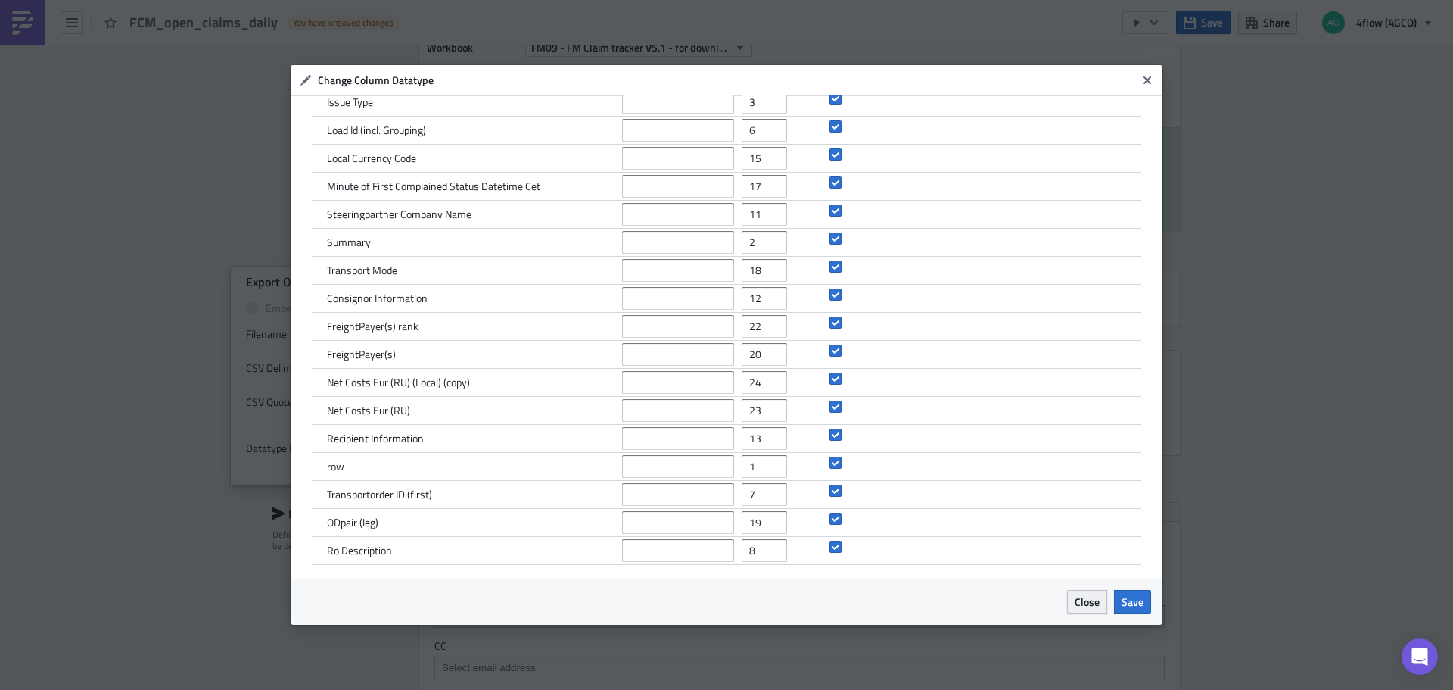
click at [1086, 593] on span "Close" at bounding box center [1087, 601] width 25 height 16
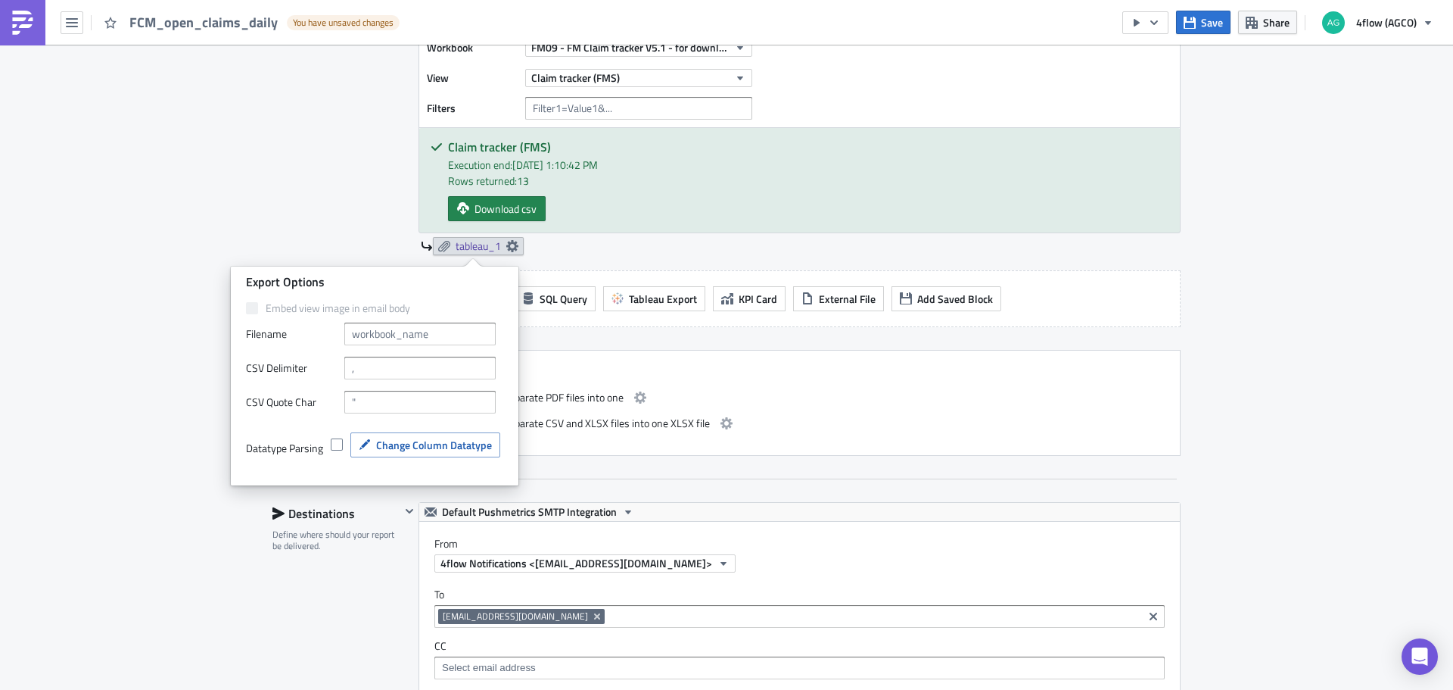
click at [168, 489] on div "EME_M+P Execution Log Edit " FCM_open_claims_daily " Draft Settings Configure t…" at bounding box center [726, 468] width 1453 height 1960
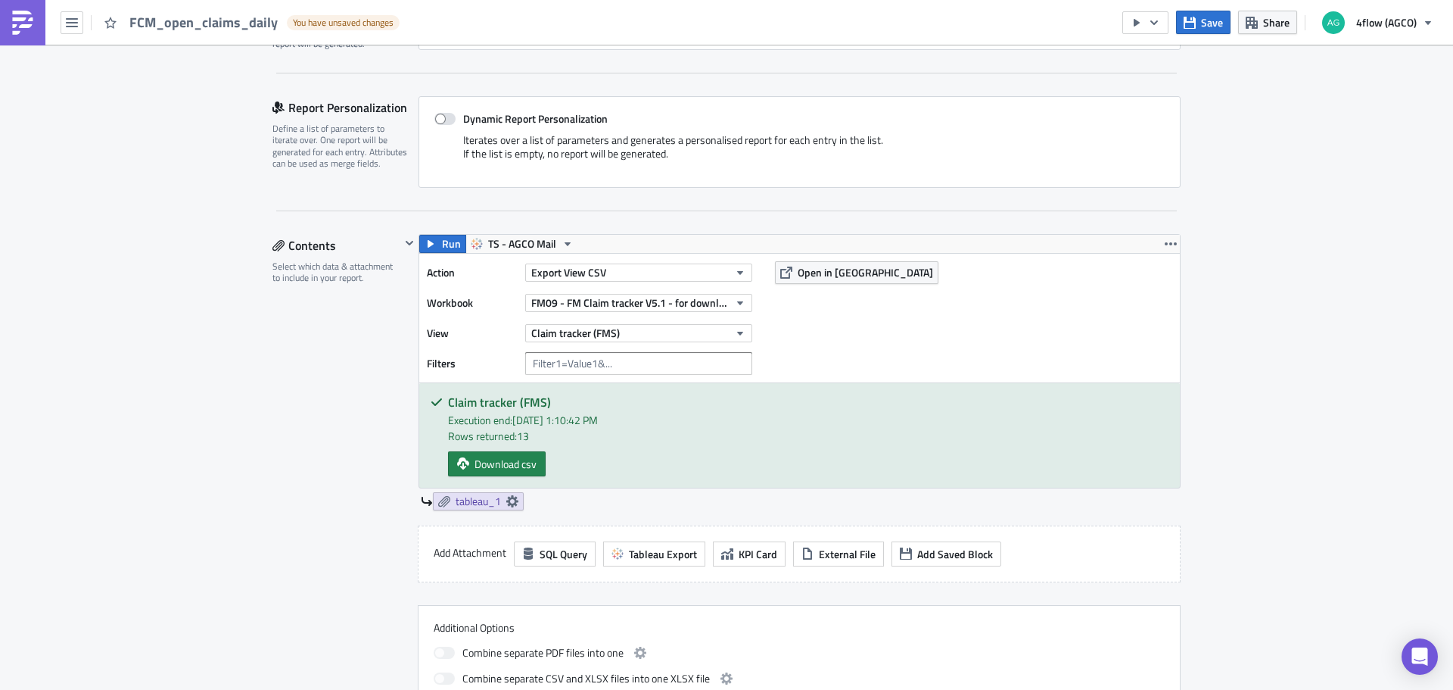
scroll to position [303, 0]
click at [740, 269] on icon "button" at bounding box center [740, 271] width 12 height 12
click at [334, 373] on div "Contents Select which data & attachment to include in your report." at bounding box center [337, 470] width 128 height 477
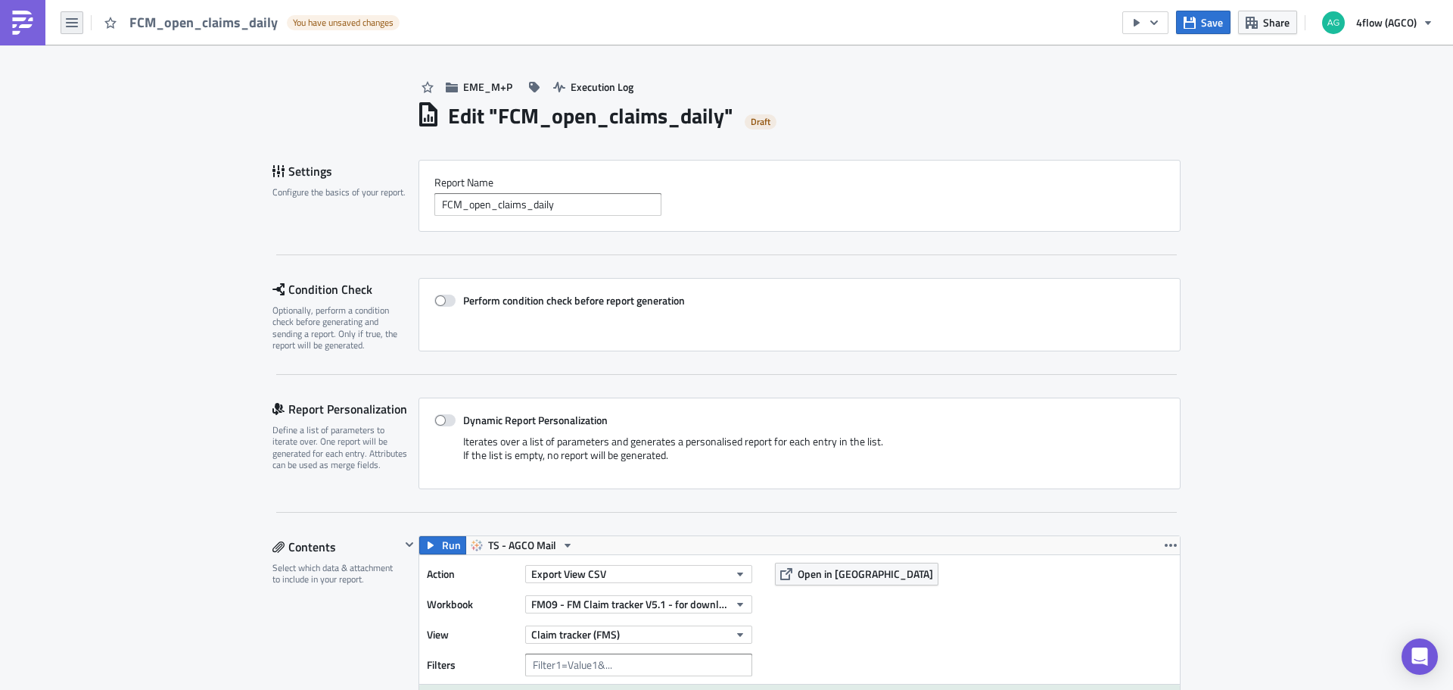
click at [71, 30] on button "button" at bounding box center [72, 22] width 23 height 23
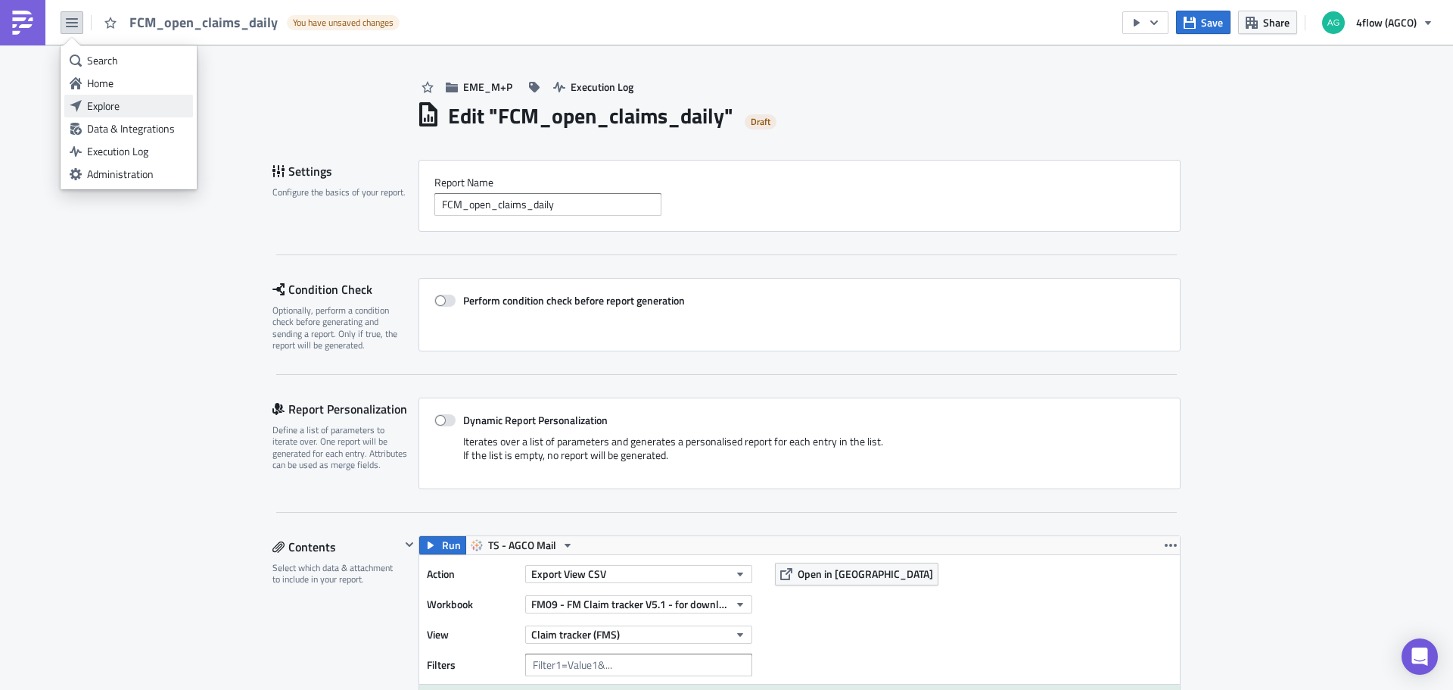
click at [95, 104] on div "Explore" at bounding box center [137, 105] width 101 height 15
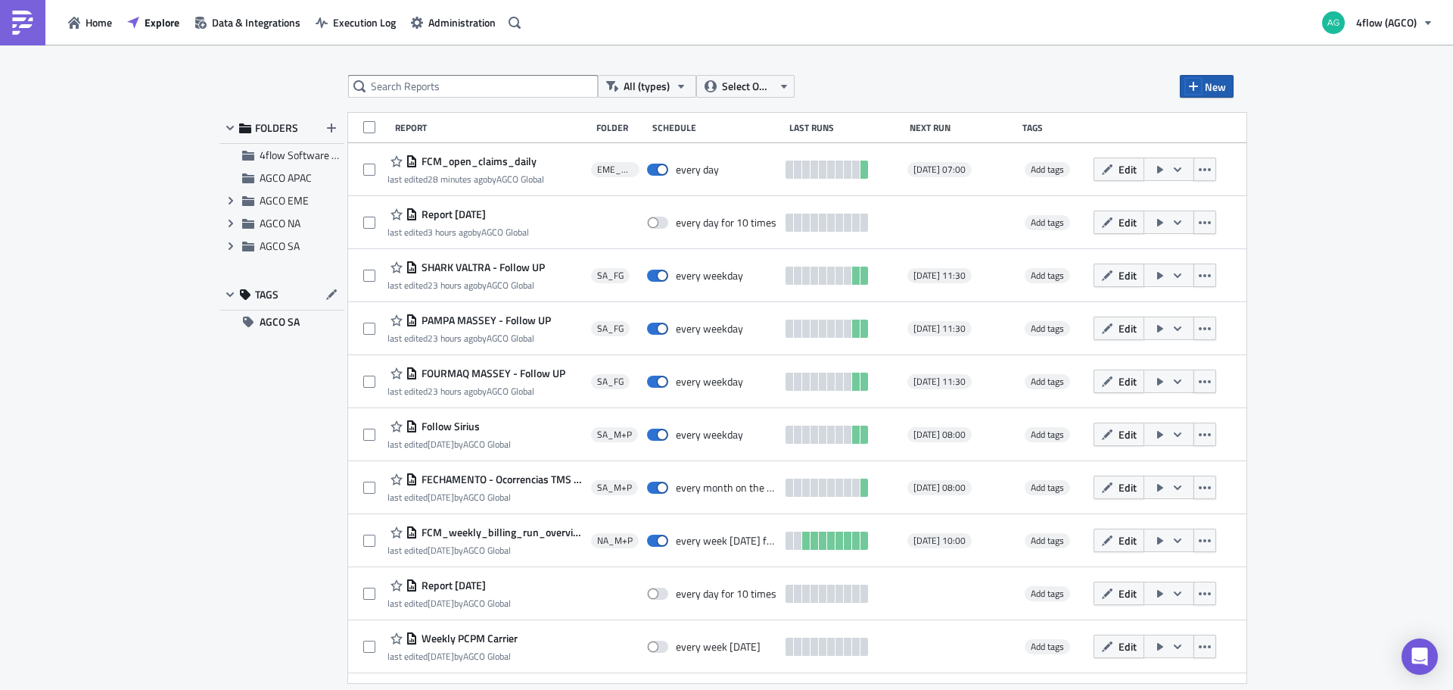
click at [1192, 88] on icon "button" at bounding box center [1194, 86] width 12 height 12
click at [1210, 119] on div "Report" at bounding box center [1257, 124] width 101 height 15
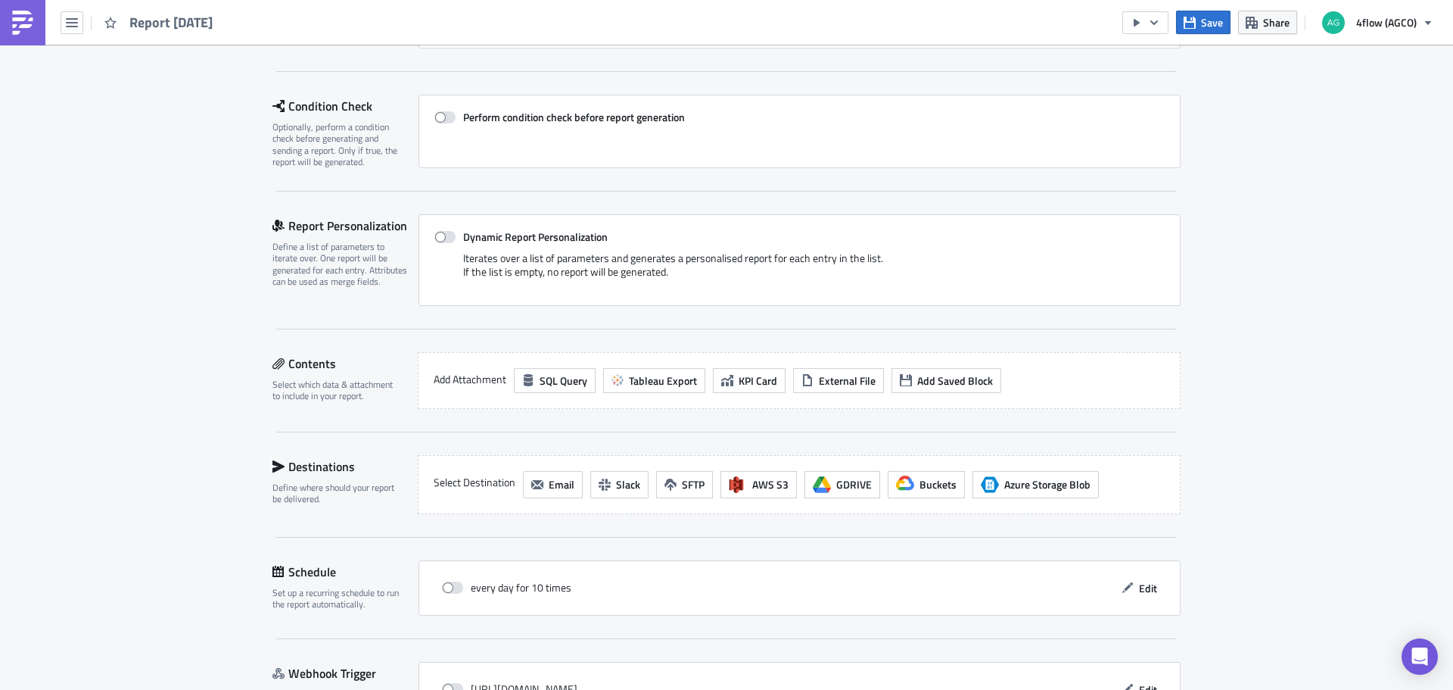
scroll to position [227, 0]
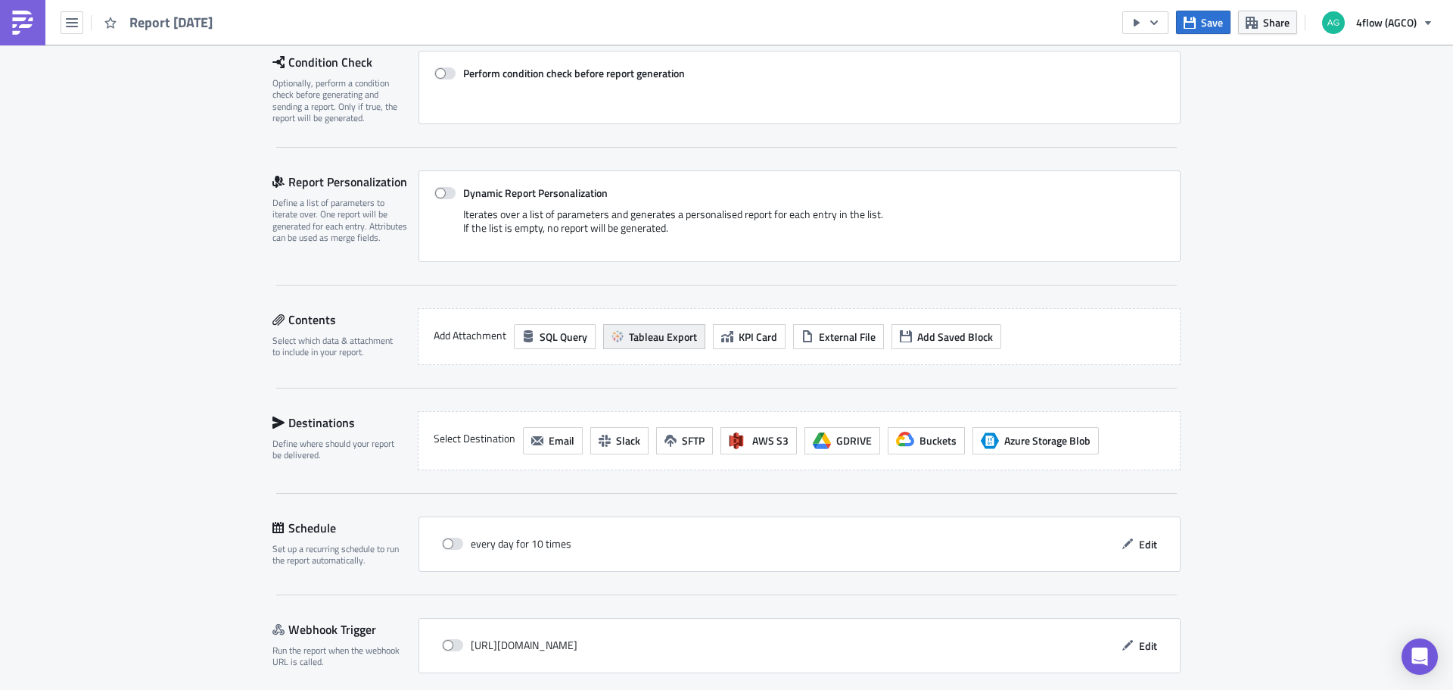
click at [649, 335] on span "Tableau Export" at bounding box center [663, 337] width 68 height 16
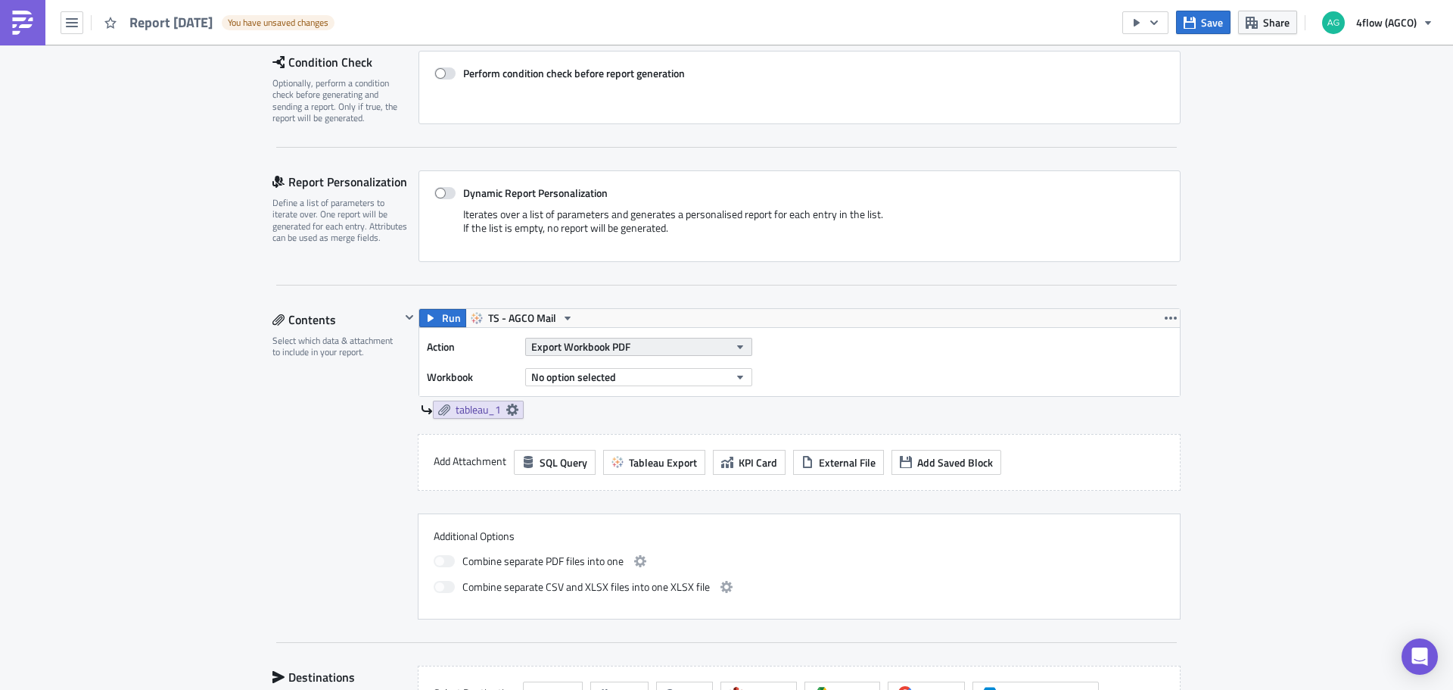
click at [628, 347] on button "Export Workbook PDF" at bounding box center [638, 347] width 227 height 18
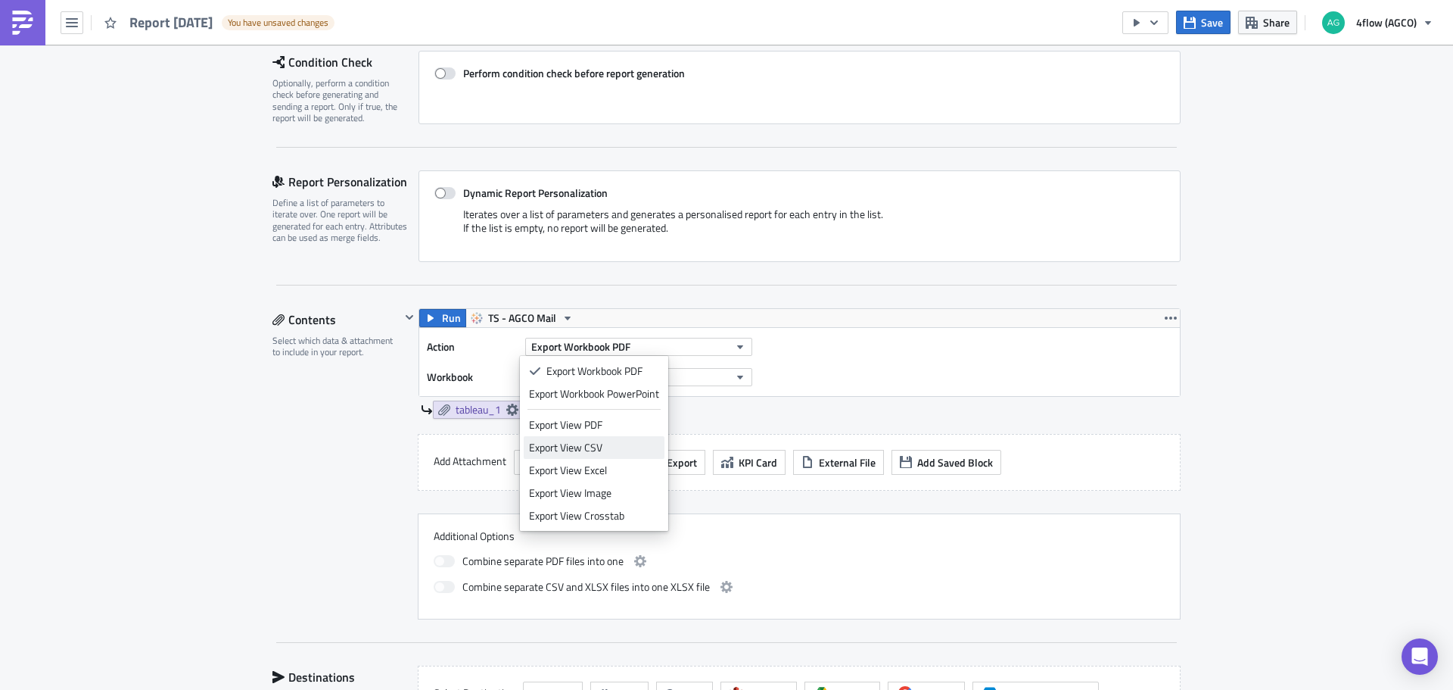
click at [609, 444] on div "Export View CSV" at bounding box center [594, 447] width 130 height 15
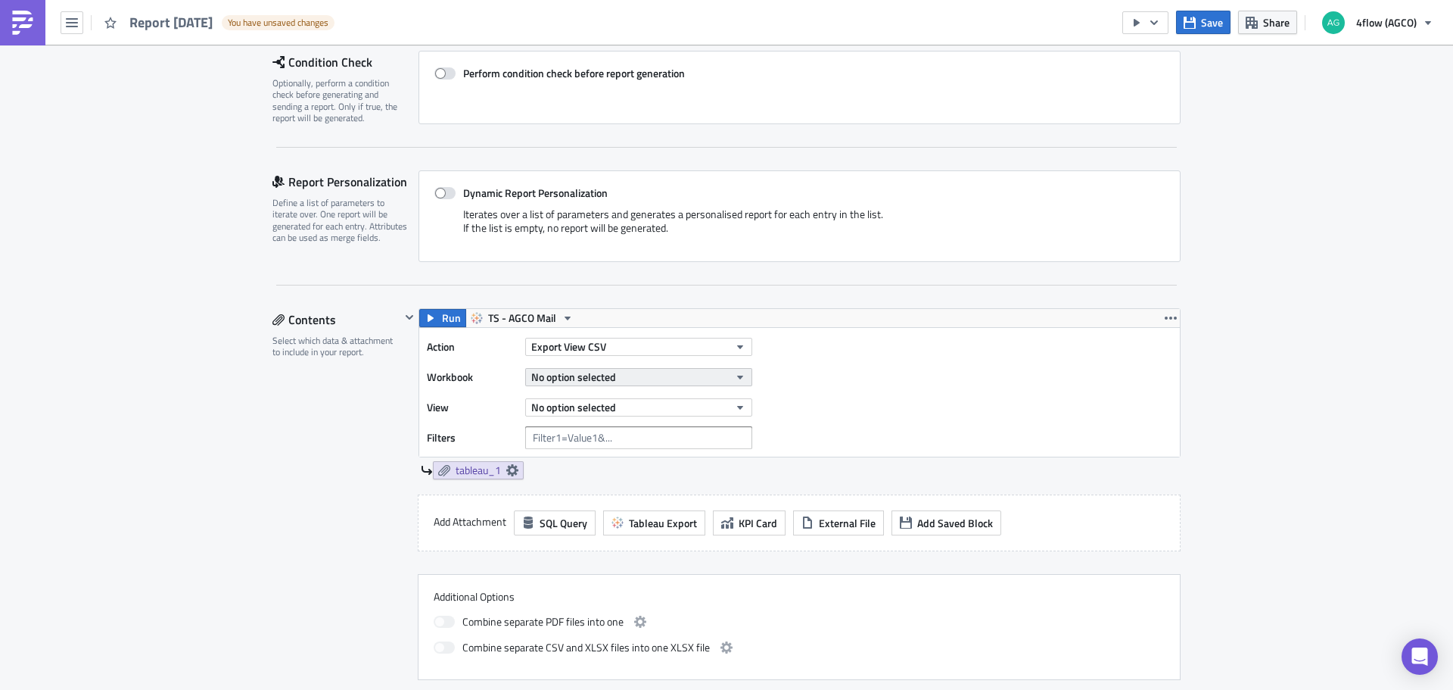
click at [594, 380] on span "No option selected" at bounding box center [573, 377] width 85 height 16
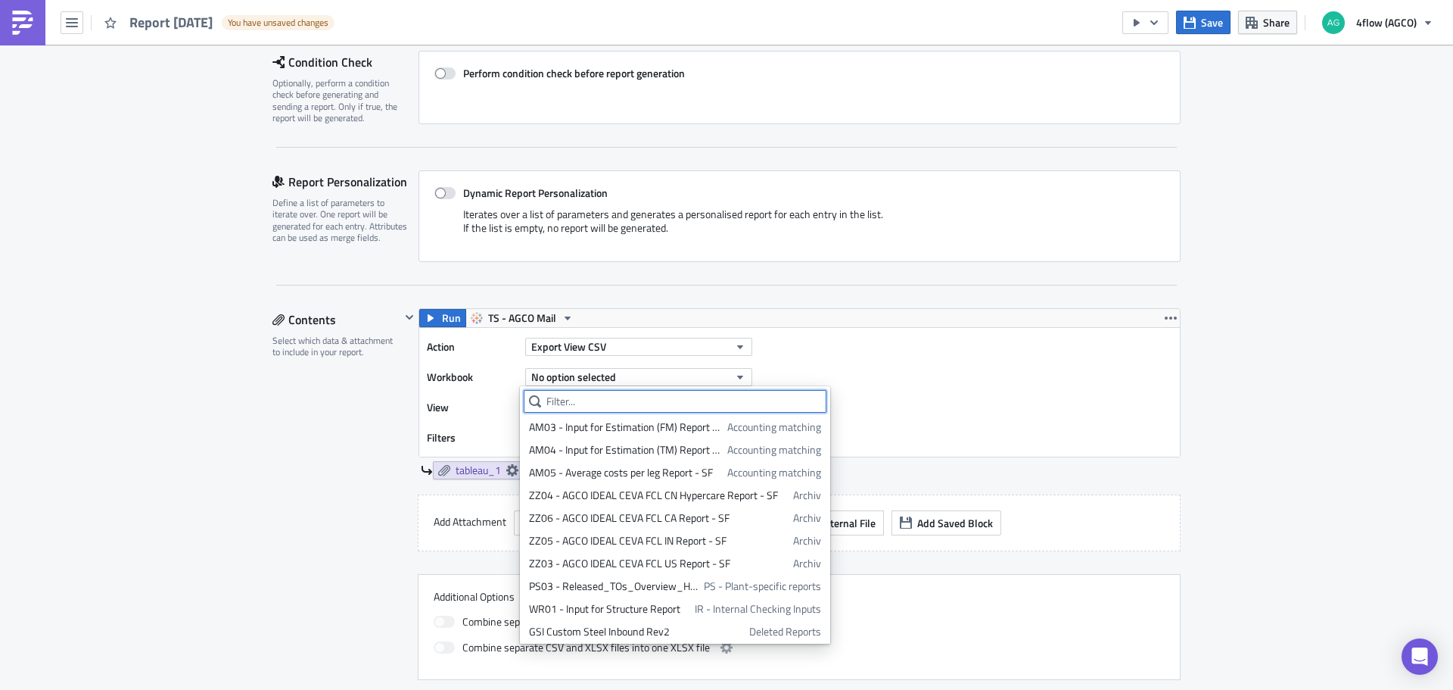
scroll to position [155, 0]
click at [566, 402] on input "text" at bounding box center [675, 401] width 303 height 23
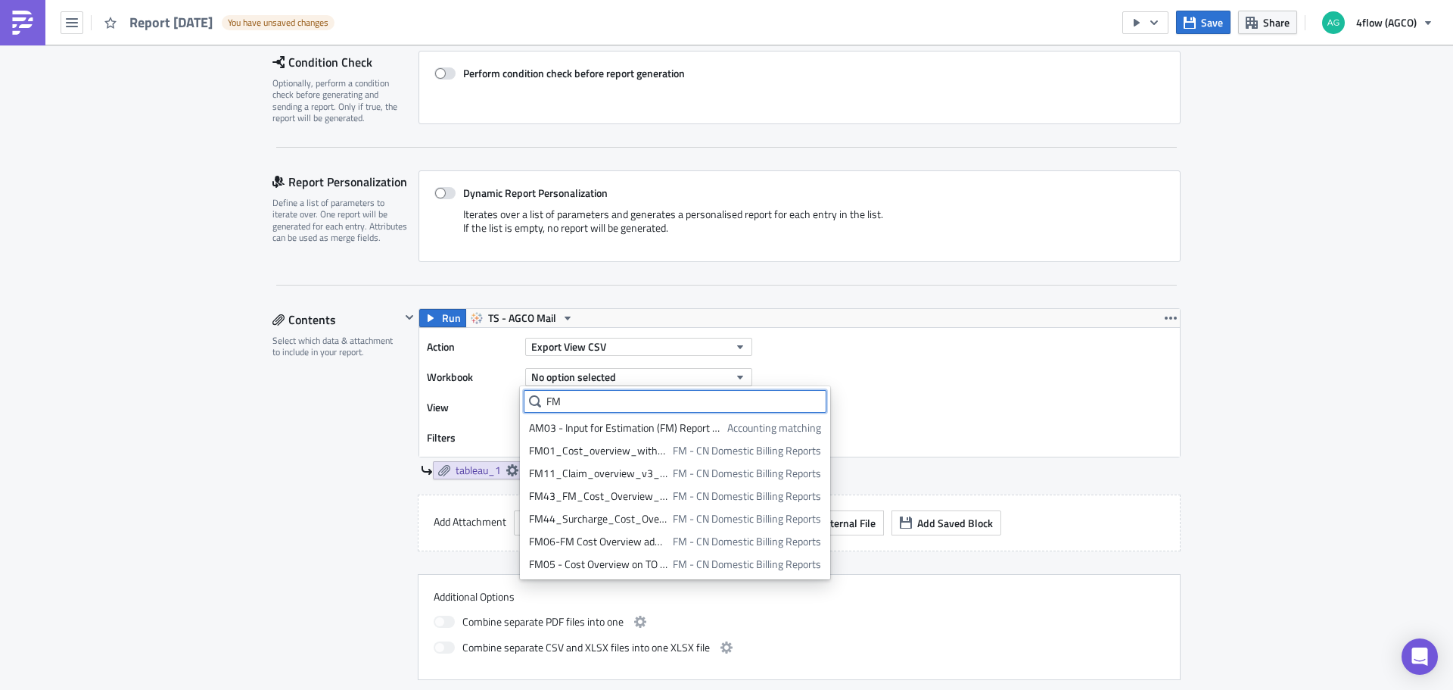
scroll to position [0, 0]
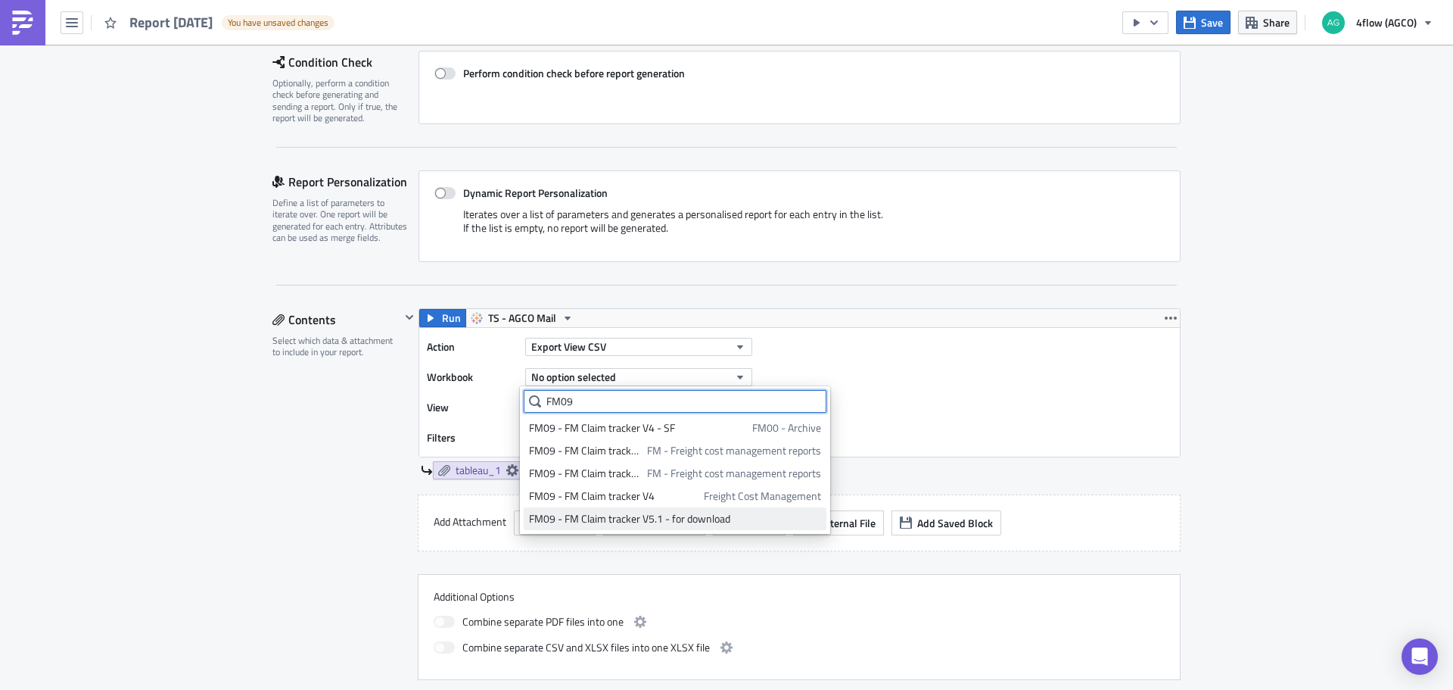
type input "FM09"
click at [603, 517] on div "FM09 - FM Claim tracker V5.1 - for download" at bounding box center [675, 518] width 292 height 15
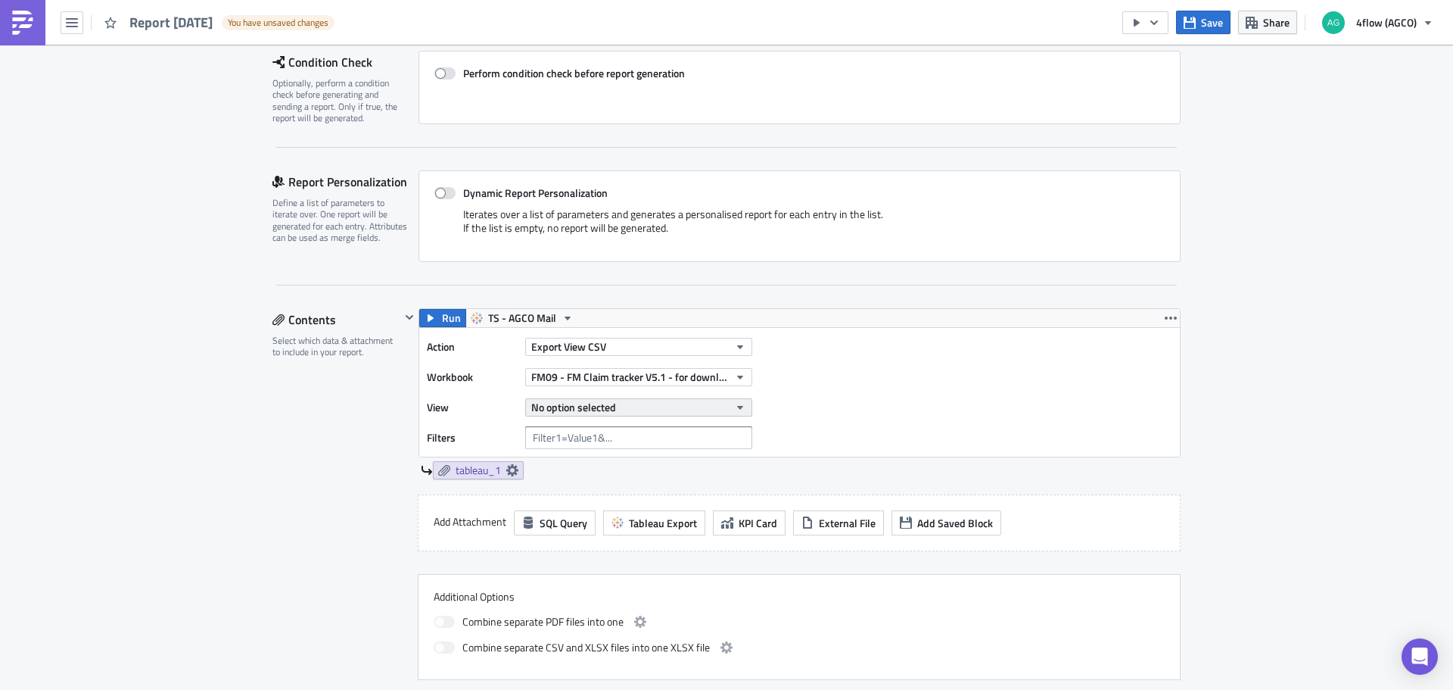
click at [601, 403] on span "No option selected" at bounding box center [573, 407] width 85 height 16
click at [583, 479] on div "Claim tracker (FMS)" at bounding box center [596, 480] width 134 height 15
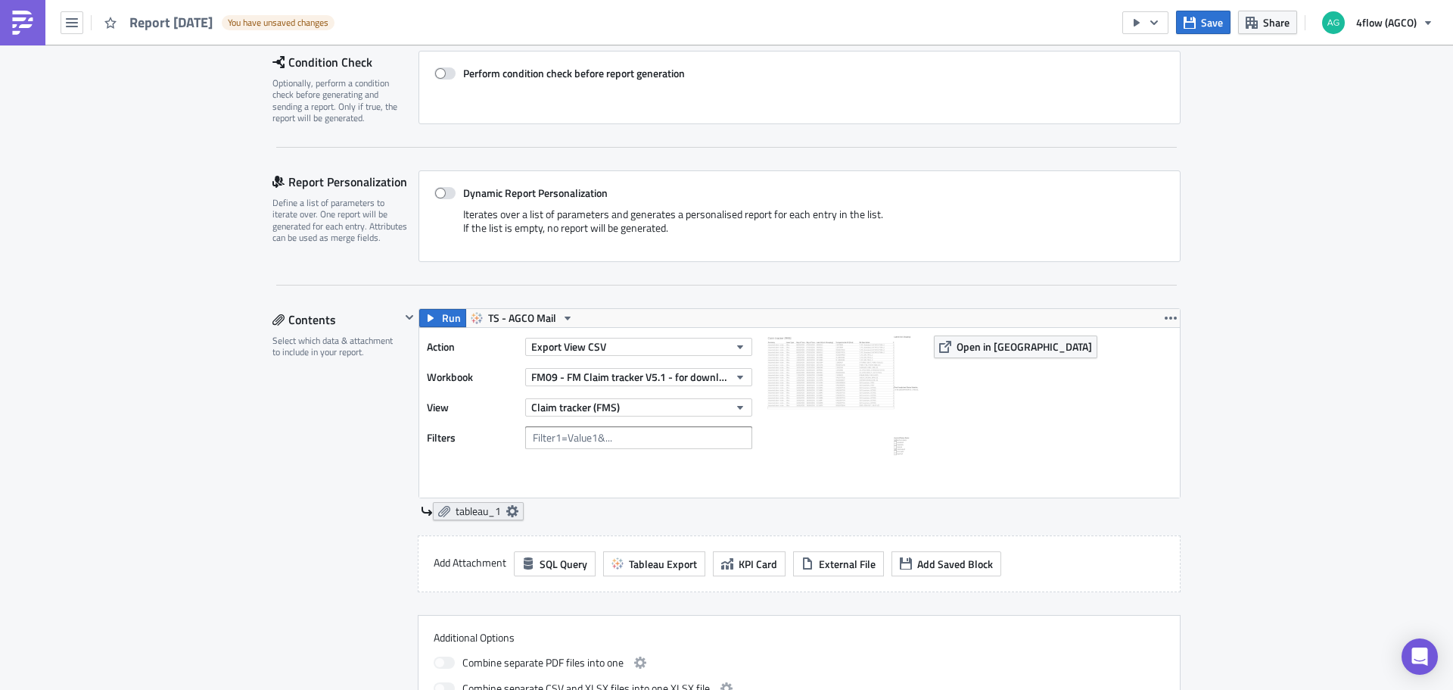
click at [498, 503] on link "tableau_1" at bounding box center [478, 511] width 91 height 18
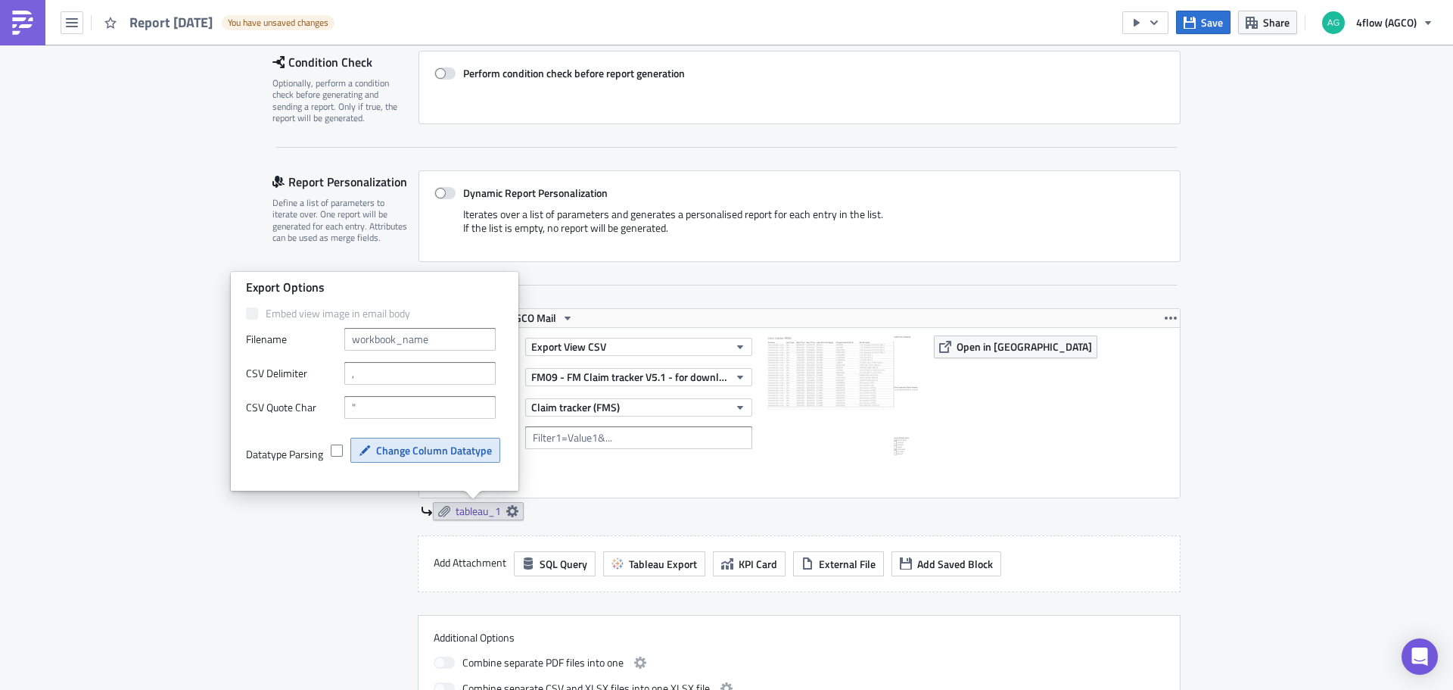
click at [416, 450] on span "Change Column Datatype" at bounding box center [434, 450] width 116 height 16
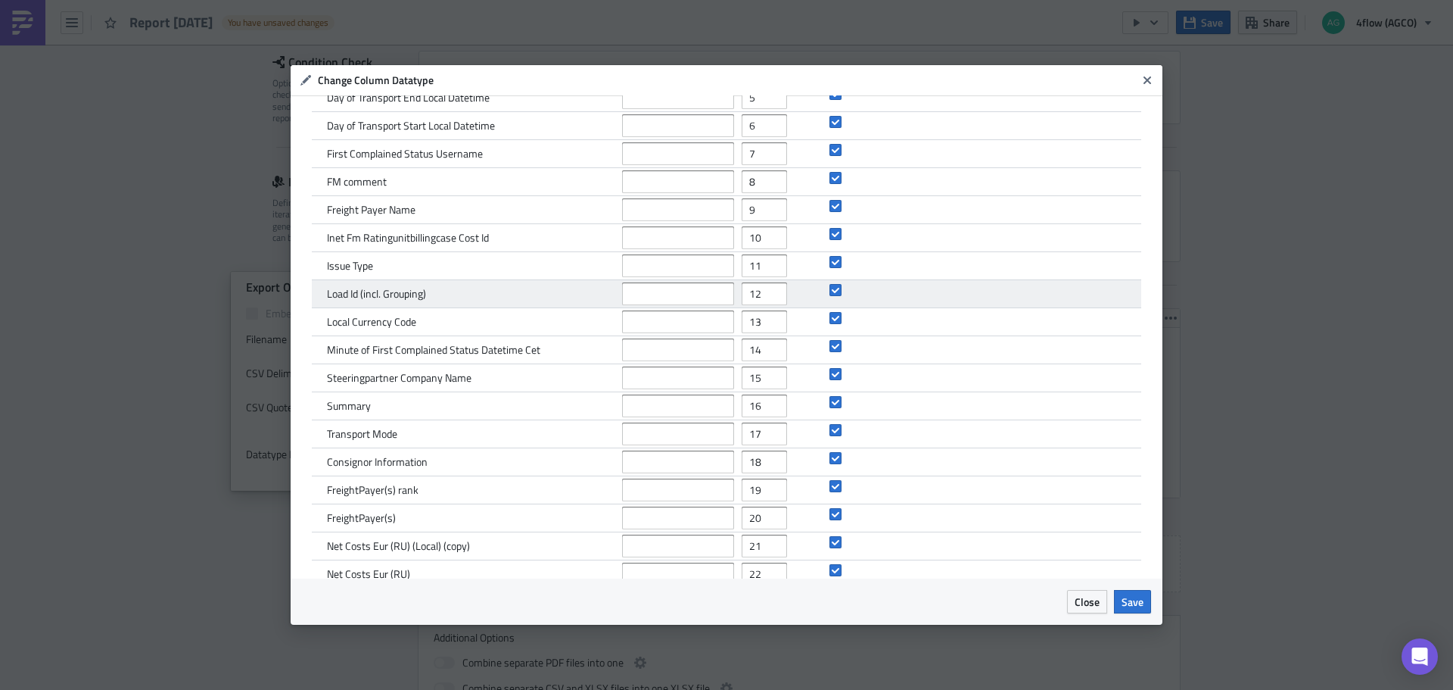
scroll to position [331, 0]
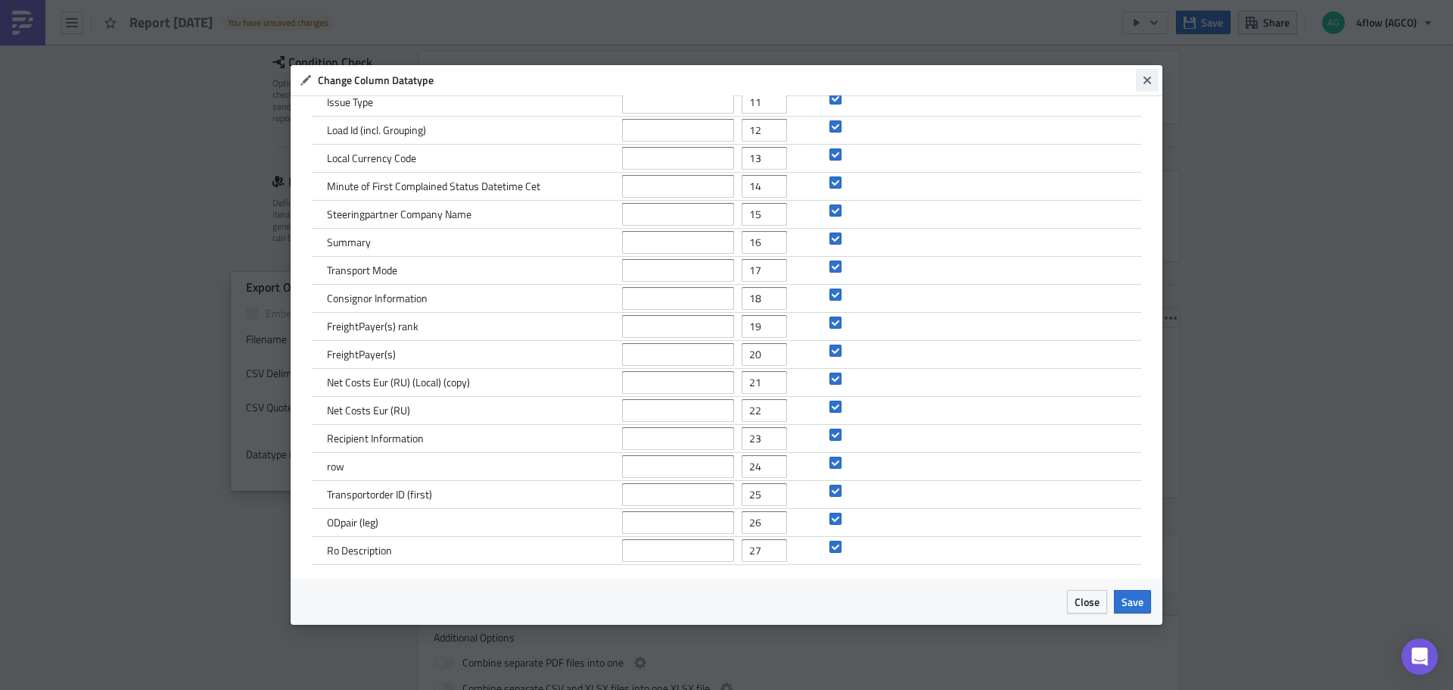
click at [1148, 76] on icon "Close" at bounding box center [1147, 80] width 12 height 12
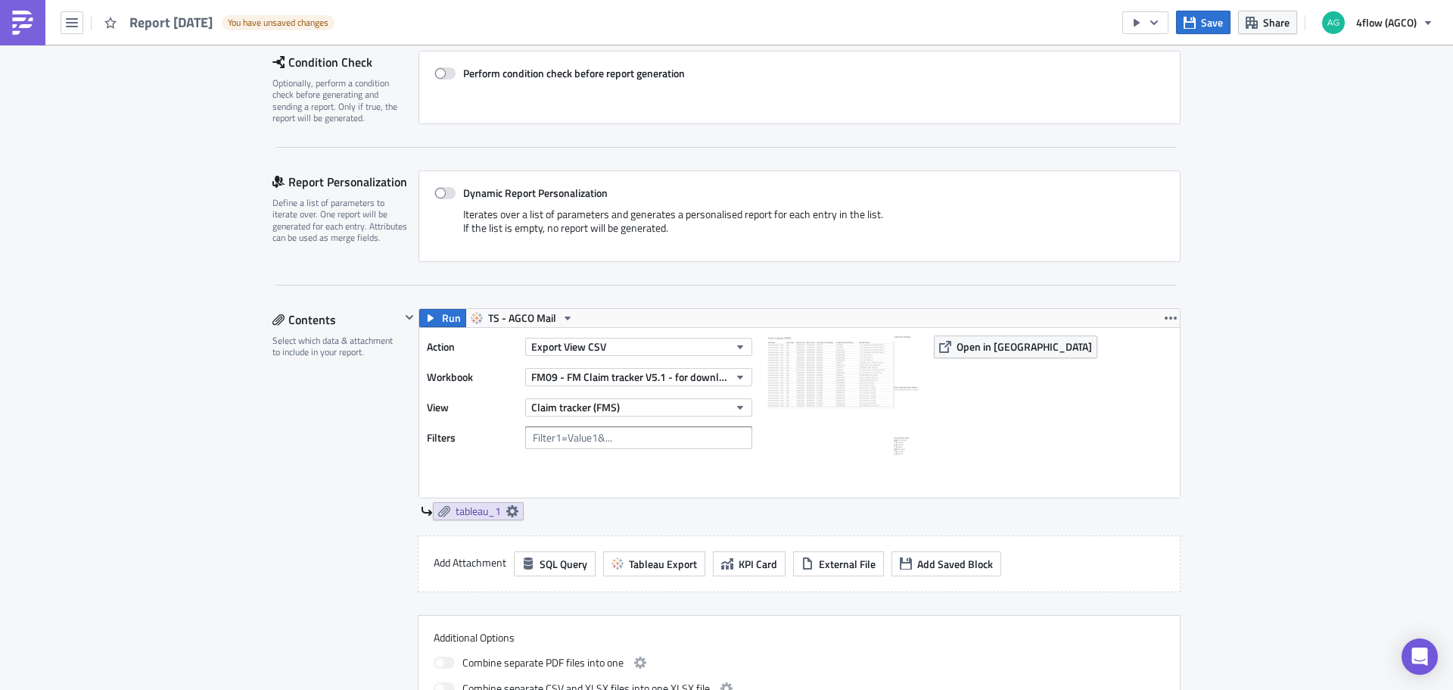
click at [264, 551] on div "Execution Log Edit " Report 2025-09-11 " Draft Settings Configure the basics of…" at bounding box center [726, 462] width 939 height 1288
click at [636, 345] on button "Export View CSV" at bounding box center [638, 347] width 227 height 18
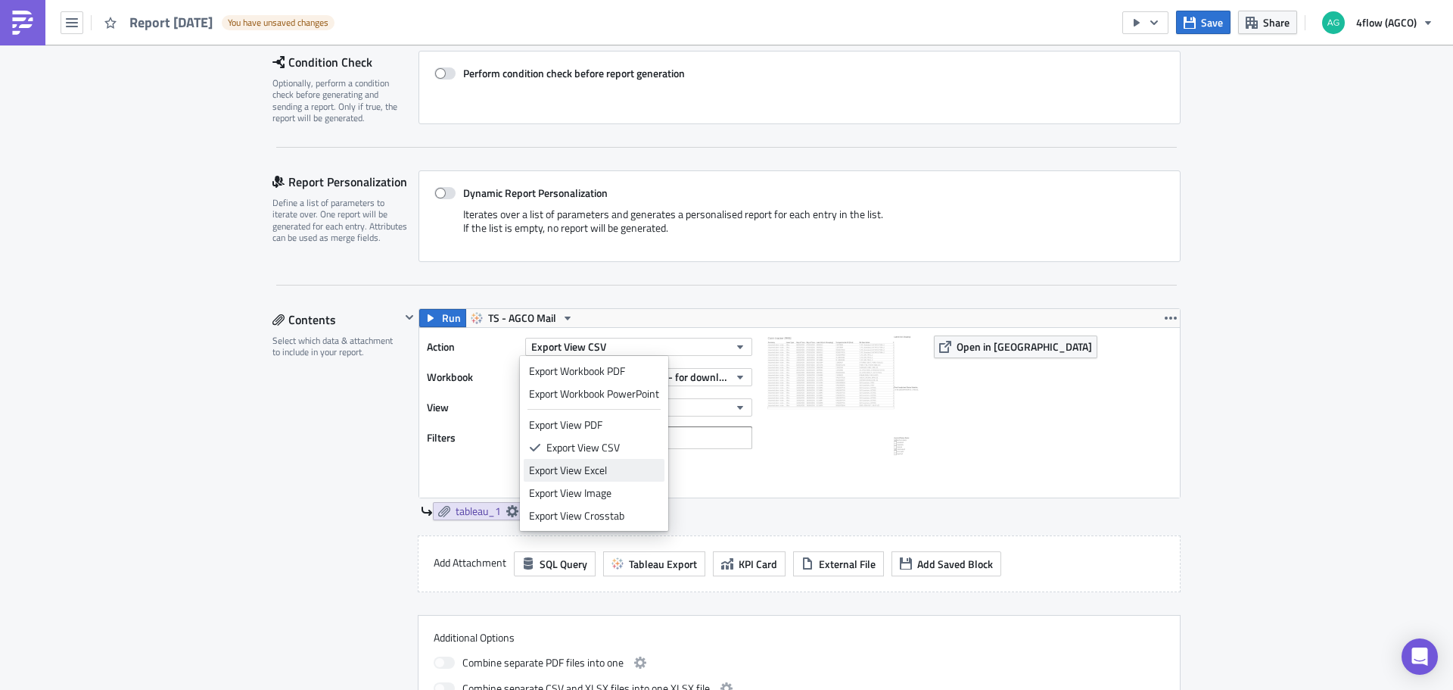
click at [592, 465] on div "Export View Excel" at bounding box center [594, 469] width 130 height 15
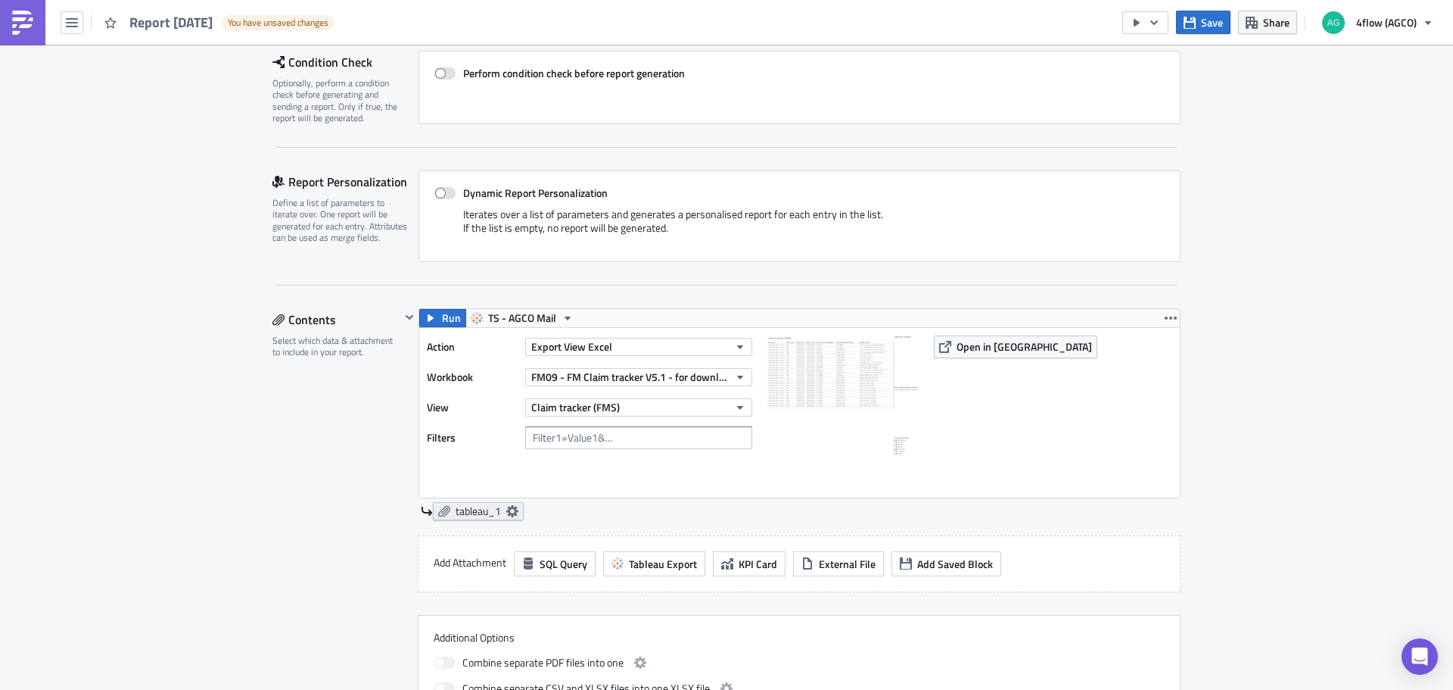
click at [473, 513] on span "tableau_1" at bounding box center [478, 511] width 45 height 14
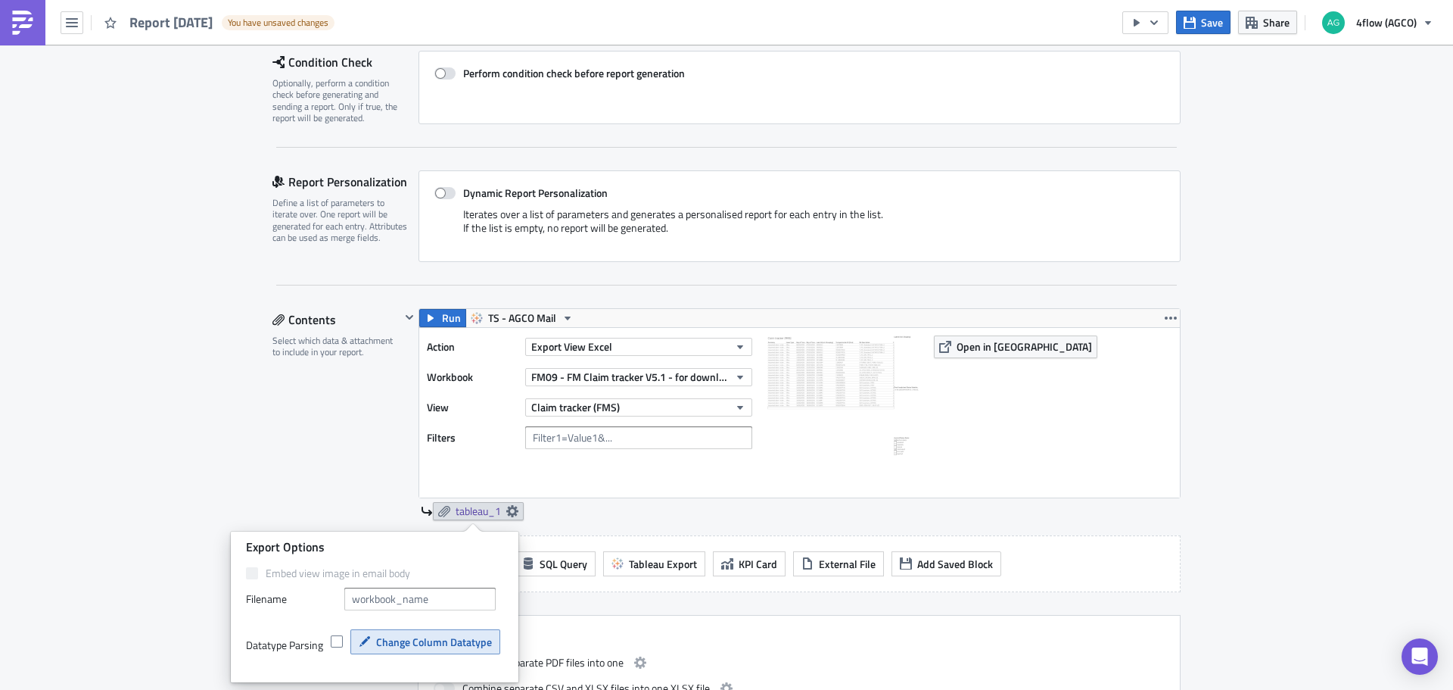
click at [389, 643] on span "Change Column Datatype" at bounding box center [434, 642] width 116 height 16
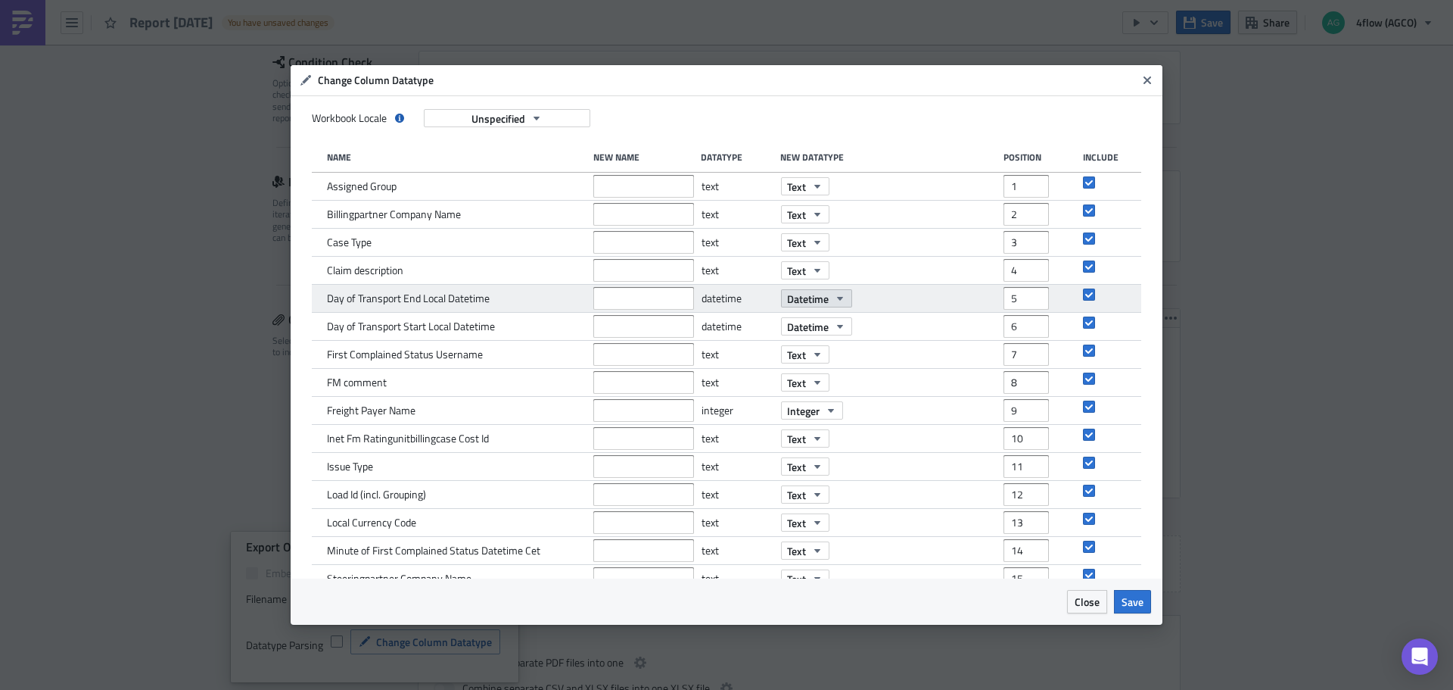
click at [834, 301] on icon "button" at bounding box center [840, 298] width 12 height 12
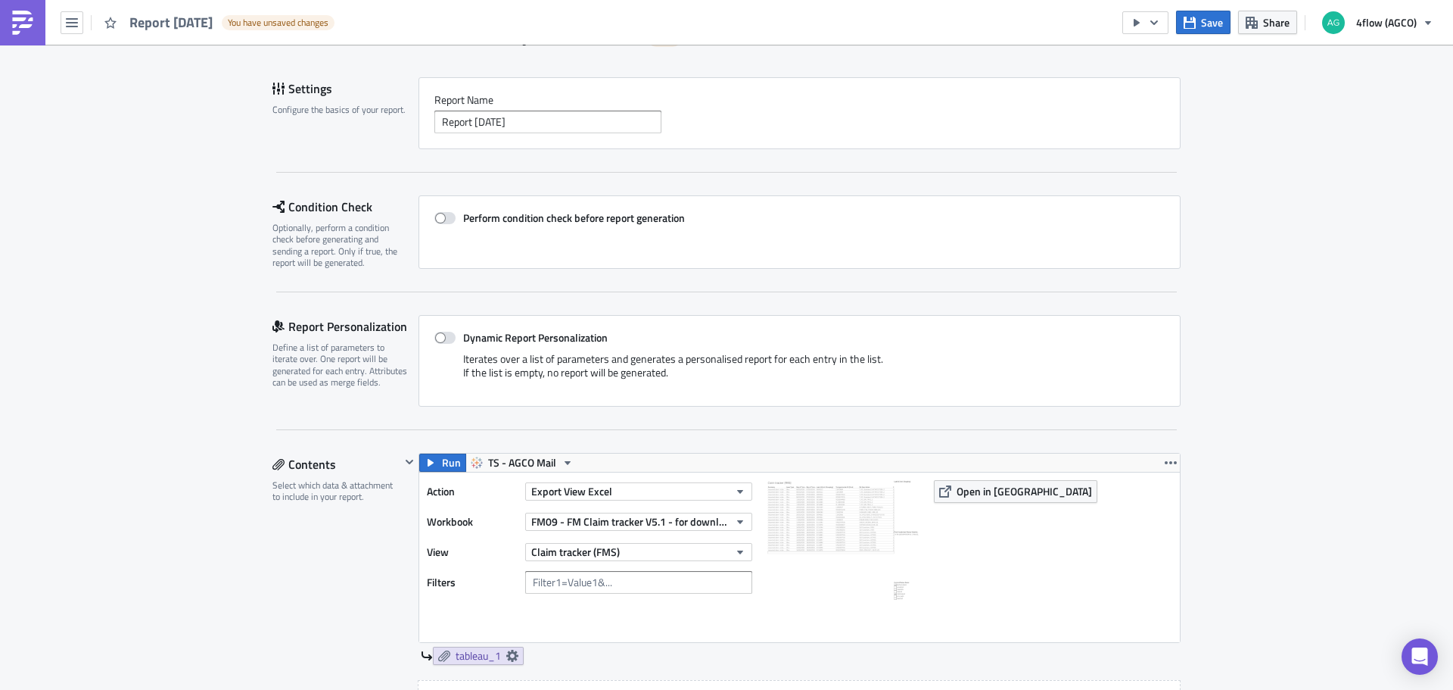
scroll to position [0, 0]
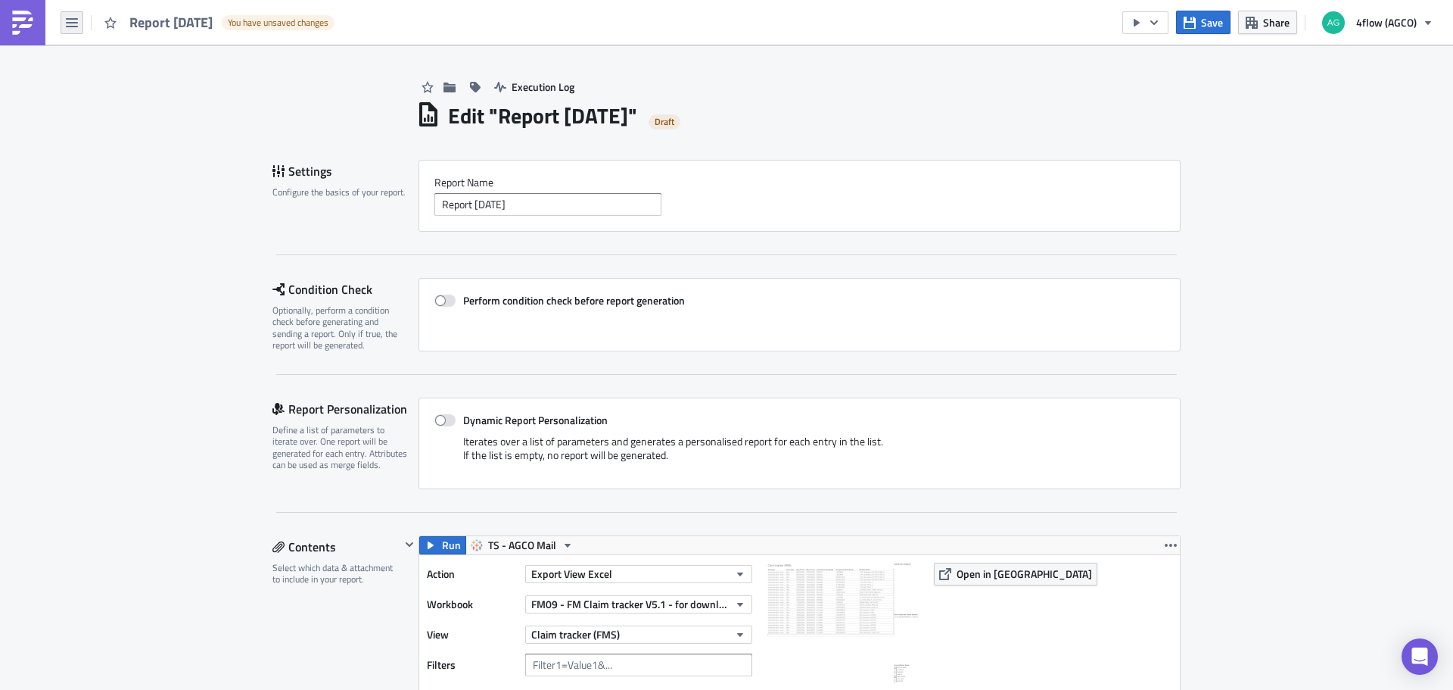
click at [65, 25] on button "button" at bounding box center [72, 22] width 23 height 23
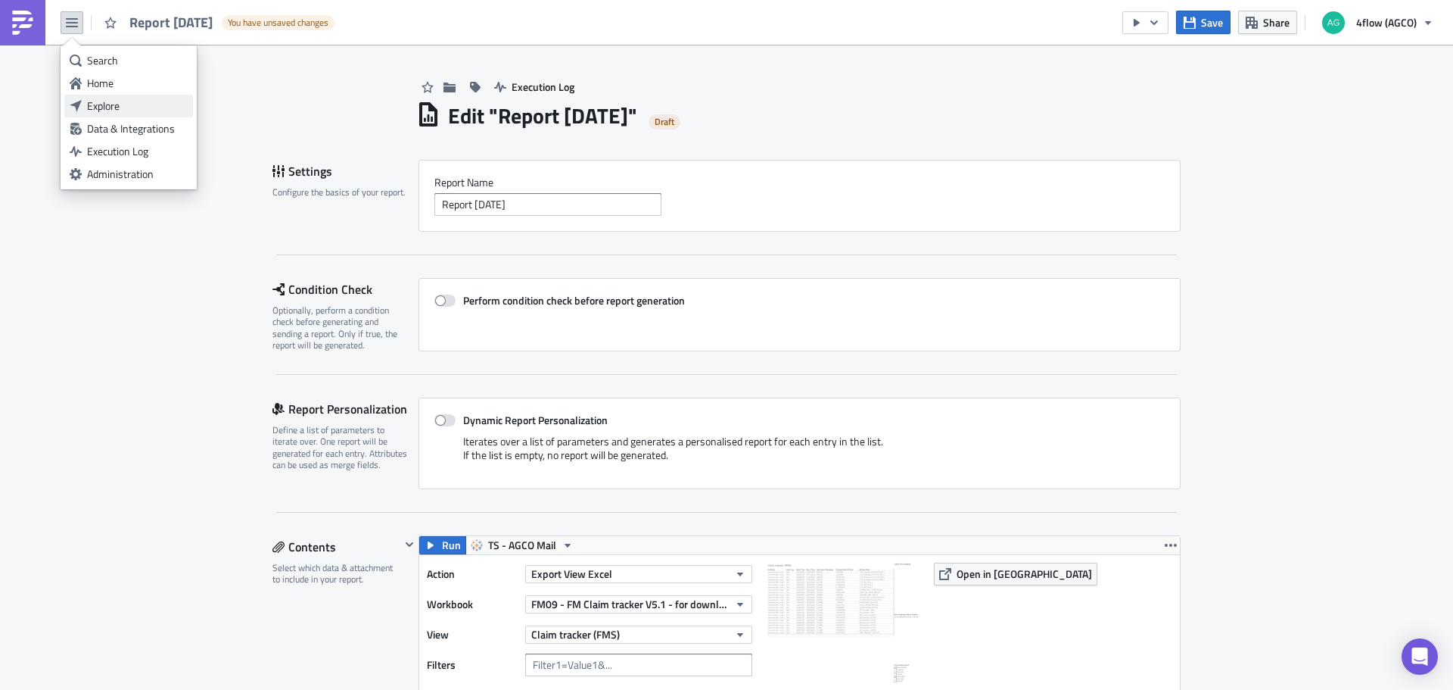
click at [98, 102] on div "Explore" at bounding box center [137, 105] width 101 height 15
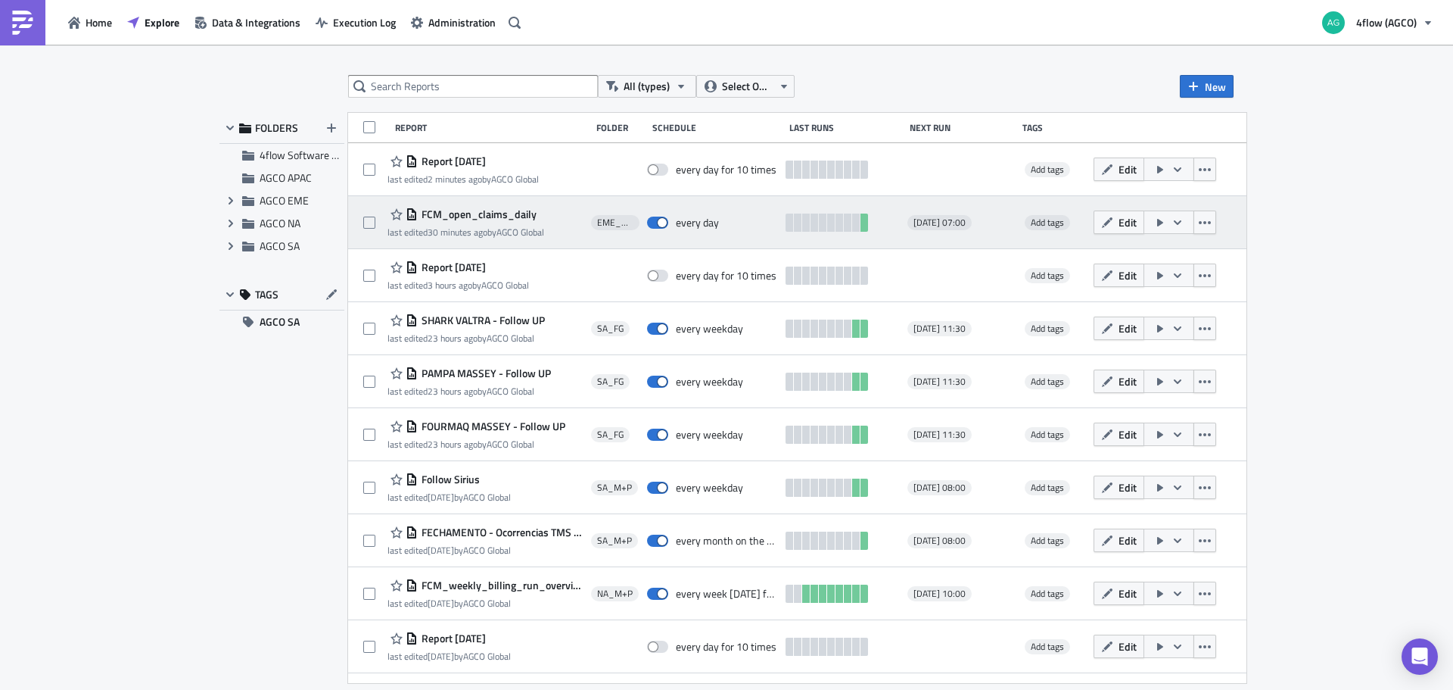
click at [476, 219] on span "FCM_open_claims_daily" at bounding box center [477, 214] width 119 height 14
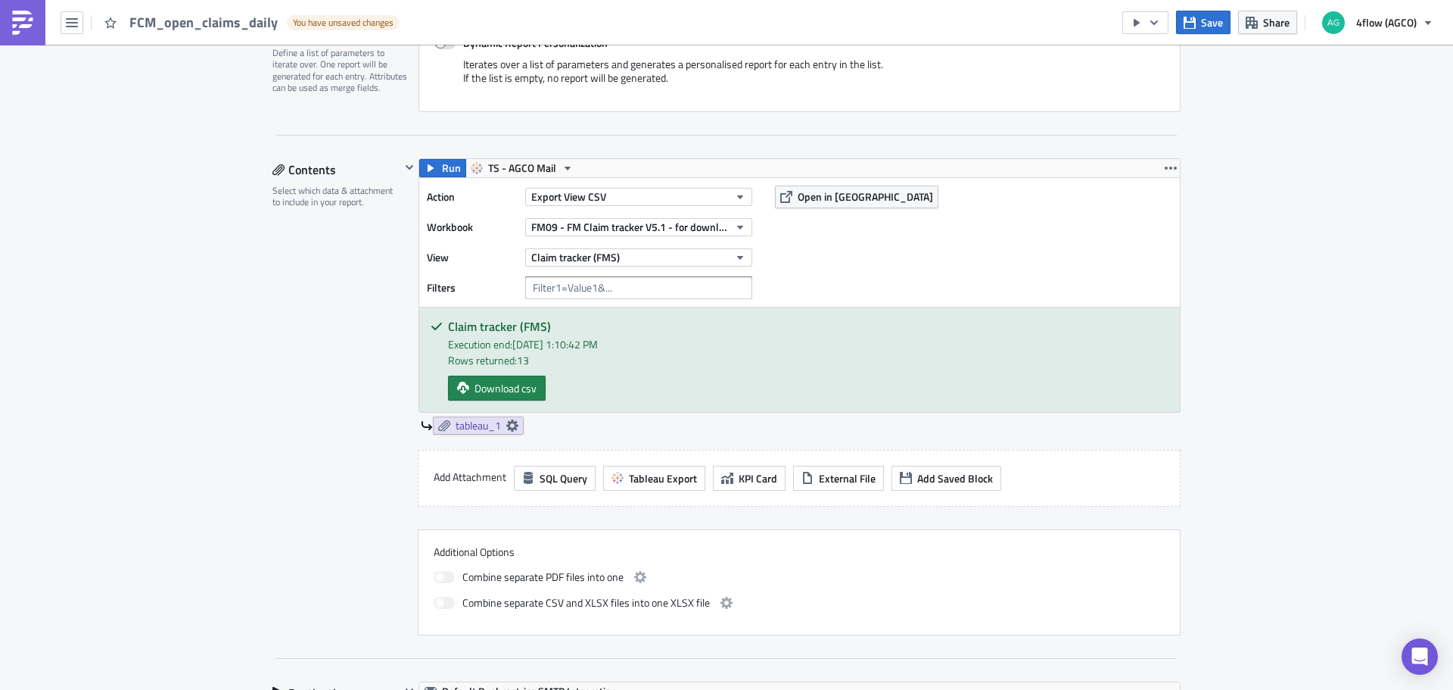
scroll to position [378, 0]
click at [475, 387] on span "Download csv" at bounding box center [506, 386] width 62 height 16
click at [475, 425] on span "tableau_1" at bounding box center [478, 424] width 45 height 14
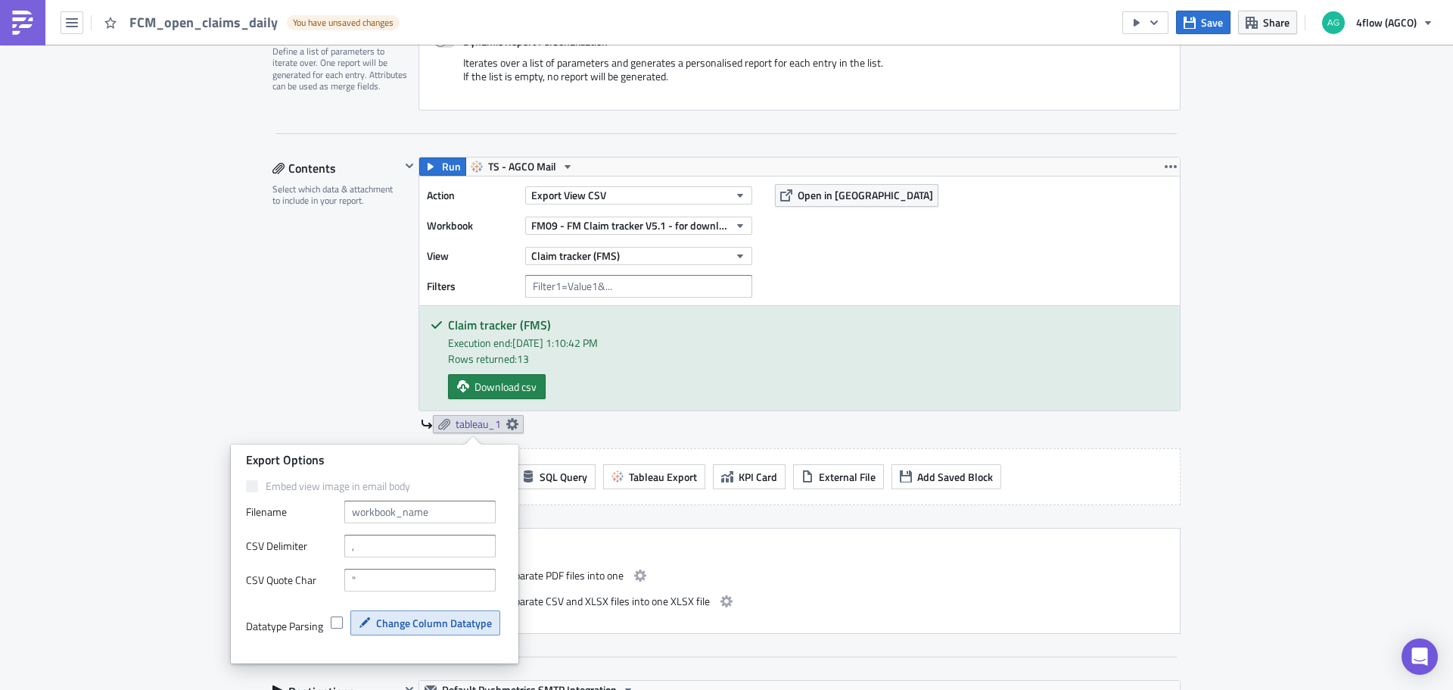
click at [410, 621] on span "Change Column Datatype" at bounding box center [434, 623] width 116 height 16
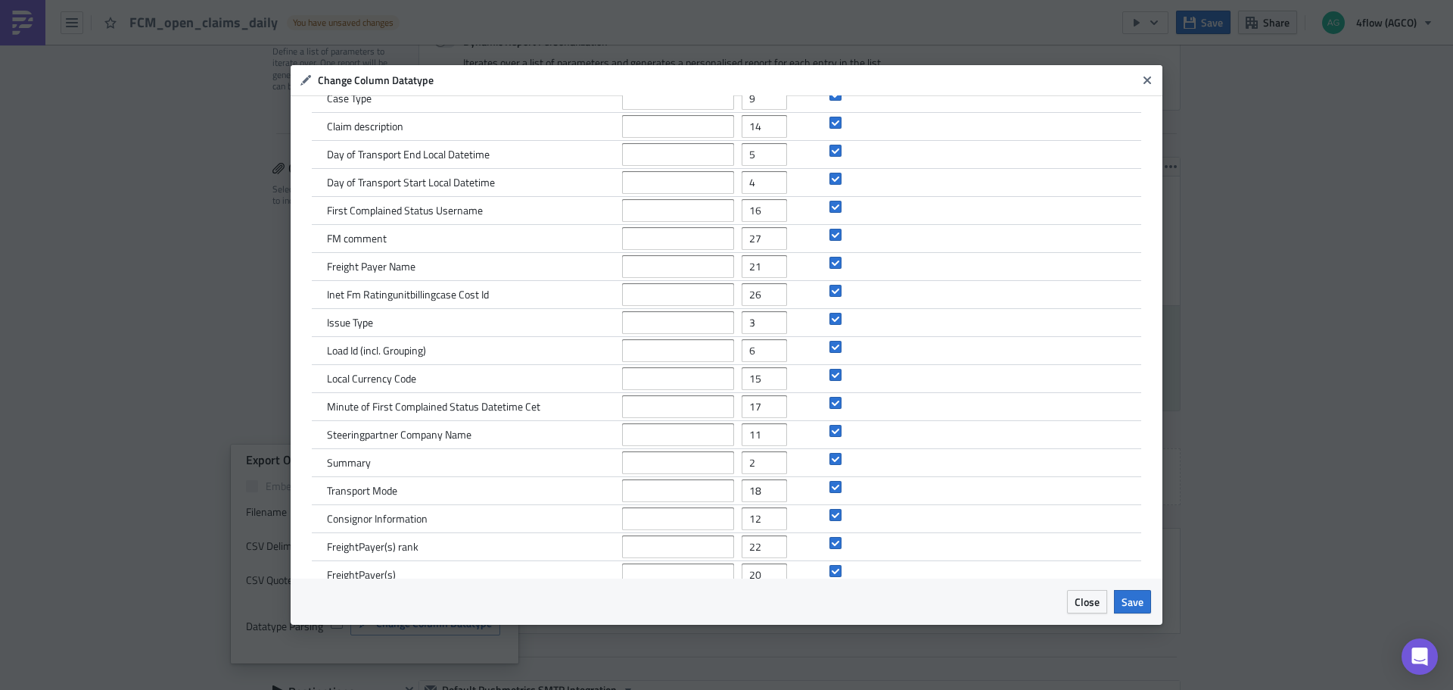
scroll to position [0, 0]
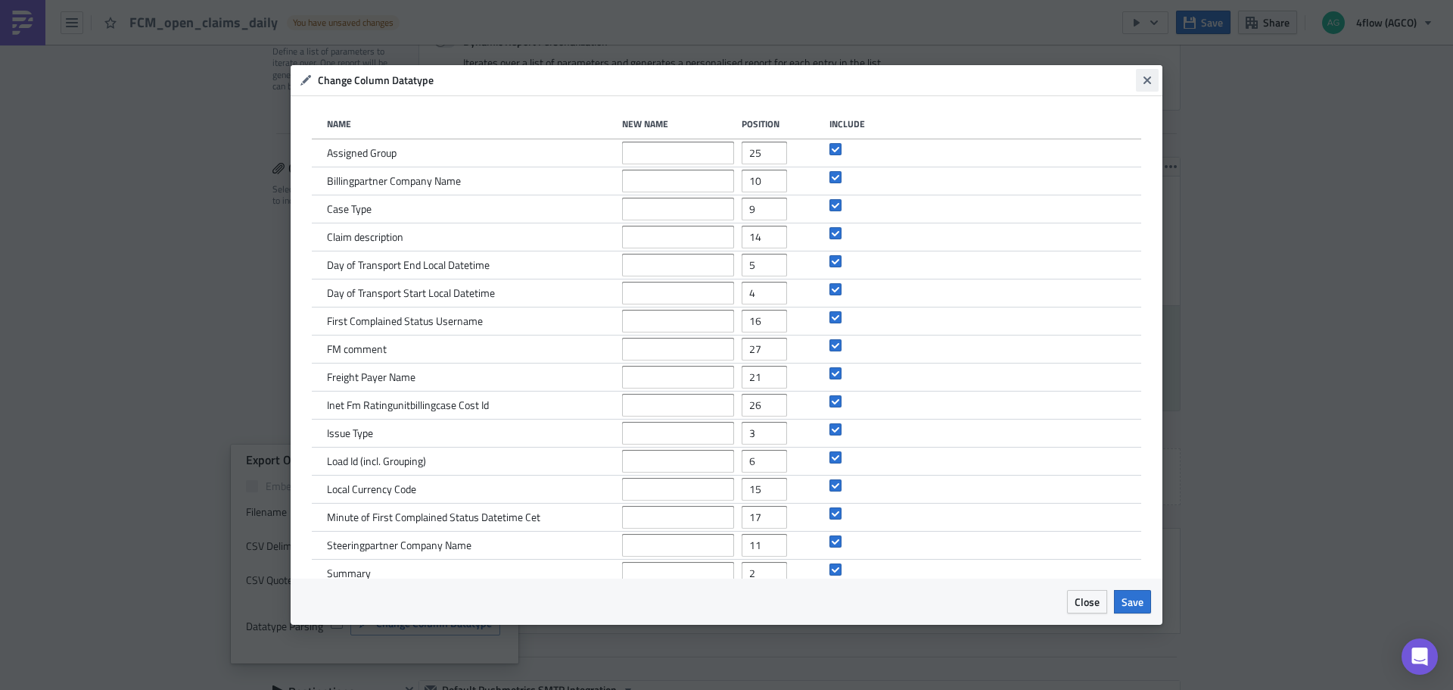
click at [1145, 77] on icon "Close" at bounding box center [1148, 80] width 8 height 8
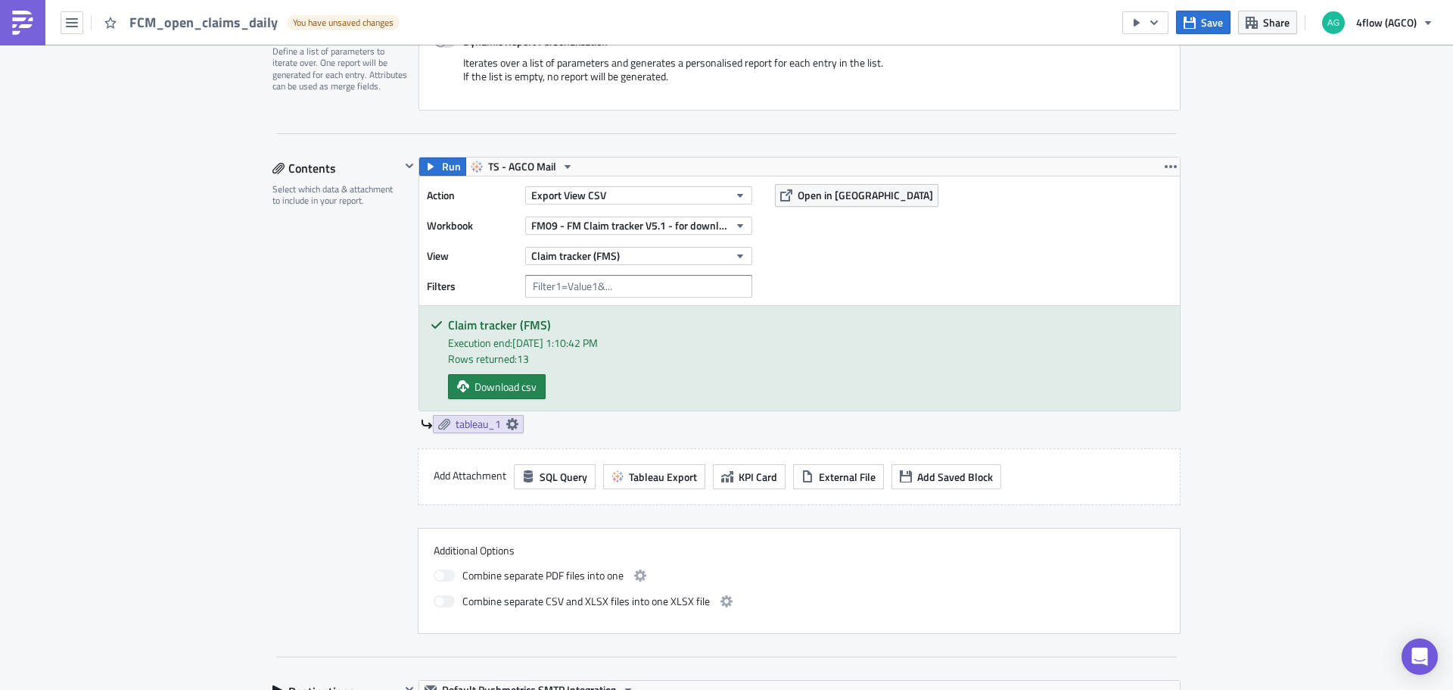
click at [309, 387] on div "Contents Select which data & attachment to include in your report." at bounding box center [337, 395] width 128 height 477
click at [603, 190] on button "Export View CSV" at bounding box center [638, 195] width 227 height 18
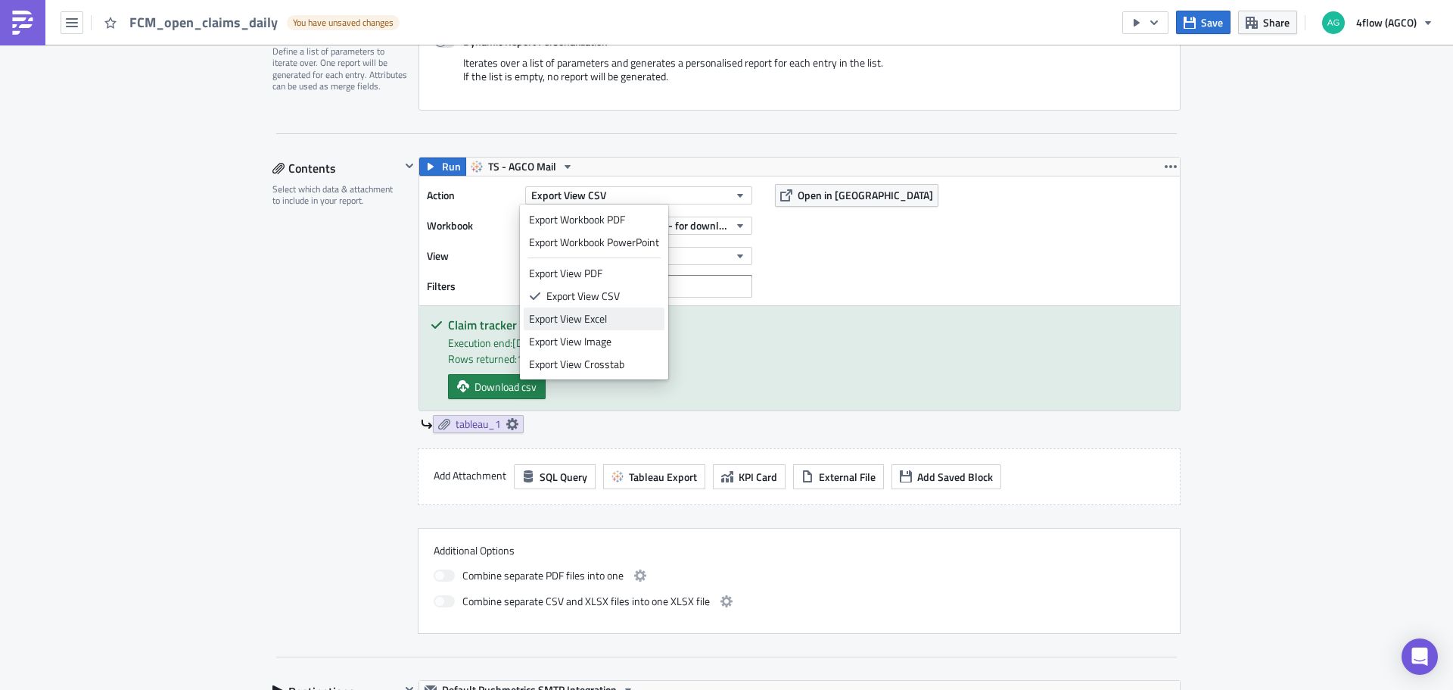
click at [575, 317] on div "Export View Excel" at bounding box center [594, 318] width 130 height 15
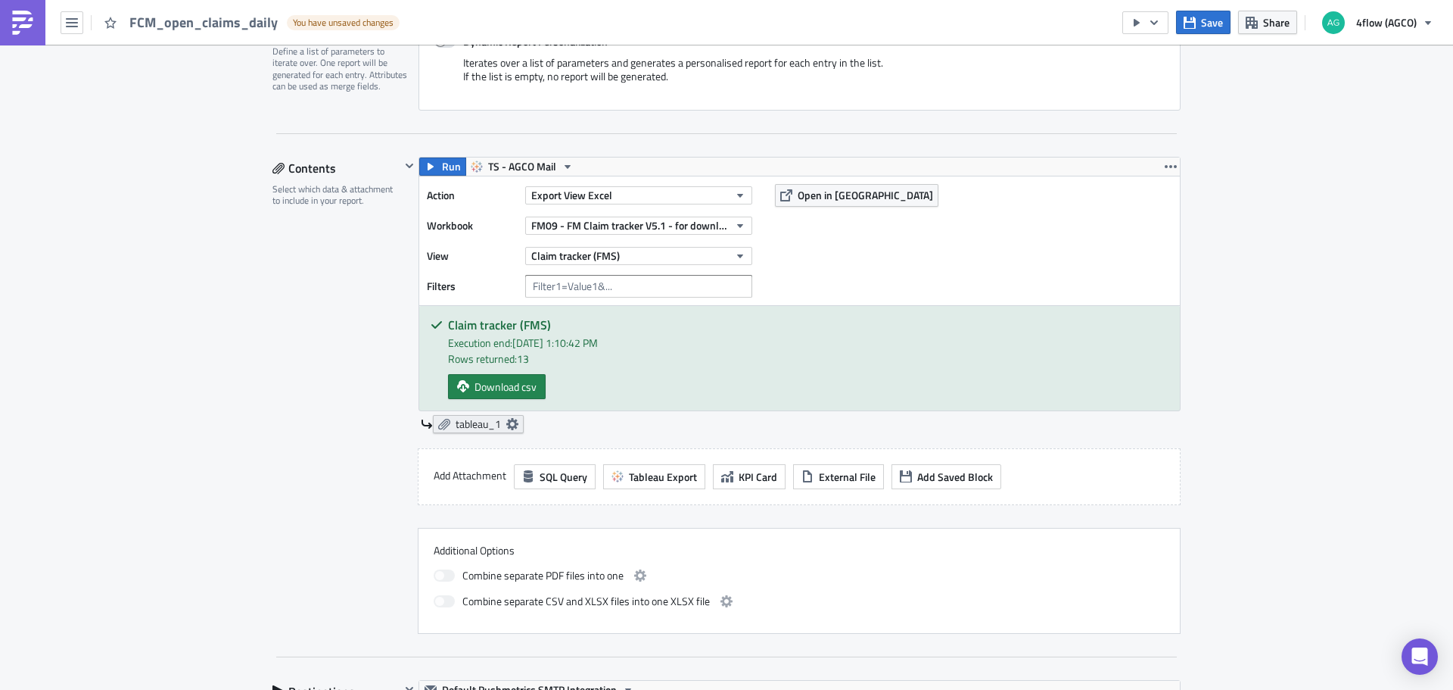
click at [465, 423] on span "tableau_1" at bounding box center [478, 424] width 45 height 14
click at [279, 360] on div "Contents Select which data & attachment to include in your report." at bounding box center [337, 395] width 128 height 477
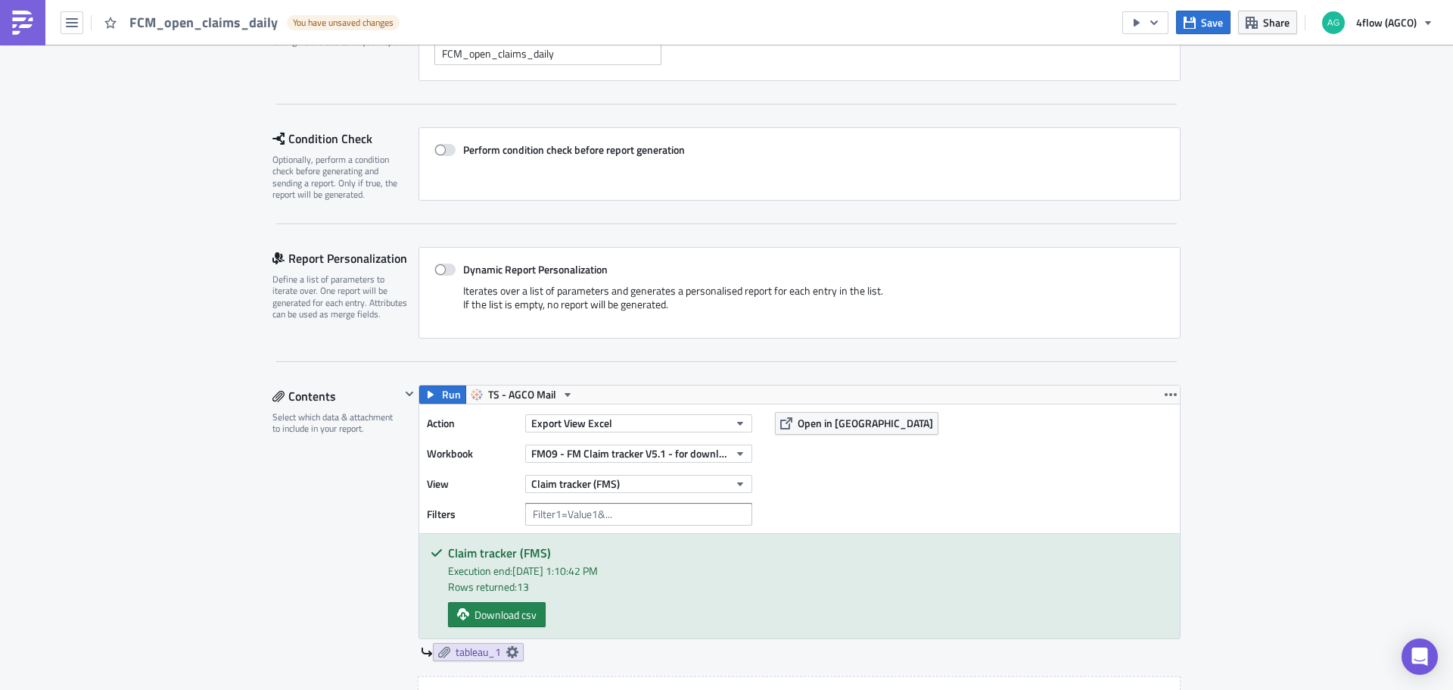
scroll to position [151, 0]
click at [1163, 24] on button "button" at bounding box center [1146, 22] width 46 height 23
click at [1160, 61] on div "Send Just to Me" at bounding box center [1192, 60] width 118 height 15
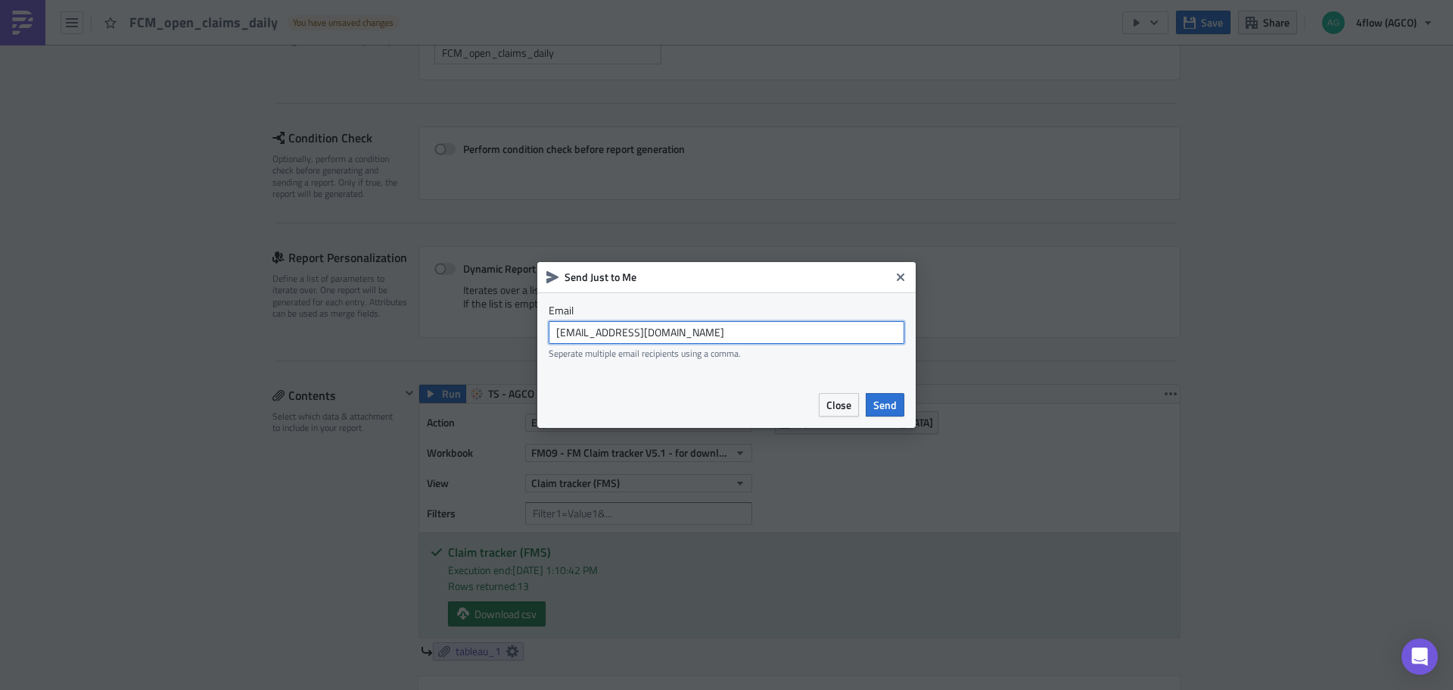
click at [699, 331] on input "agco_global_sc_reporting@4flow.com" at bounding box center [727, 332] width 356 height 23
type input "t.pires@4flow.com"
click at [886, 401] on span "Send" at bounding box center [885, 405] width 23 height 16
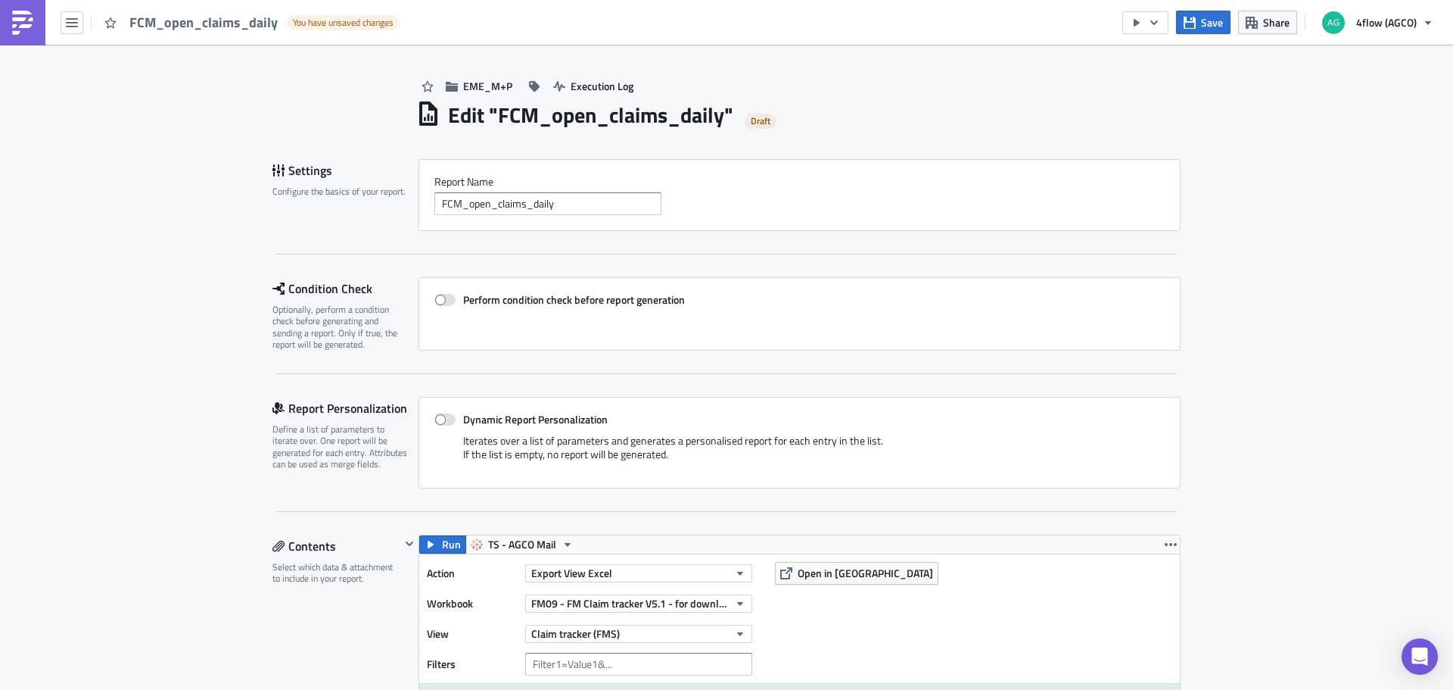
scroll to position [0, 0]
click at [434, 424] on span at bounding box center [444, 420] width 21 height 12
click at [438, 424] on input "Dynamic Report Personalization" at bounding box center [443, 421] width 10 height 10
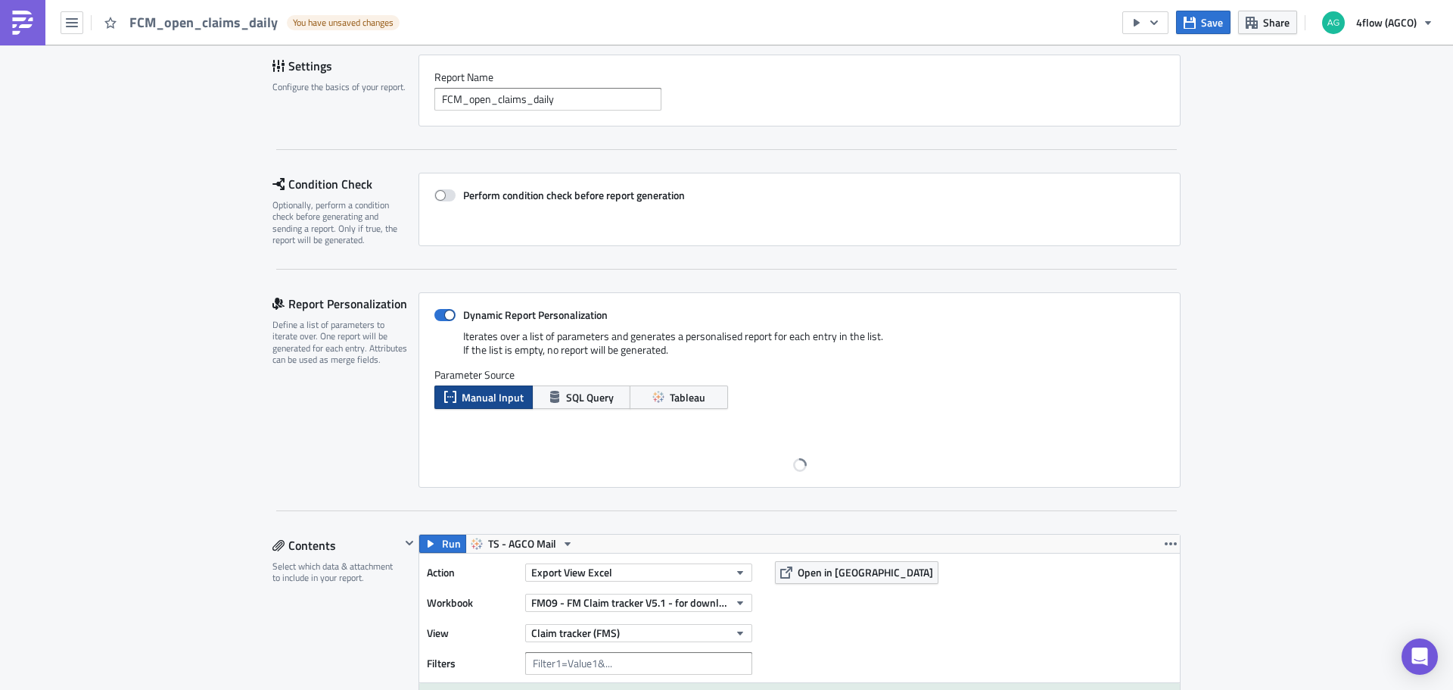
scroll to position [151, 0]
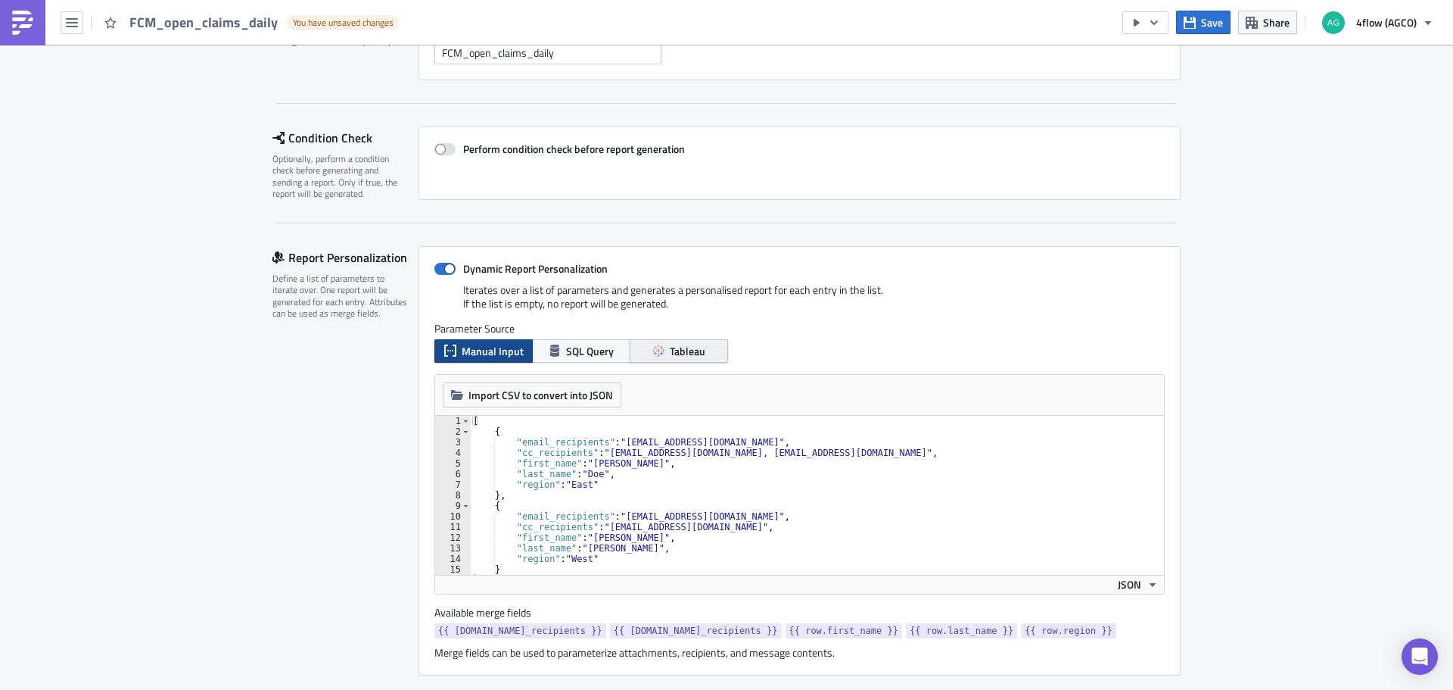
click at [670, 353] on span "Tableau" at bounding box center [688, 351] width 36 height 16
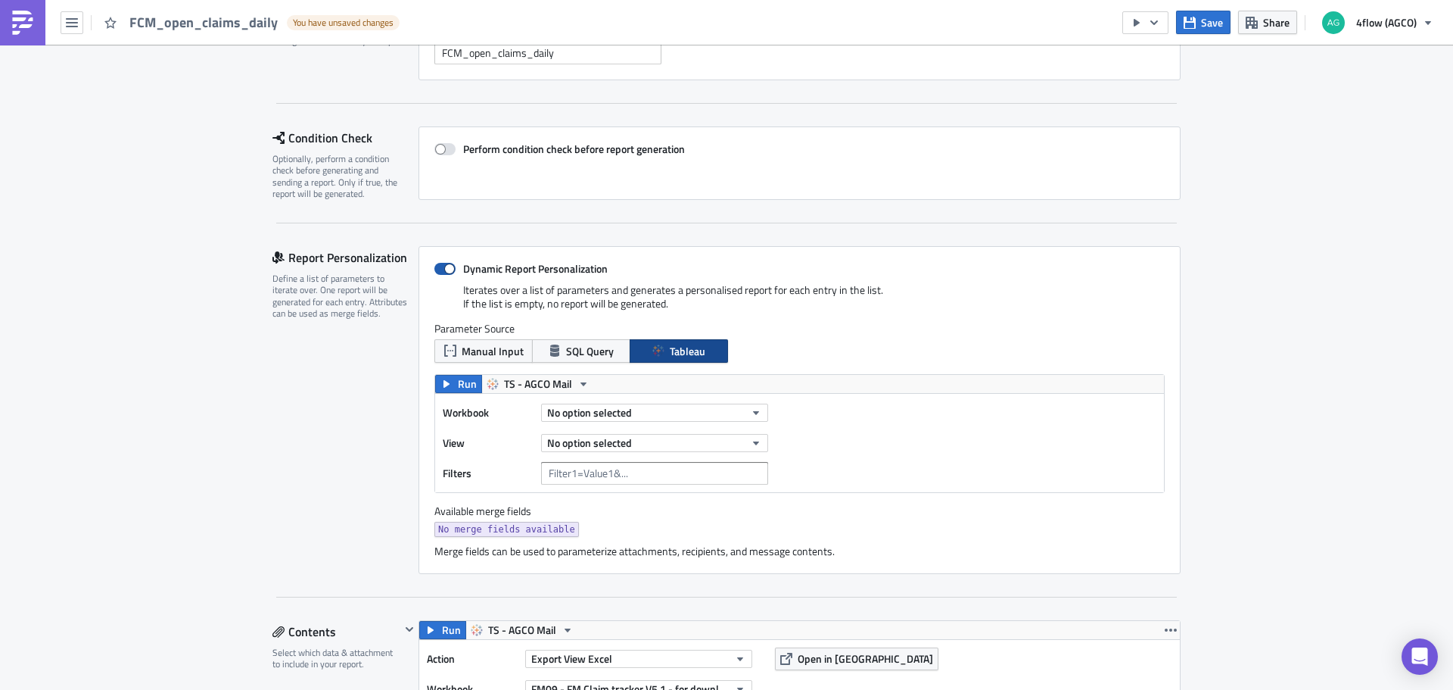
click at [444, 269] on span at bounding box center [444, 269] width 21 height 12
click at [444, 269] on input "Dynamic Report Personalization" at bounding box center [443, 269] width 10 height 10
checkbox input "false"
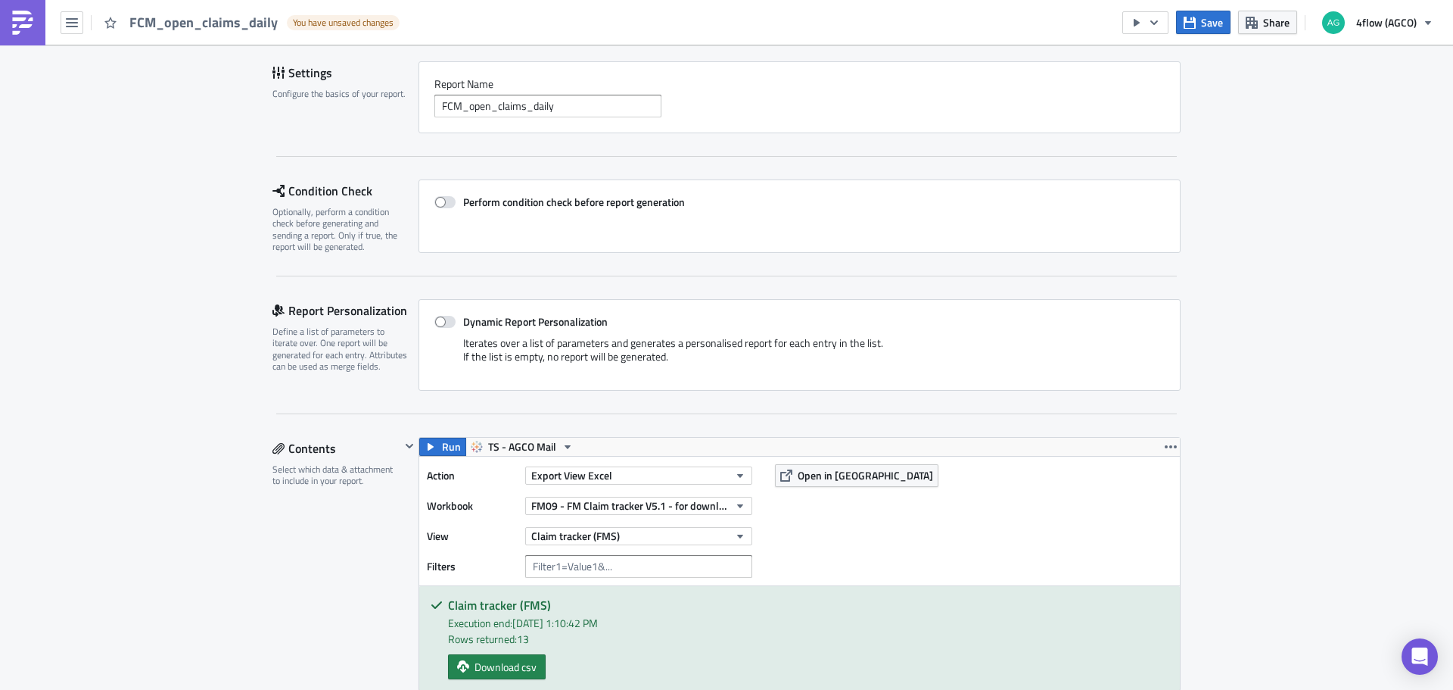
scroll to position [26, 0]
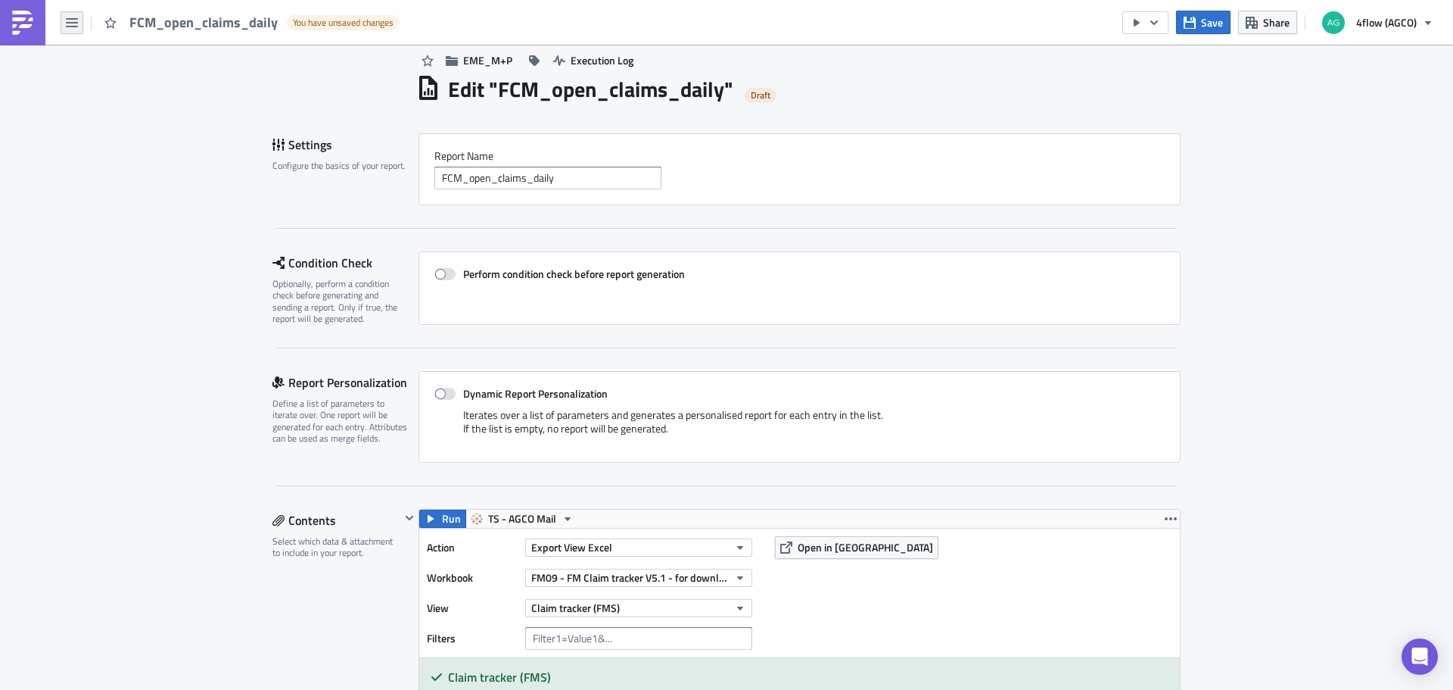
click at [72, 23] on icon "button" at bounding box center [72, 23] width 12 height 12
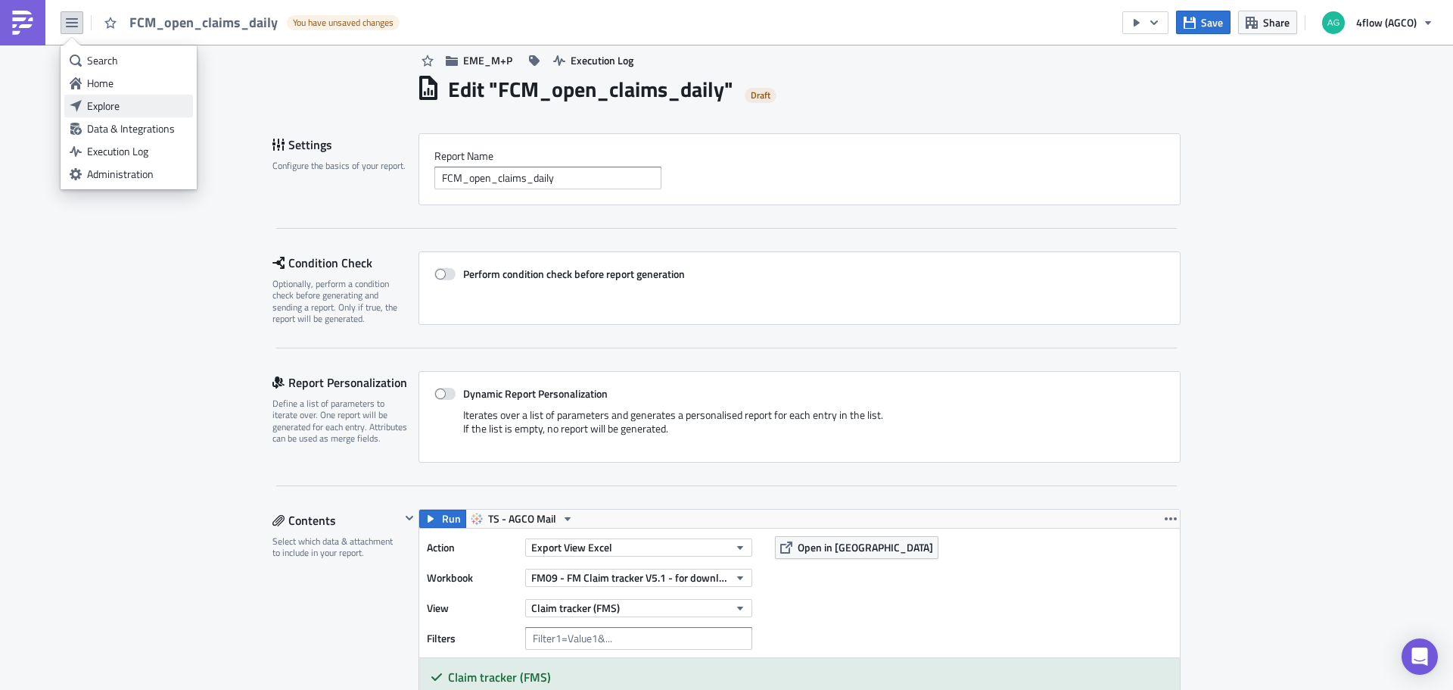
click at [113, 99] on div "Explore" at bounding box center [137, 105] width 101 height 15
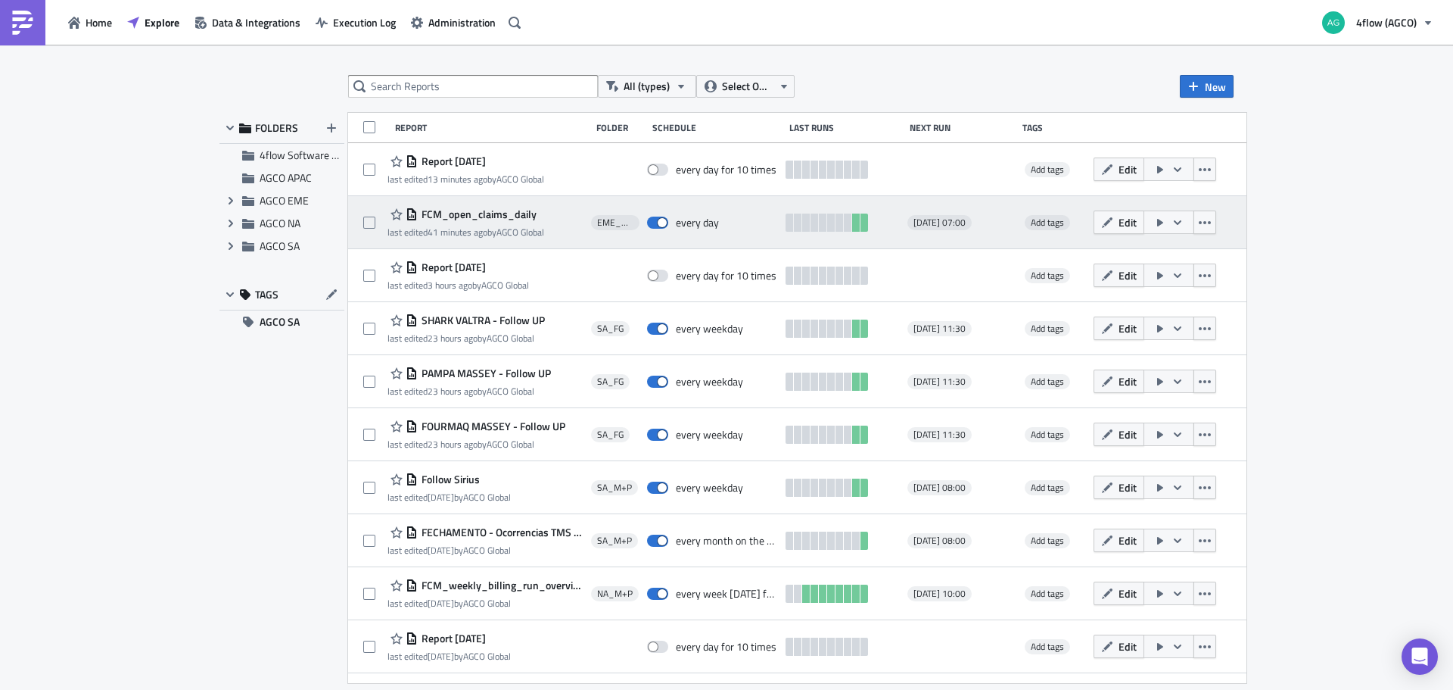
click at [462, 215] on span "FCM_open_claims_daily" at bounding box center [477, 214] width 119 height 14
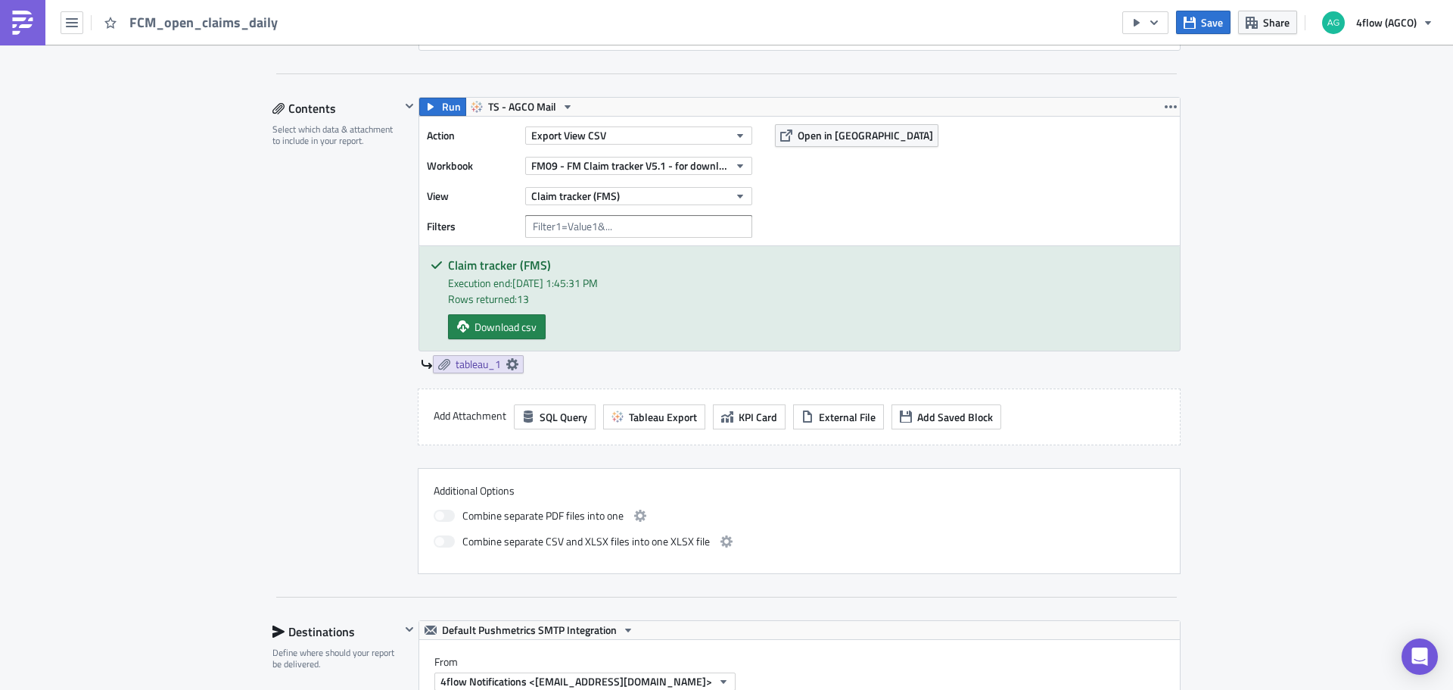
scroll to position [454, 0]
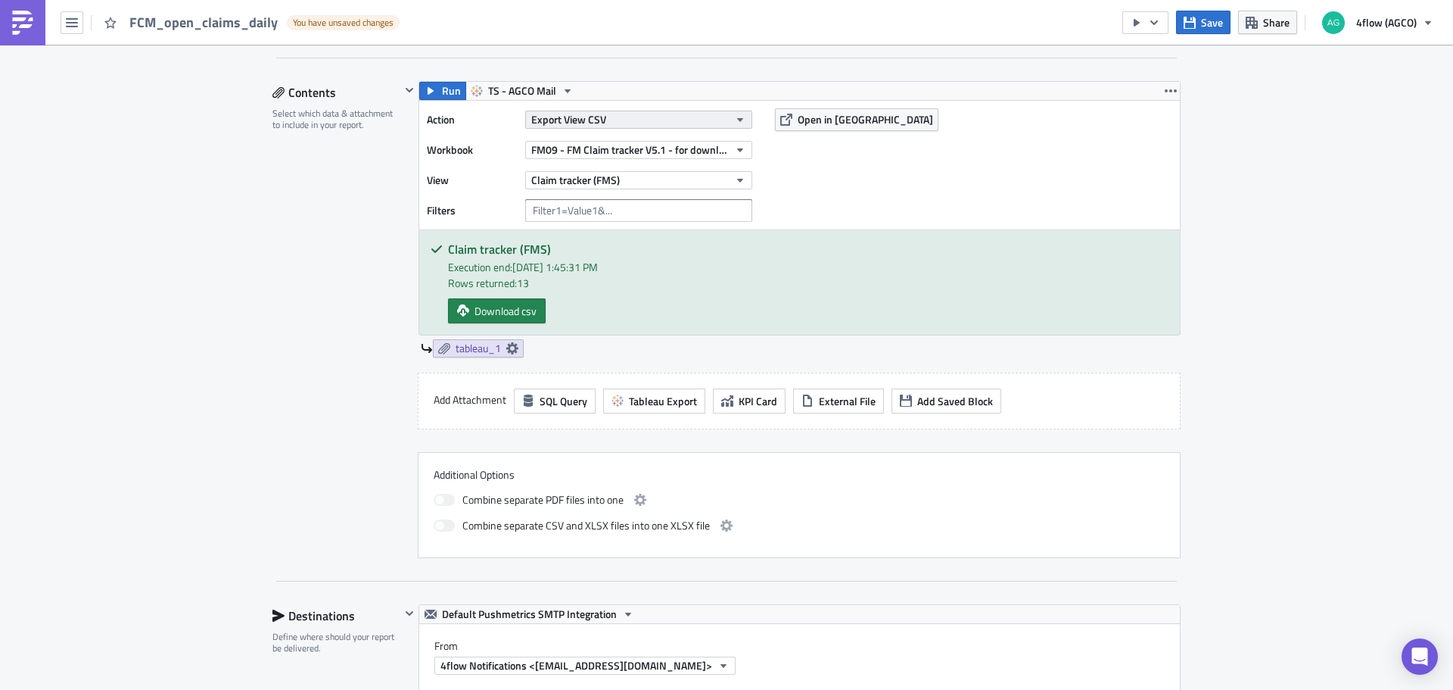
click at [623, 119] on button "Export View CSV" at bounding box center [638, 120] width 227 height 18
